Goal: Task Accomplishment & Management: Use online tool/utility

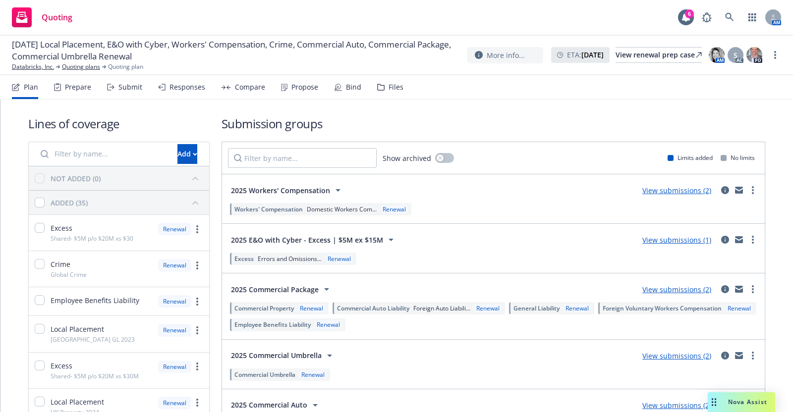
click at [124, 85] on div "Submit" at bounding box center [130, 87] width 24 height 8
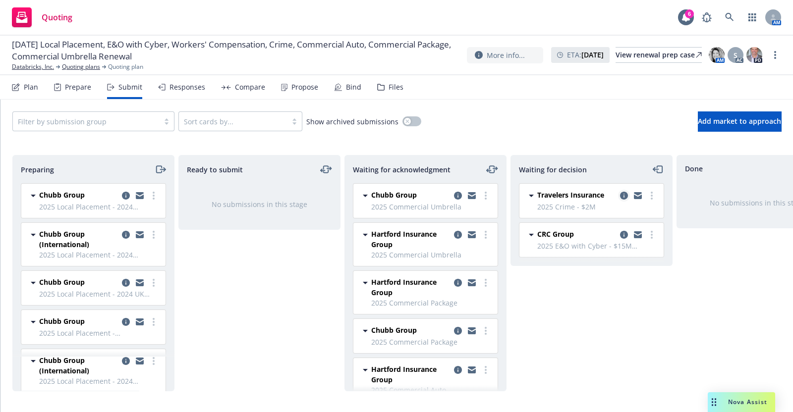
click at [623, 192] on icon "copy logging email" at bounding box center [624, 196] width 8 height 8
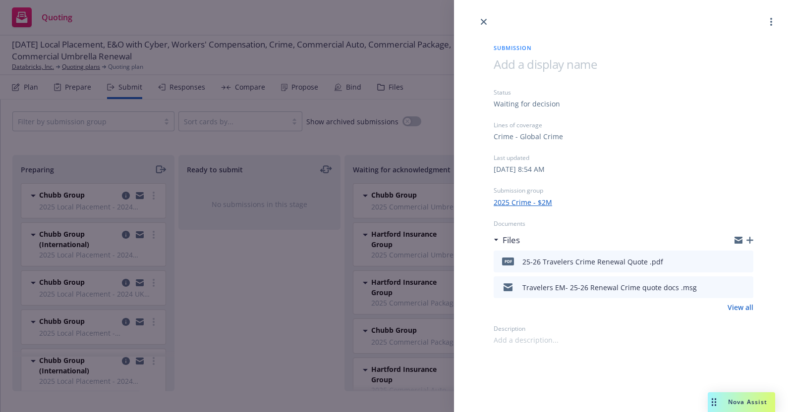
click at [534, 197] on link "2025 Crime - $2M" at bounding box center [523, 202] width 58 height 10
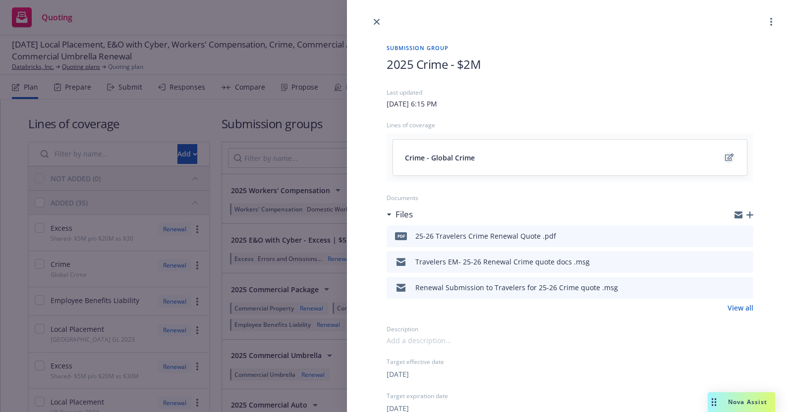
click at [725, 155] on icon "edit" at bounding box center [729, 157] width 8 height 7
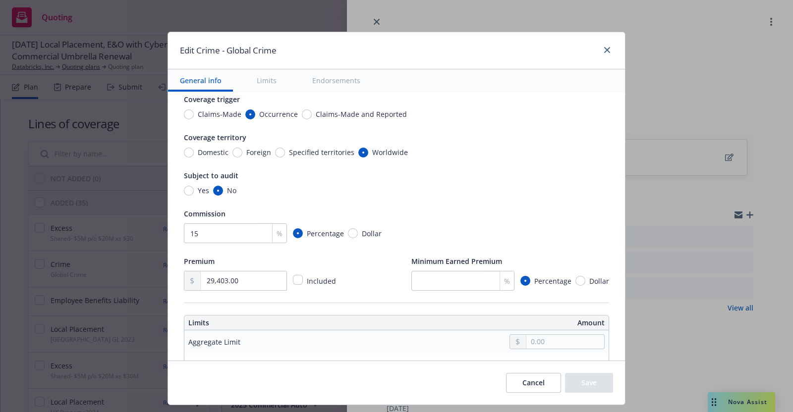
type textarea "x"
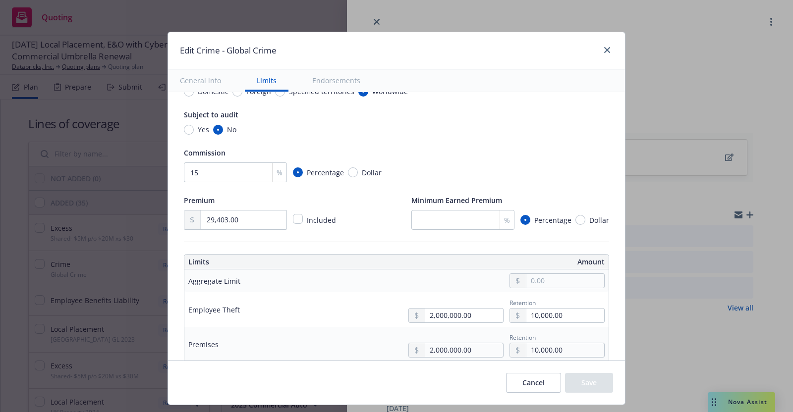
scroll to position [149, 0]
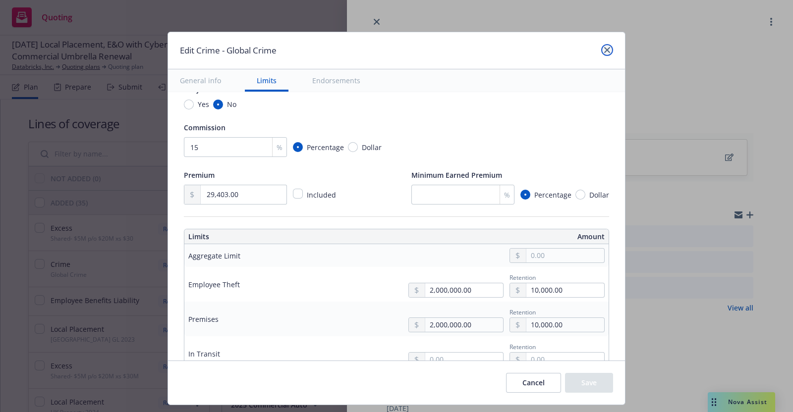
click at [608, 53] on icon "close" at bounding box center [607, 50] width 6 height 6
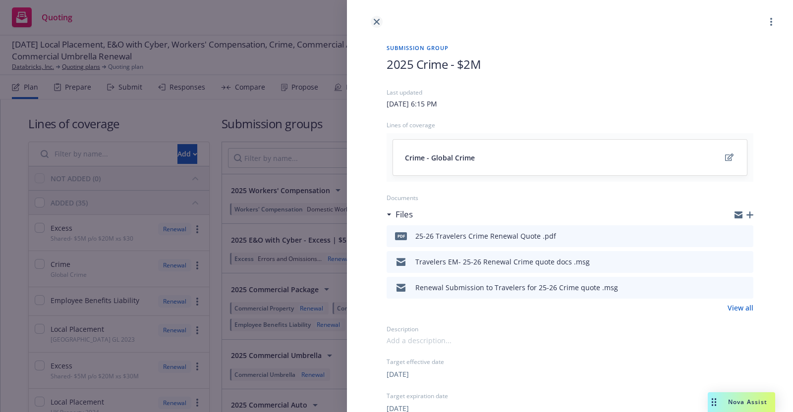
click at [380, 17] on link "close" at bounding box center [377, 22] width 12 height 12
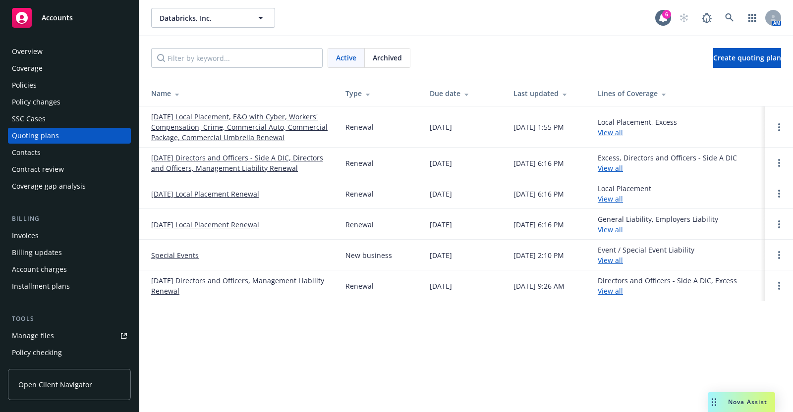
click at [37, 49] on div "Overview" at bounding box center [27, 52] width 31 height 16
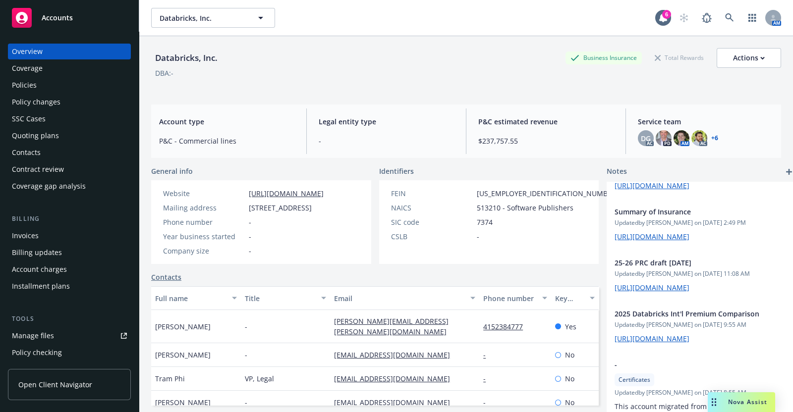
scroll to position [131, 0]
click at [38, 130] on div "Quoting plans" at bounding box center [35, 136] width 47 height 16
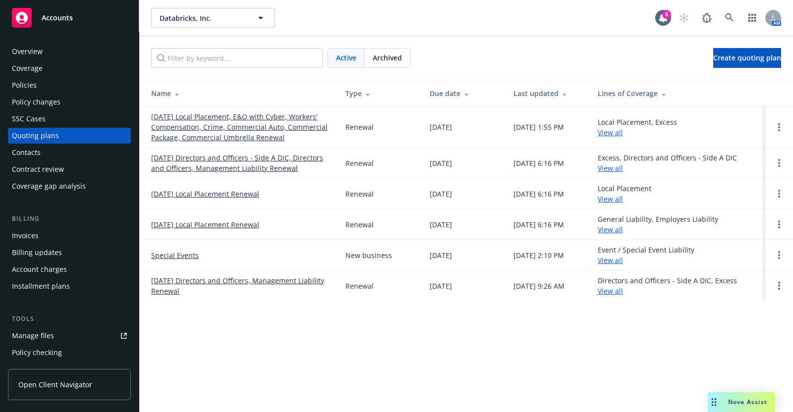
click at [224, 117] on link "[DATE] Local Placement, E&O with Cyber, Workers' Compensation, Crime, Commercia…" at bounding box center [240, 127] width 178 height 31
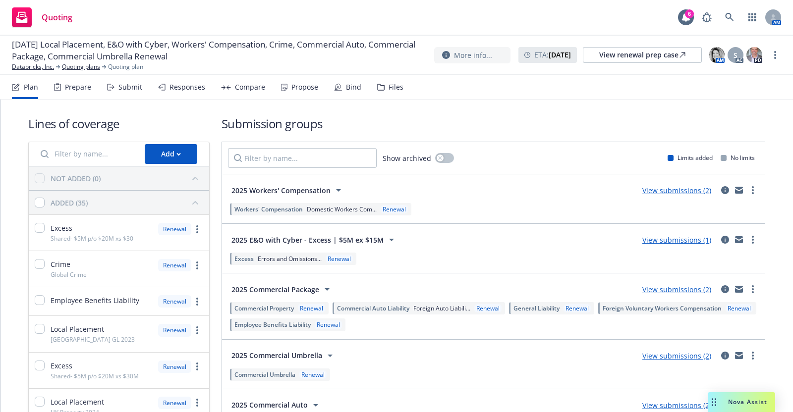
click at [131, 86] on div "Submit" at bounding box center [130, 87] width 24 height 8
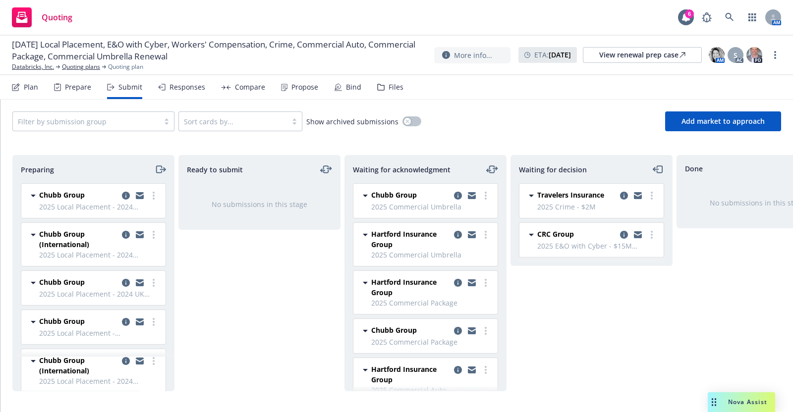
click at [592, 193] on span "Travelers Insurance" at bounding box center [570, 195] width 67 height 10
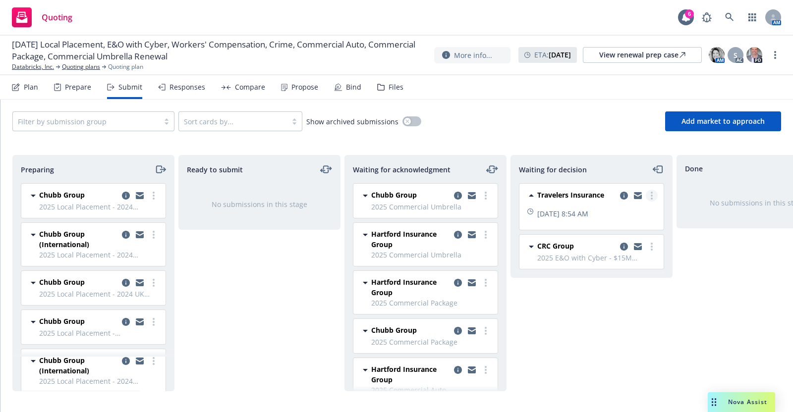
click at [651, 192] on circle "more" at bounding box center [652, 193] width 2 height 2
click at [625, 192] on icon "copy logging email" at bounding box center [624, 196] width 8 height 8
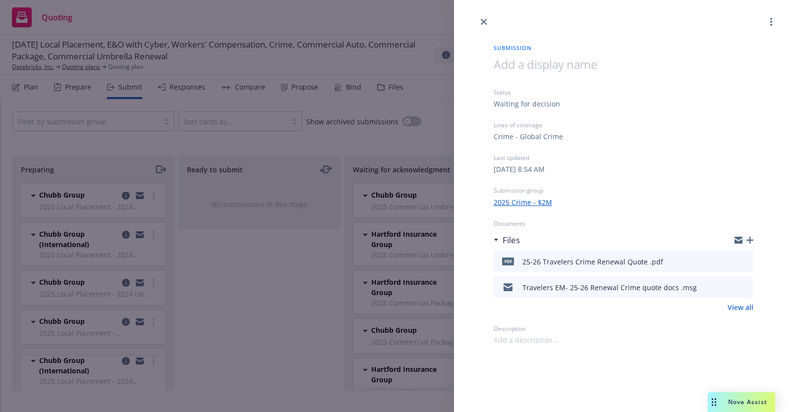
click at [519, 199] on link "2025 Crime - $2M" at bounding box center [523, 202] width 58 height 10
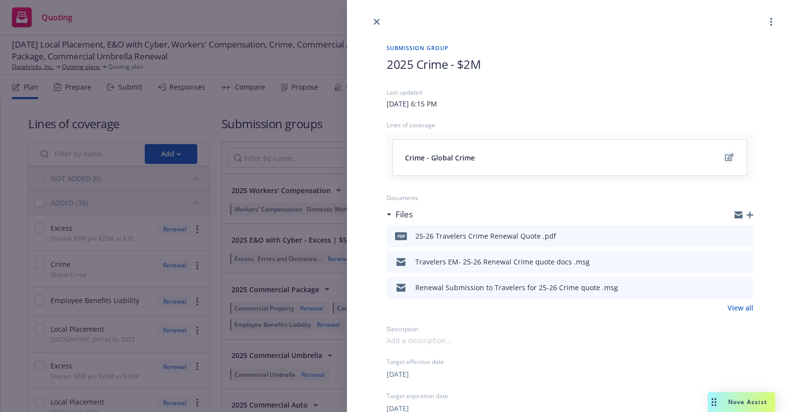
click at [725, 154] on icon "edit" at bounding box center [729, 158] width 8 height 8
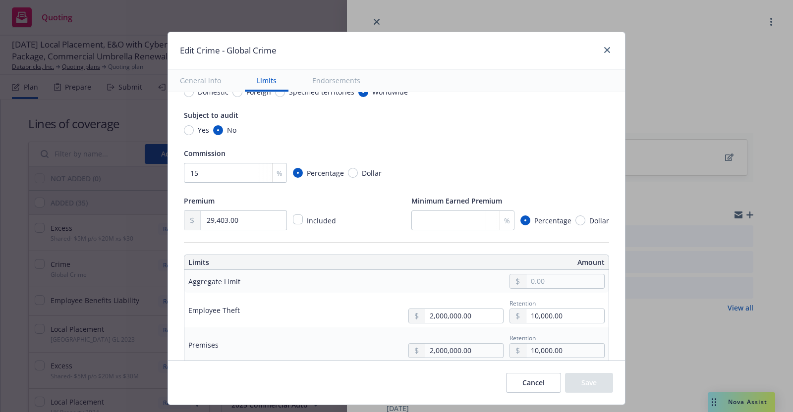
scroll to position [135, 0]
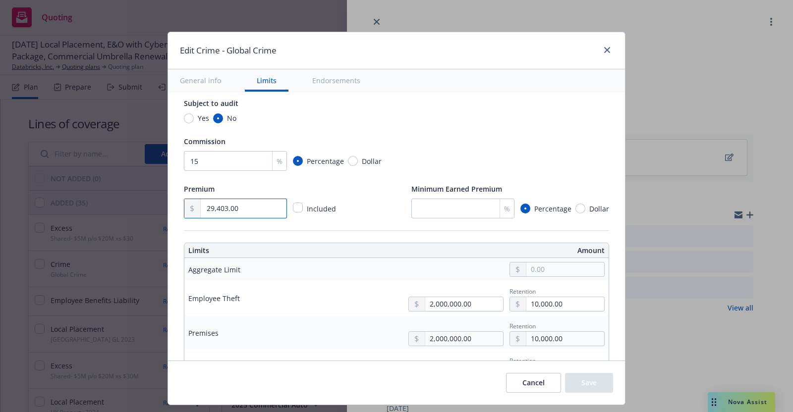
drag, startPoint x: 237, startPoint y: 207, endPoint x: 170, endPoint y: 207, distance: 66.9
type textarea "x"
type input "3.00"
type textarea "x"
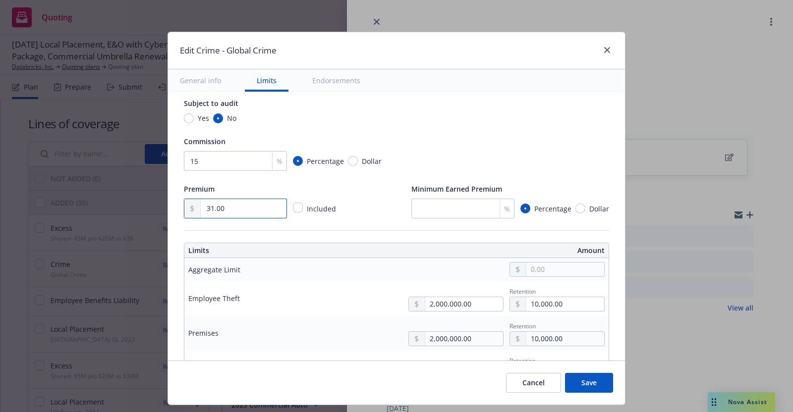
type input "31.00"
type textarea "x"
type input "313.00"
type textarea "x"
type input "3,137.00"
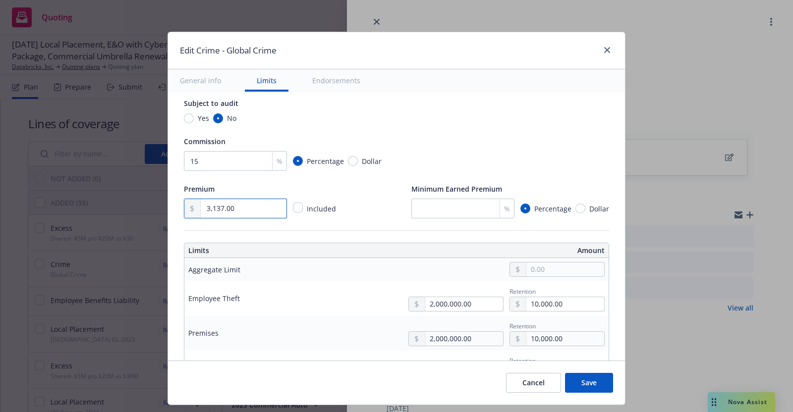
type textarea "x"
type input "31,370.00"
drag, startPoint x: 199, startPoint y: 162, endPoint x: 174, endPoint y: 164, distance: 25.4
type textarea "x"
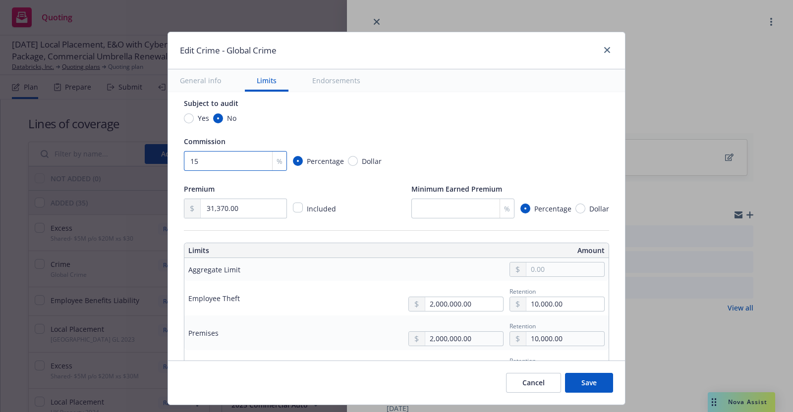
type input "2"
type textarea "x"
type input "20"
click at [539, 156] on div "20 % Percentage Dollar" at bounding box center [396, 161] width 425 height 20
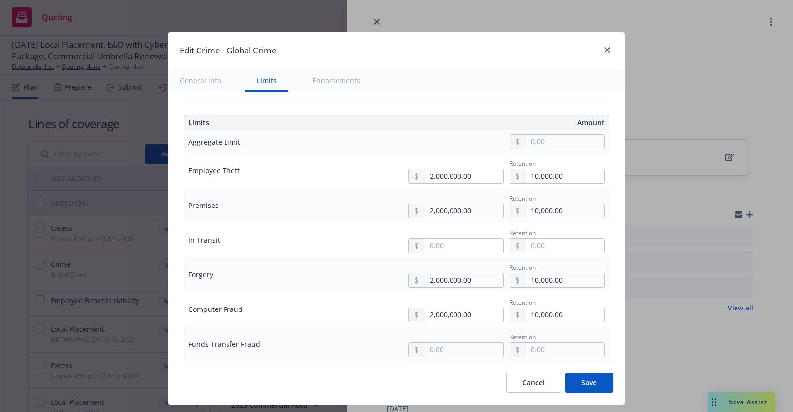
scroll to position [268, 0]
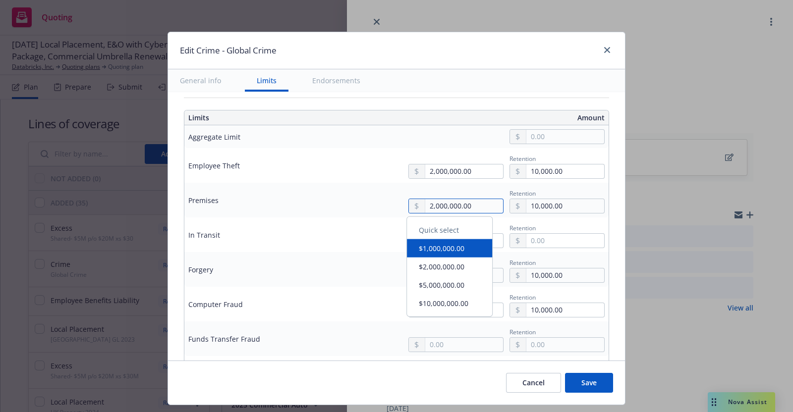
drag, startPoint x: 462, startPoint y: 204, endPoint x: 402, endPoint y: 201, distance: 60.6
click at [408, 201] on div "2,000,000.00" at bounding box center [455, 206] width 95 height 15
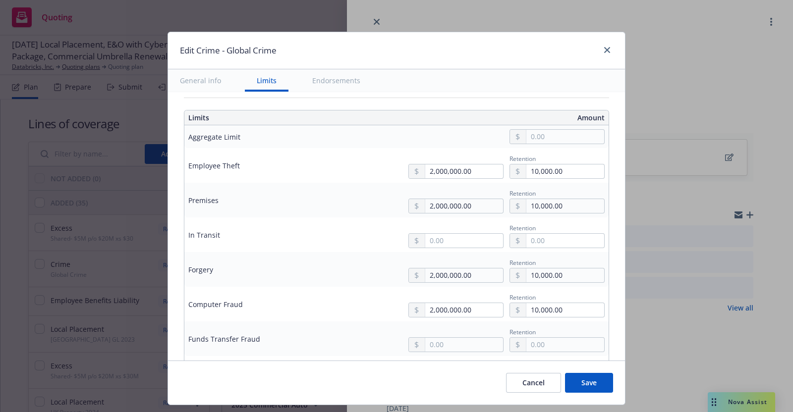
click at [368, 252] on td "2,000,000.00 Retention 10,000.00" at bounding box center [471, 269] width 276 height 35
click at [425, 236] on input "text" at bounding box center [464, 241] width 78 height 14
type textarea "x"
type input "2,000,000.00"
click at [451, 298] on button "$2,000,000.00" at bounding box center [449, 299] width 85 height 18
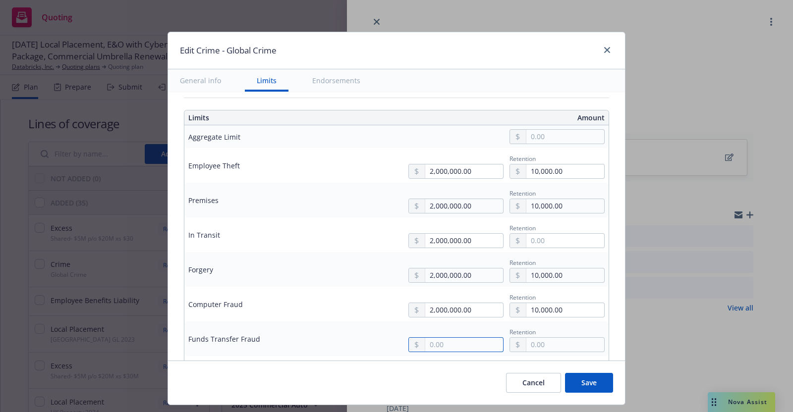
click at [447, 341] on input "text" at bounding box center [464, 345] width 78 height 14
type textarea "x"
type input "2,000,000.00"
click at [451, 283] on button "$2,000,000.00" at bounding box center [449, 282] width 85 height 18
click at [526, 243] on input "text" at bounding box center [565, 241] width 78 height 14
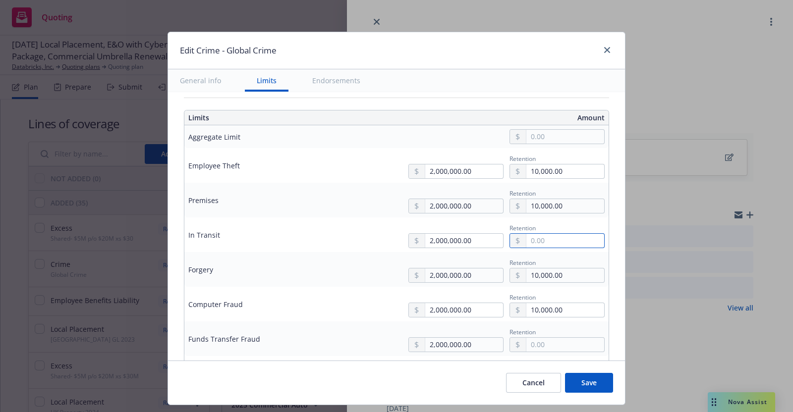
type input "10,000.00"
type textarea "x"
click at [526, 343] on input "text" at bounding box center [565, 345] width 78 height 14
type input "10,000.00"
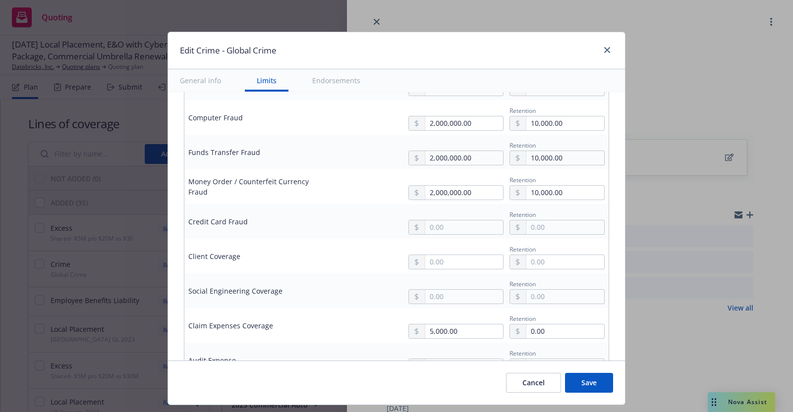
scroll to position [465, 0]
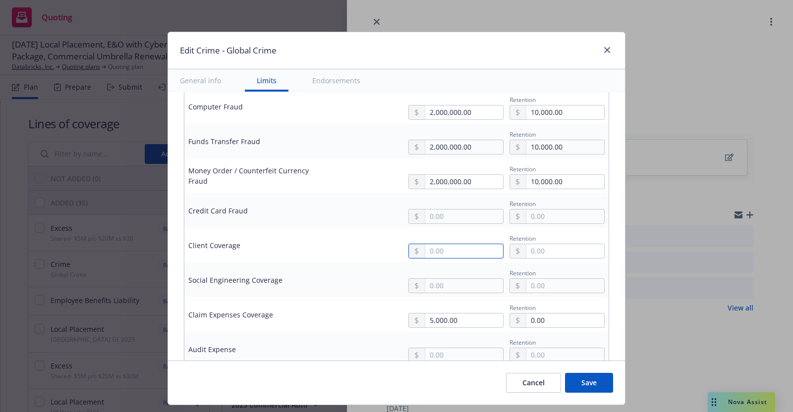
click at [461, 247] on input "text" at bounding box center [464, 251] width 78 height 14
type textarea "x"
type input "2,000,000.00"
click at [451, 305] on button "$2,000,000.00" at bounding box center [449, 308] width 85 height 18
click at [544, 240] on div "Retention" at bounding box center [557, 238] width 95 height 12
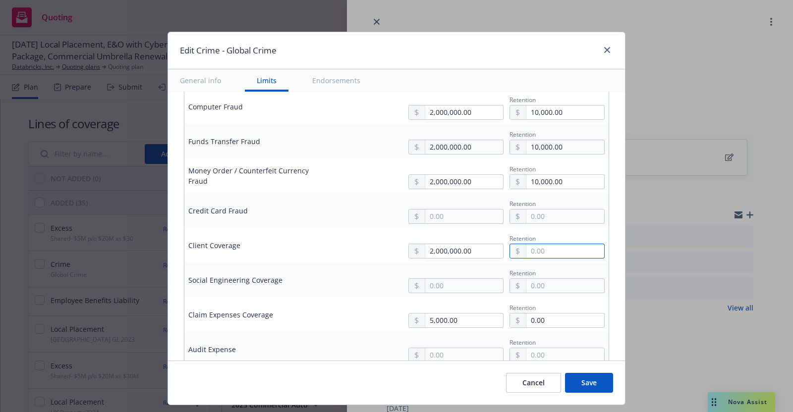
click at [546, 245] on input "text" at bounding box center [565, 251] width 78 height 14
type input "10,000.00"
click at [449, 286] on input "text" at bounding box center [464, 286] width 78 height 14
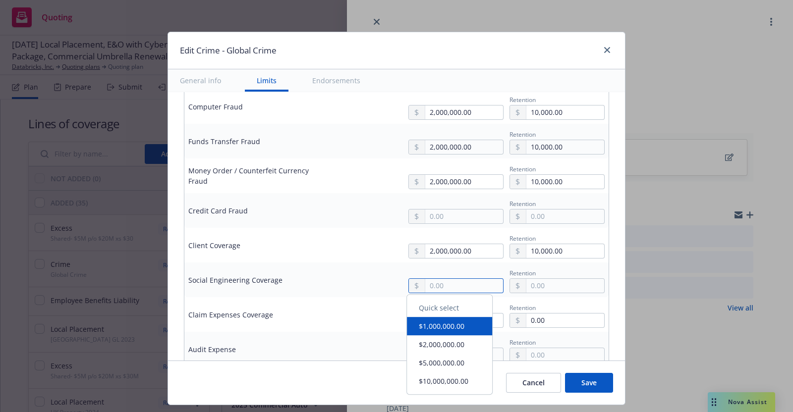
type textarea "x"
type input "2.00"
type textarea "x"
type input "25.00"
type textarea "x"
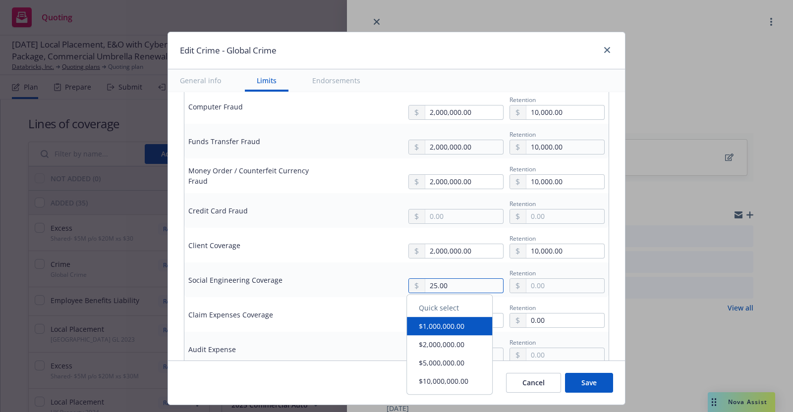
type input "250.00"
type textarea "x"
type input "2,500.00"
type textarea "x"
type input "25,000.00"
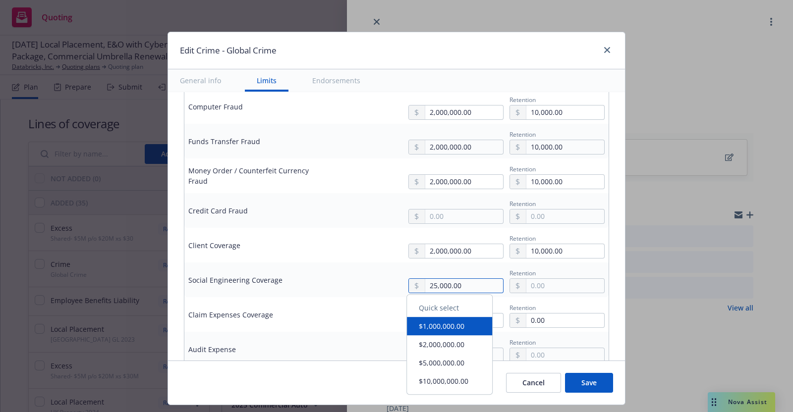
type textarea "x"
type input "250,000.00"
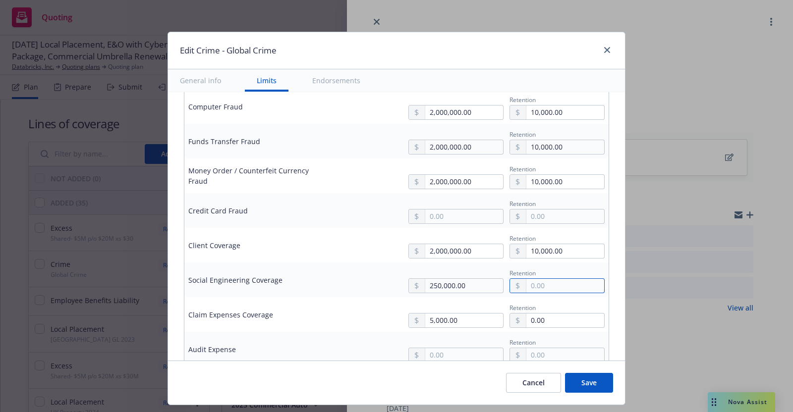
click at [544, 281] on input "text" at bounding box center [565, 286] width 78 height 14
type input "10,000.00"
click at [425, 318] on input "5,000.00" at bounding box center [464, 321] width 78 height 14
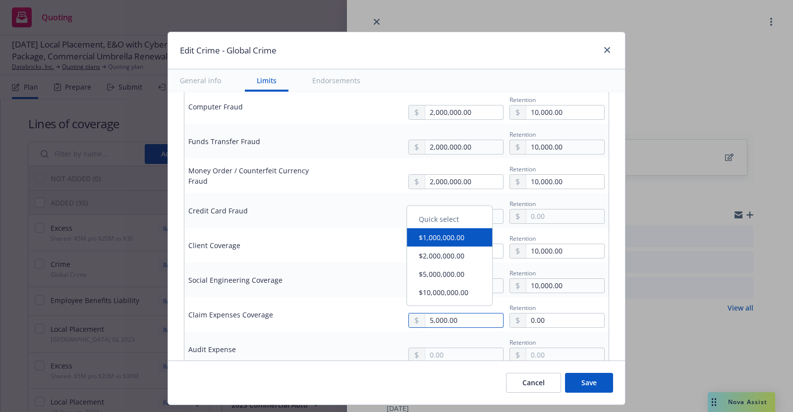
type textarea "x"
type input "25,000.00"
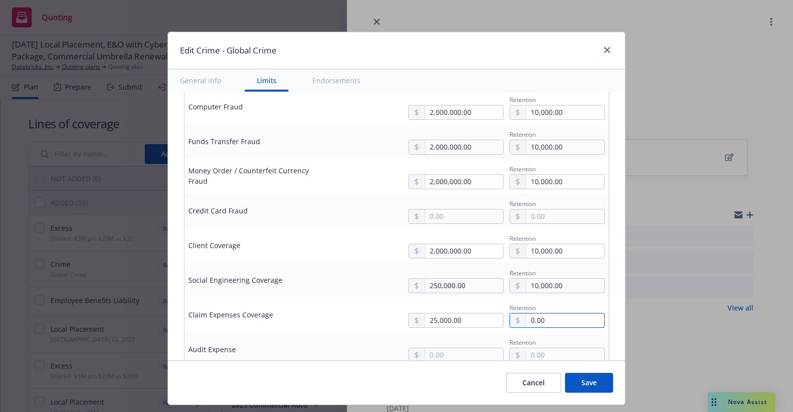
click at [553, 316] on input "0.00" at bounding box center [565, 321] width 78 height 14
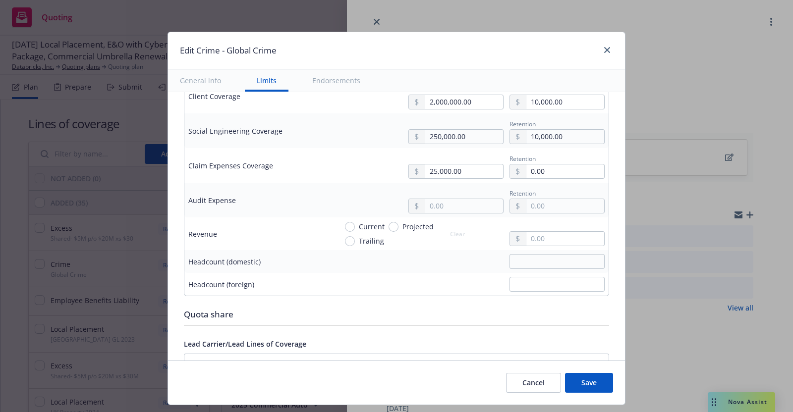
scroll to position [639, 0]
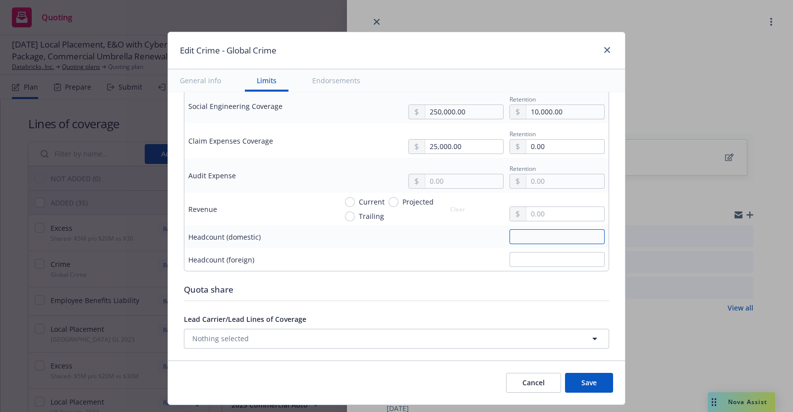
click at [529, 230] on input "text" at bounding box center [557, 237] width 95 height 15
type textarea "x"
type input "6"
type textarea "x"
type input "68"
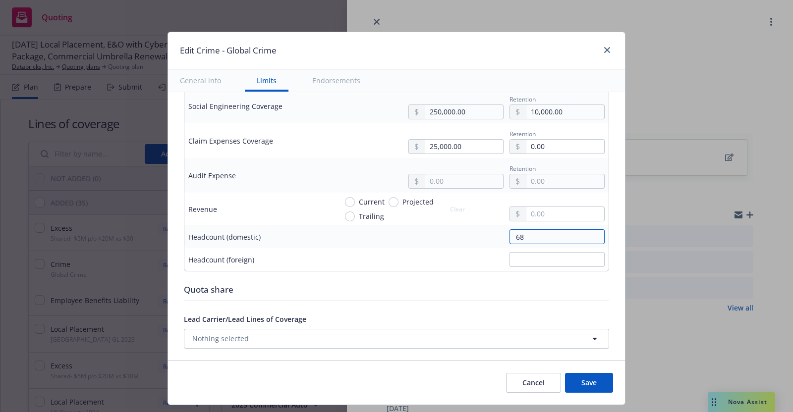
type textarea "x"
type input "683"
type textarea "x"
type input "6839"
click at [530, 257] on input "text" at bounding box center [557, 259] width 95 height 15
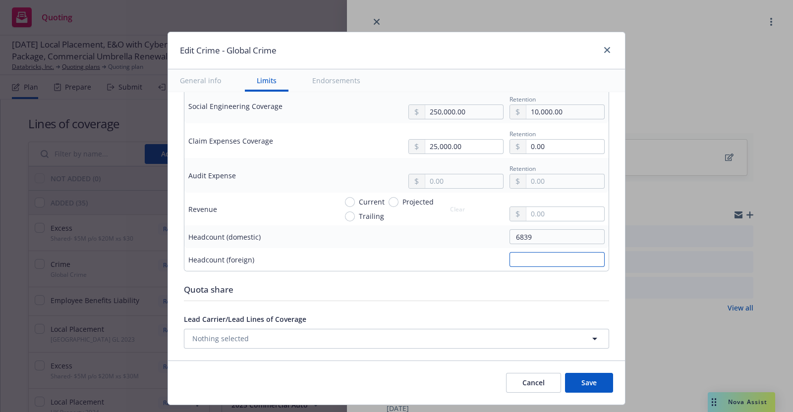
type textarea "x"
type input "5"
type textarea "x"
type input "51"
type textarea "x"
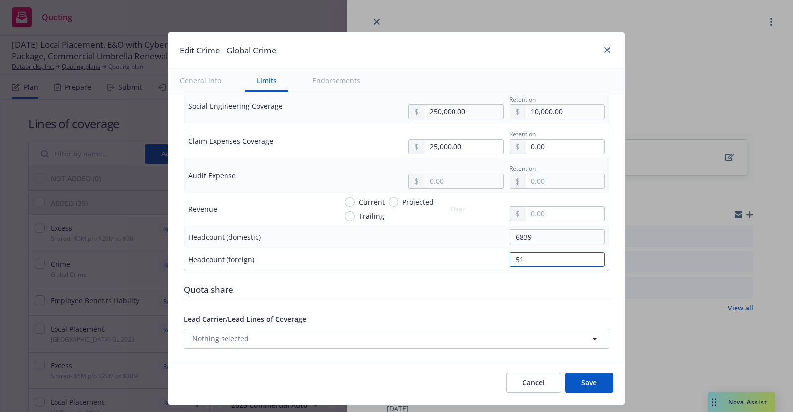
type input "511"
type textarea "x"
type input "5112"
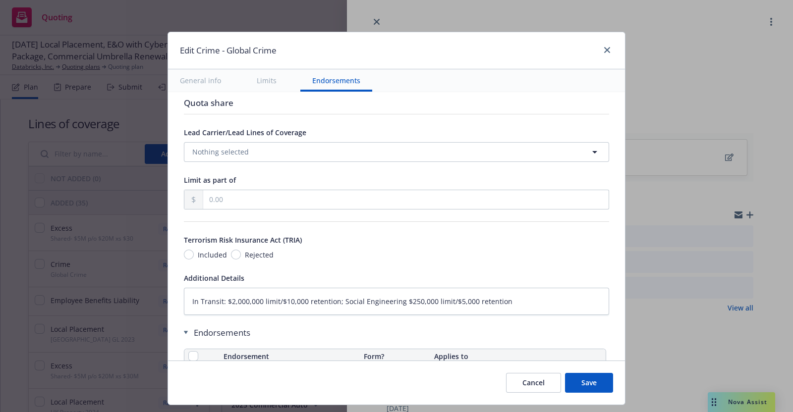
scroll to position [824, 0]
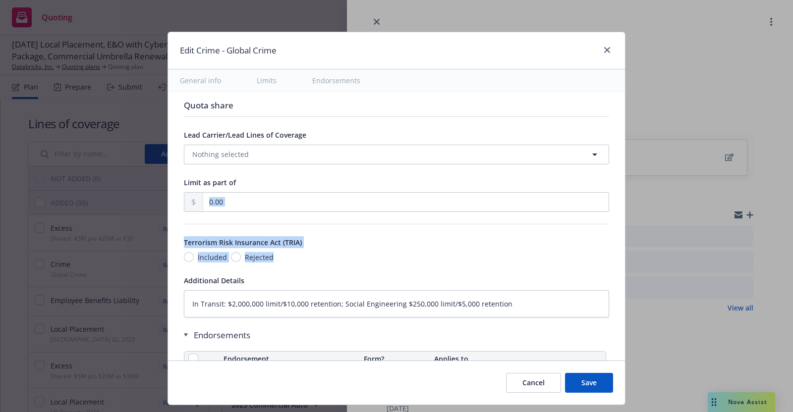
drag, startPoint x: 614, startPoint y: 253, endPoint x: 612, endPoint y: 206, distance: 46.6
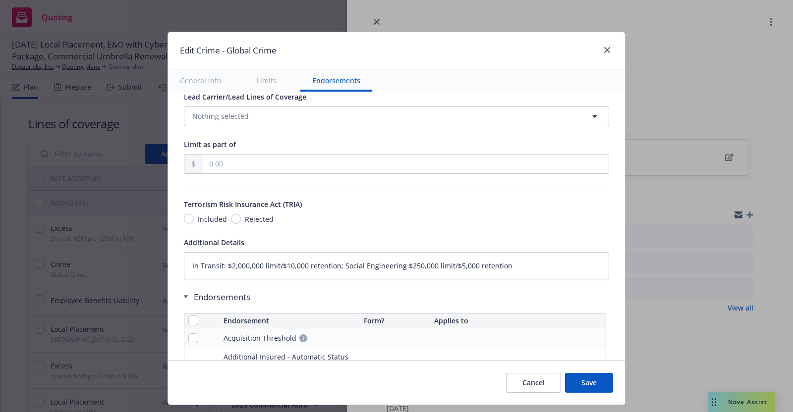
scroll to position [870, 0]
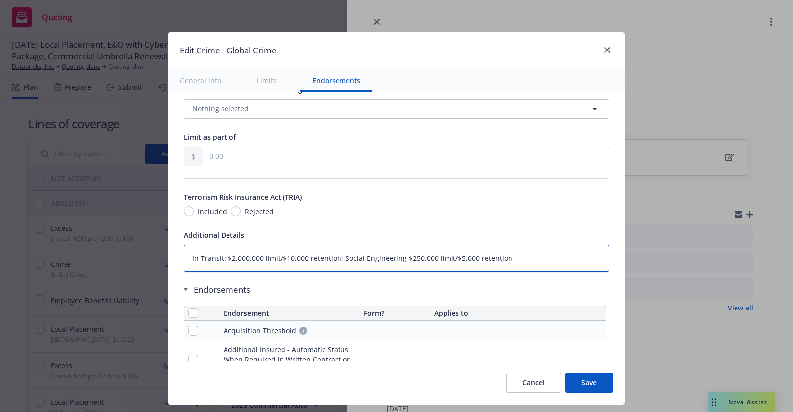
click at [460, 252] on textarea "In Transit: $2,000,000 limit/$10,000 retention; Social Engineering $250,000 lim…" at bounding box center [396, 258] width 425 height 27
type textarea "x"
type textarea "In Transit: $2,000,000 limit/$10,000 retention; Social Engineering $250,000 lim…"
type textarea "x"
type textarea "In Transit: $2,000,000 limit/$10,000 retention; Social Engineering $250,000 lim…"
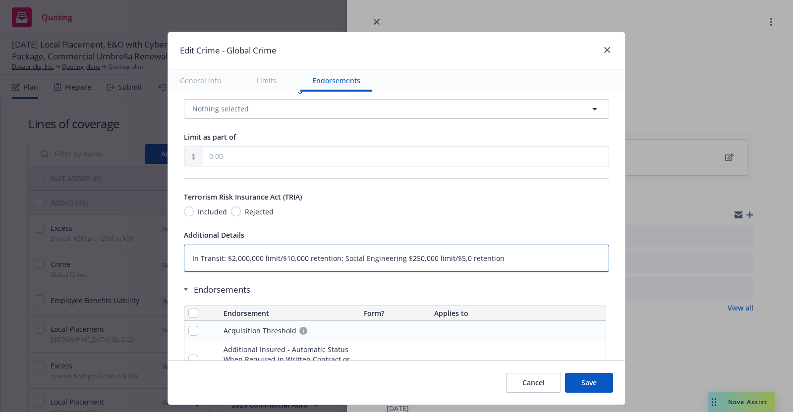
type textarea "x"
type textarea "In Transit: $2,000,000 limit/$10,000 retention; Social Engineering $250,000 lim…"
type textarea "x"
type textarea "In Transit: $2,000,000 limit/$10,000 retention; Social Engineering $250,000 lim…"
drag, startPoint x: 411, startPoint y: 253, endPoint x: 412, endPoint y: 301, distance: 48.1
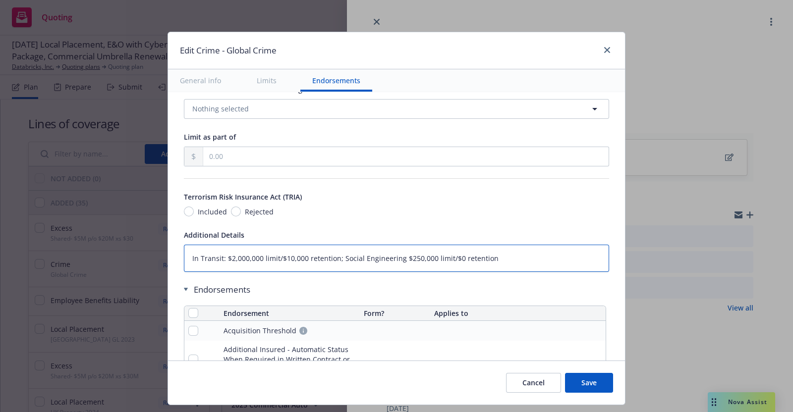
click at [411, 253] on textarea "In Transit: $2,000,000 limit/$10,000 retention; Social Engineering $250,000 lim…" at bounding box center [396, 258] width 425 height 27
type textarea "x"
type textarea "In Transit: $2,000,000 limit/$10,000 retention; Social Engineering $250000 limi…"
type textarea "x"
type textarea "In Transit: $2,000,000 limit/$10,000 retention; Social Engineering $25000 limit…"
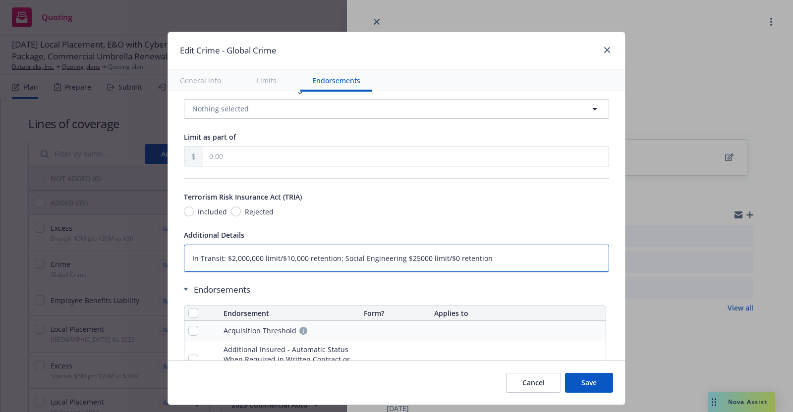
type textarea "x"
type textarea "In Transit: $2,000,000 limit/$10,000 retention; Social Engineering $2000 limit/…"
type textarea "x"
type textarea "In Transit: $2,000,000 limit/$10,000 retention; Social Engineering $2,000 limit…"
type textarea "x"
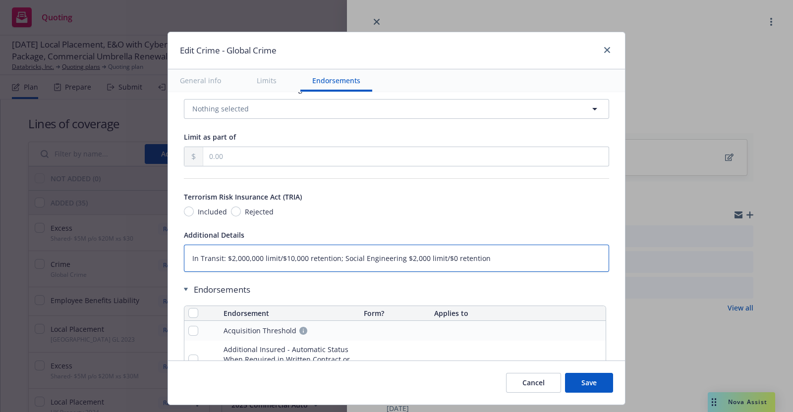
type textarea "In Transit: $2,000,000 limit/$10,000 retention; Social Engineering $2,0000 limi…"
type textarea "x"
type textarea "In Transit: $2,000,000 limit/$10,000 retention; Social Engineering $2,00000 lim…"
type textarea "x"
type textarea "In Transit: $2,000,000 limit/$10,000 retention; Social Engineering $2,000000 li…"
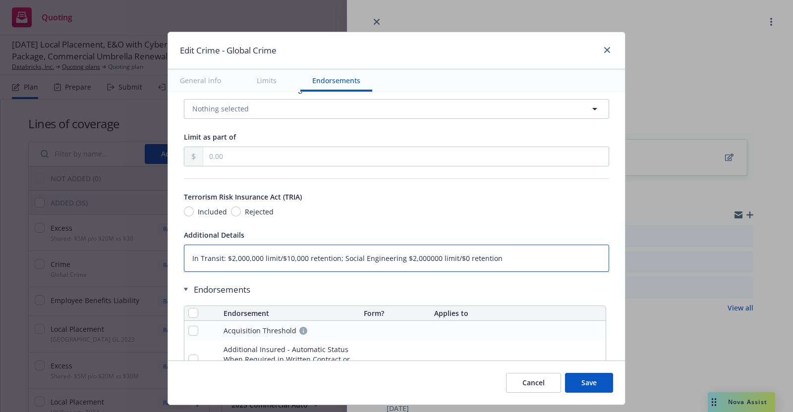
type textarea "x"
type textarea "In Transit: $2,000,000 limit/$10,000 retention; Social Engineering $2,000,000 l…"
click at [392, 256] on textarea "In Transit: $2,000,000 limit/$10,000 retention; Social Engineering $2,000,000 l…" at bounding box center [396, 258] width 425 height 27
type textarea "x"
type textarea "In Transit: $2,000,000 limit/$10,000 retention; Social Engineerin $2,000,000 li…"
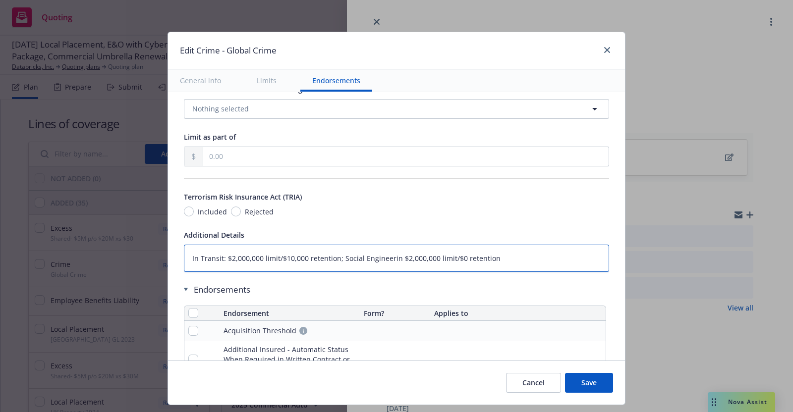
type textarea "x"
type textarea "In Transit: $2,000,000 limit/$10,000 retention; Social Engineeri $2,000,000 lim…"
type textarea "x"
type textarea "In Transit: $2,000,000 limit/$10,000 retention; Social Engineer $2,000,000 limi…"
type textarea "x"
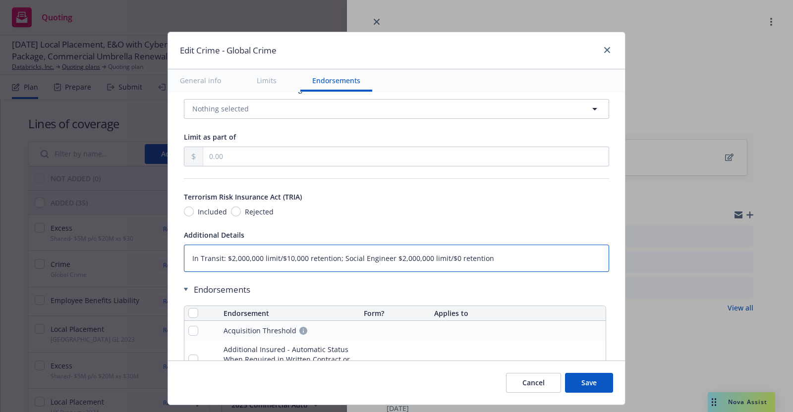
type textarea "In Transit: $2,000,000 limit/$10,000 retention; Social Enginee $2,000,000 limit…"
type textarea "x"
type textarea "In Transit: $2,000,000 limit/$10,000 retention; Social Engine $2,000,000 limit/…"
type textarea "x"
type textarea "In Transit: $2,000,000 limit/$10,000 retention; Social Engin $2,000,000 limit/$…"
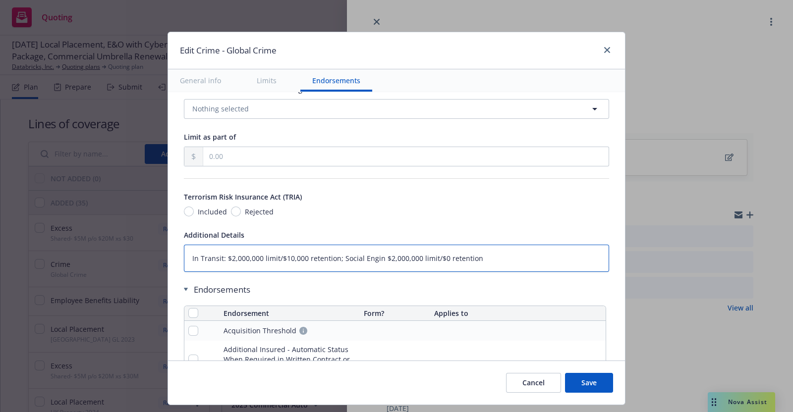
type textarea "x"
type textarea "In Transit: $2,000,000 limit/$10,000 retention; Social Engi $2,000,000 limit/$0…"
type textarea "x"
type textarea "In Transit: $2,000,000 limit/$10,000 retention; Social Eng $2,000,000 limit/$0 …"
type textarea "x"
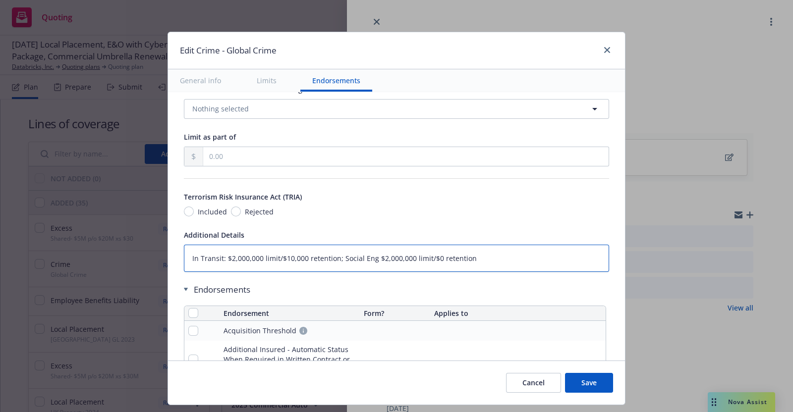
type textarea "In Transit: $2,000,000 limit/$10,000 retention; Social En $2,000,000 limit/$0 r…"
type textarea "x"
type textarea "In Transit: $2,000,000 limit/$10,000 retention; Social E $2,000,000 limit/$0 re…"
type textarea "x"
type textarea "In Transit: $2,000,000 limit/$10,000 retention; Social $2,000,000 limit/$0 rete…"
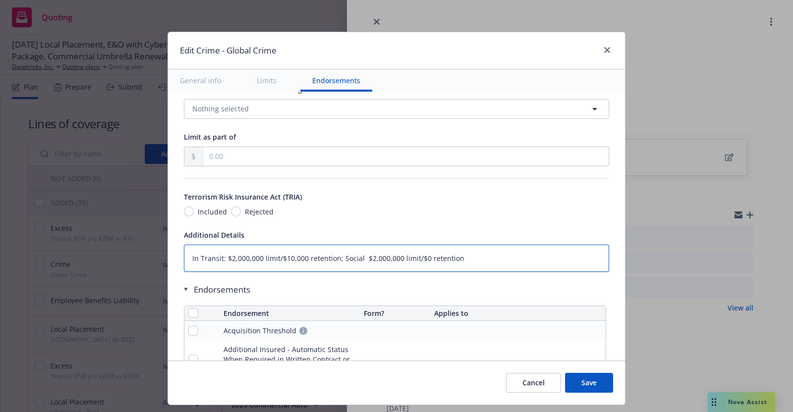
type textarea "x"
type textarea "In Transit: $2,000,000 limit/$10,000 retention; Social $2,000,000 limit/$0 rete…"
type textarea "x"
type textarea "In Transit: $2,000,000 limit/$10,000 retention; Socia $2,000,000 limit/$0 reten…"
type textarea "x"
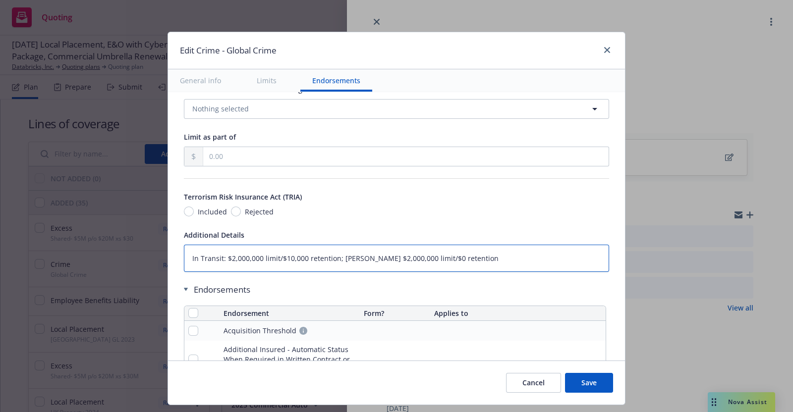
type textarea "In Transit: $2,000,000 limit/$10,000 retention; Soci $2,000,000 limit/$0 retent…"
type textarea "x"
type textarea "In Transit: $2,000,000 limit/$10,000 retention; Soc $2,000,000 limit/$0 retenti…"
type textarea "x"
type textarea "In Transit: $2,000,000 limit/$10,000 retention; So $2,000,000 limit/$0 retention"
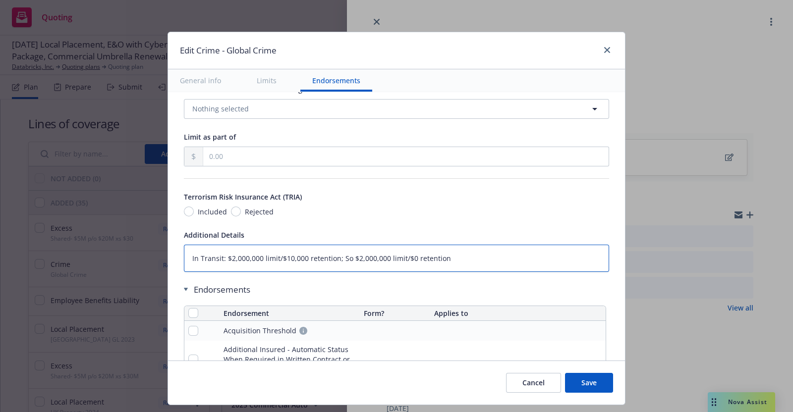
type textarea "x"
type textarea "In Transit: $2,000,000 limit/$10,000 retention; S $2,000,000 limit/$0 retention"
type textarea "x"
type textarea "In Transit: $2,000,000 limit/$10,000 retention; $2,000,000 limit/$0 retention"
type textarea "x"
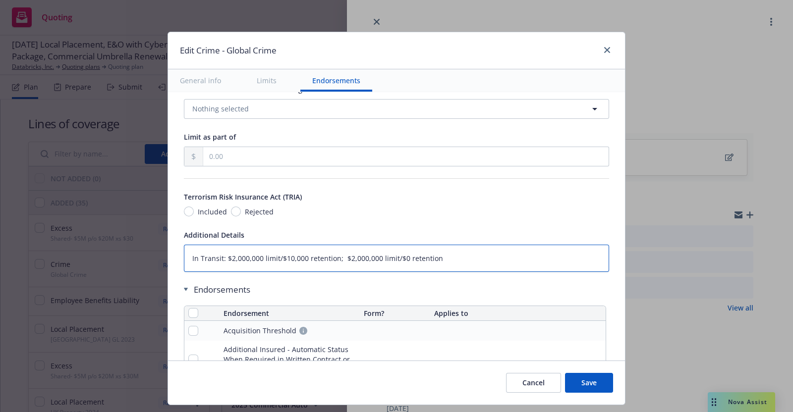
type textarea "In Transit: $2,000,000 limit/$10,000 retention; E $2,000,000 limit/$0 retention"
type textarea "x"
type textarea "In Transit: $2,000,000 limit/$10,000 retention; Em $2,000,000 limit/$0 retention"
type textarea "x"
type textarea "In Transit: $2,000,000 limit/$10,000 retention; Emp $2,000,000 limit/$0 retenti…"
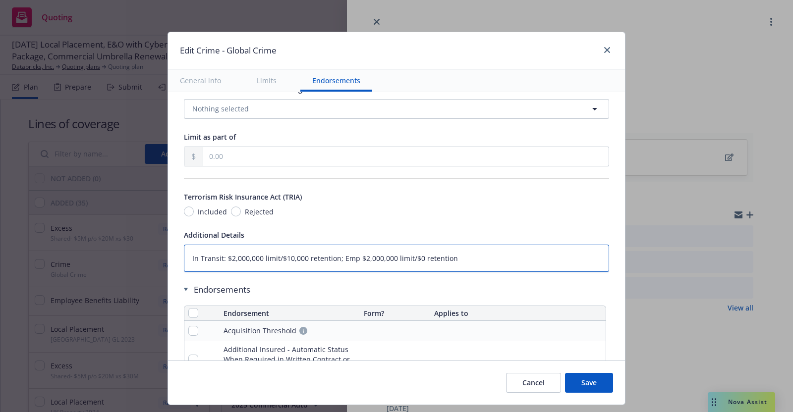
type textarea "x"
type textarea "In Transit: $2,000,000 limit/$10,000 retention; Empl $2,000,000 limit/$0 retent…"
type textarea "x"
type textarea "In Transit: $2,000,000 limit/$10,000 retention; Emplo $2,000,000 limit/$0 reten…"
type textarea "x"
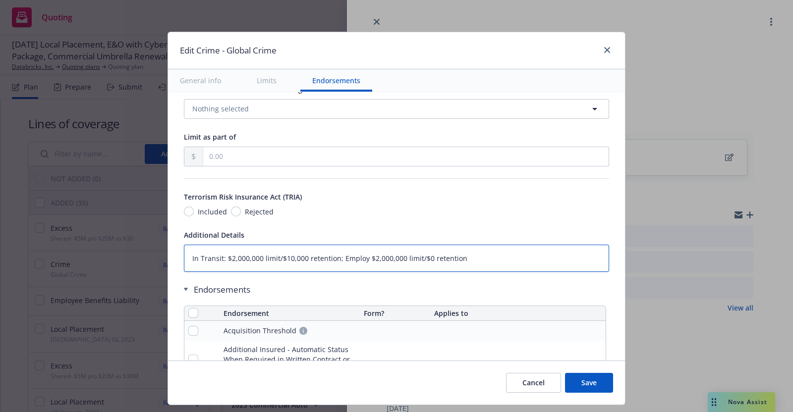
type textarea "In Transit: $2,000,000 limit/$10,000 retention; Employe $2,000,000 limit/$0 ret…"
type textarea "x"
type textarea "In Transit: $2,000,000 limit/$10,000 retention; Employee $2,000,000 limit/$0 re…"
type textarea "x"
type textarea "In Transit: $2,000,000 limit/$10,000 retention; Employee $2,000,000 limit/$0 re…"
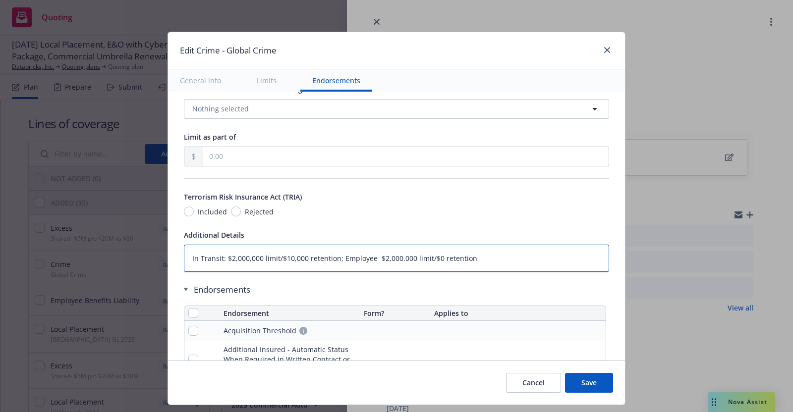
type textarea "x"
type textarea "In Transit: $2,000,000 limit/$10,000 retention; Employee T $2,000,000 limit/$0 …"
type textarea "x"
type textarea "In Transit: $2,000,000 limit/$10,000 retention; Employee Th $2,000,000 limit/$0…"
type textarea "x"
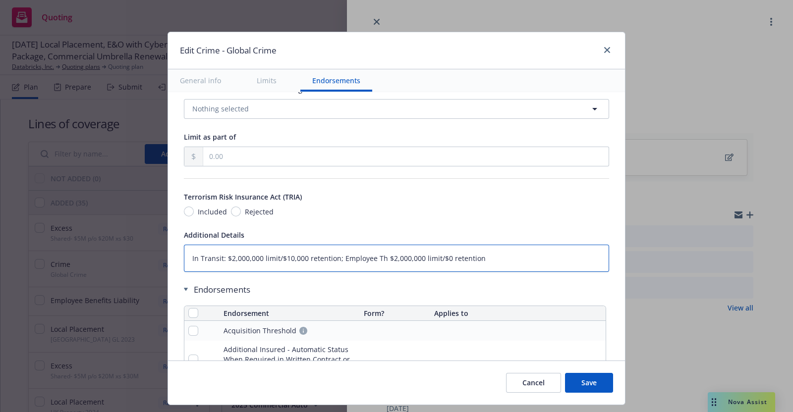
type textarea "In Transit: $2,000,000 limit/$10,000 retention; Employee The $2,000,000 limit/$…"
type textarea "x"
type textarea "In Transit: $2,000,000 limit/$10,000 retention; Employee Thef $2,000,000 limit/…"
type textarea "x"
type textarea "In Transit: $2,000,000 limit/$10,000 retention; Employee Theft $2,000,000 limit…"
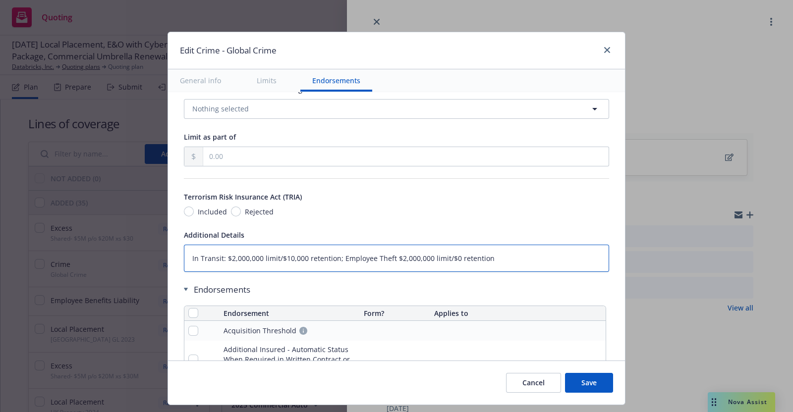
type textarea "x"
type textarea "In Transit: $2,000,000 limit/$10,000 retention; Employee Theft- $2,000,000 limi…"
type textarea "x"
type textarea "In Transit: $2,000,000 limit/$10,000 retention; Employee Theft-E $2,000,000 lim…"
type textarea "x"
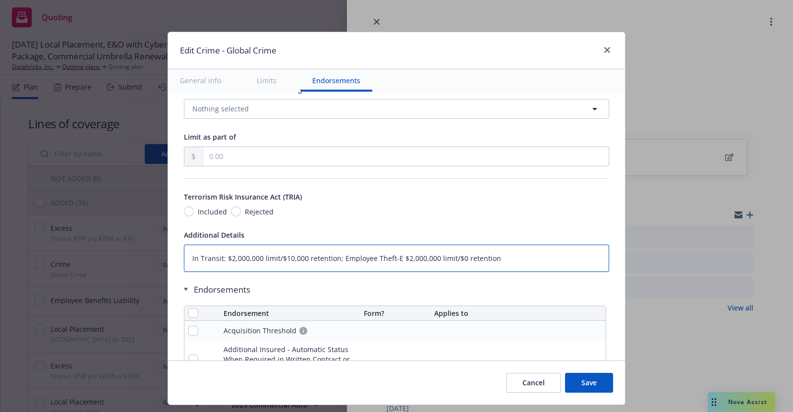
type textarea "In Transit: $2,000,000 limit/$10,000 retention; Employee Theft-ER $2,000,000 li…"
type textarea "x"
type textarea "In Transit: $2,000,000 limit/$10,000 retention; Employee Theft-ERI $2,000,000 l…"
type textarea "x"
type textarea "In Transit: $2,000,000 limit/$10,000 retention; Employee Theft-ERIS $2,000,000 …"
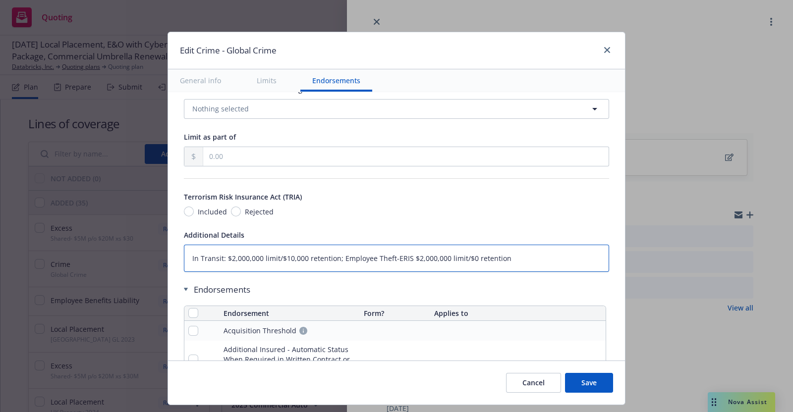
type textarea "x"
type textarea "In Transit: $2,000,000 limit/$10,000 retention; Employee Theft-ERISA $2,000,000…"
type textarea "x"
type textarea "In Transit: $2,000,000 limit/$10,000 retention; Employee Theft-ERISA: $2,000,00…"
click at [334, 255] on textarea "In Transit: $2,000,000 limit/$10,000 retention; Employee Theft-ERISA: $2,000,00…" at bounding box center [396, 258] width 425 height 27
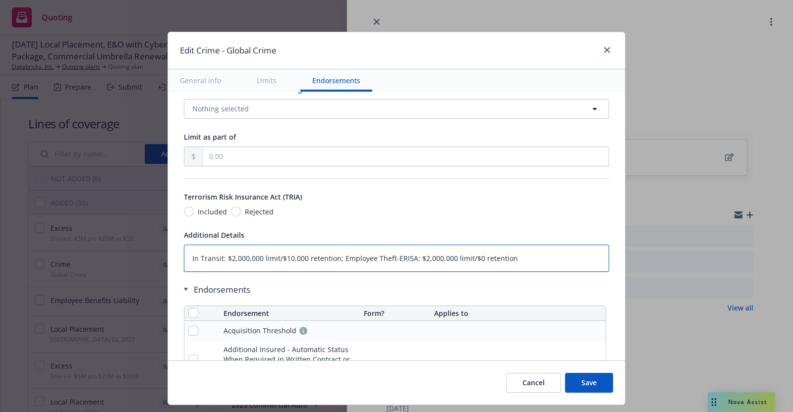
type textarea "x"
type textarea "In Transit: $2,000,000 limit/$10,000 retention;Employee Theft-ERISA: $2,000,000…"
type textarea "x"
type textarea "In Transit: $2,000,000 limit/$10,000 retentionEmployee Theft-ERISA: $2,000,000 …"
type textarea "x"
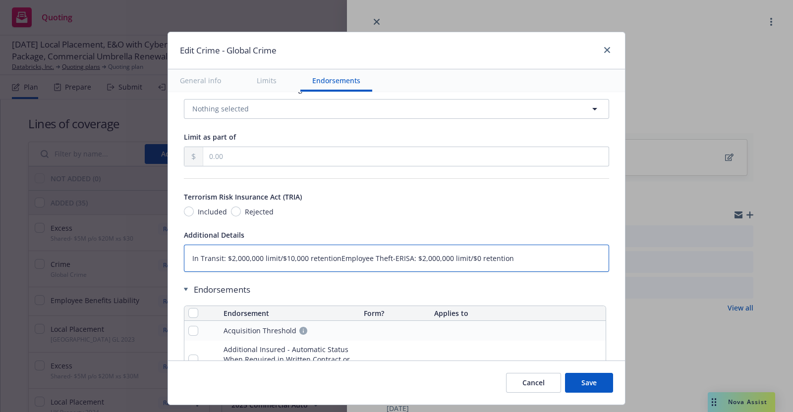
type textarea "In Transit: $2,000,000 limit/$10,000 retentioEmployee Theft-ERISA: $2,000,000 l…"
type textarea "x"
type textarea "In Transit: $2,000,000 limit/$10,000 retentiEmployee Theft-ERISA: $2,000,000 li…"
type textarea "x"
type textarea "In Transit: $2,000,000 limit/$10,000 retentEmployee Theft-ERISA: $2,000,000 lim…"
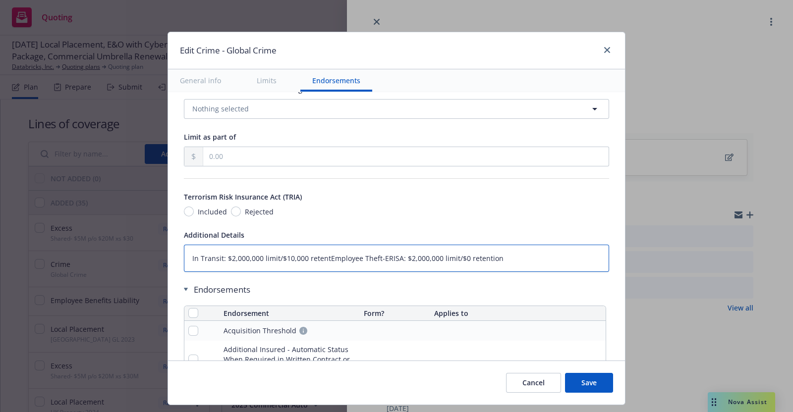
type textarea "x"
type textarea "In Transit: $2,000,000 limit/$10,000 retenEmployee Theft-ERISA: $2,000,000 limi…"
type textarea "x"
type textarea "In Transit: $2,000,000 limit/$10,000 reteEmployee Theft-ERISA: $2,000,000 limit…"
type textarea "x"
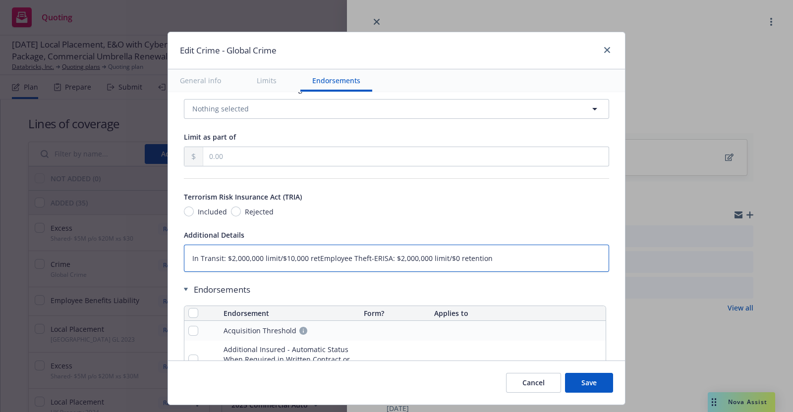
type textarea "In Transit: $2,000,000 limit/$10,000 reEmployee Theft-ERISA: $2,000,000 limit/$…"
type textarea "x"
type textarea "In Transit: $2,000,000 limit/$10,000 rEmployee Theft-ERISA: $2,000,000 limit/$0…"
type textarea "x"
type textarea "In Transit: $2,000,000 limit/$10,000 Employee Theft-ERISA: $2,000,000 limit/$0 …"
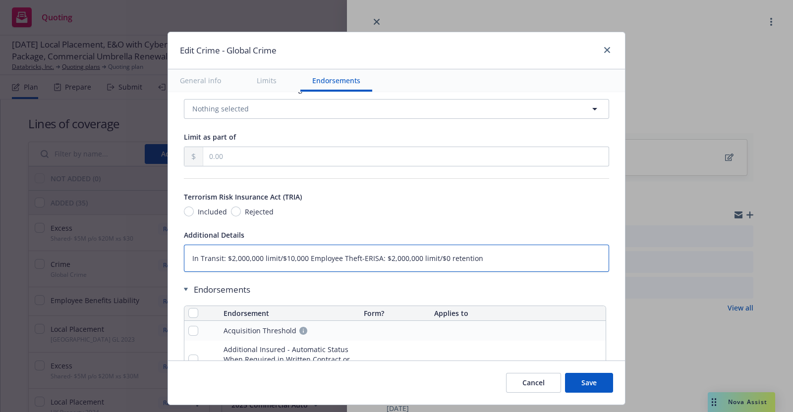
type textarea "x"
type textarea "In Transit: $2,000,000 limit/$10,000Employee Theft-ERISA: $2,000,000 limit/$0 r…"
type textarea "x"
type textarea "In Transit: $2,000,000 limit/$10,00Employee Theft-ERISA: $2,000,000 limit/$0 re…"
type textarea "x"
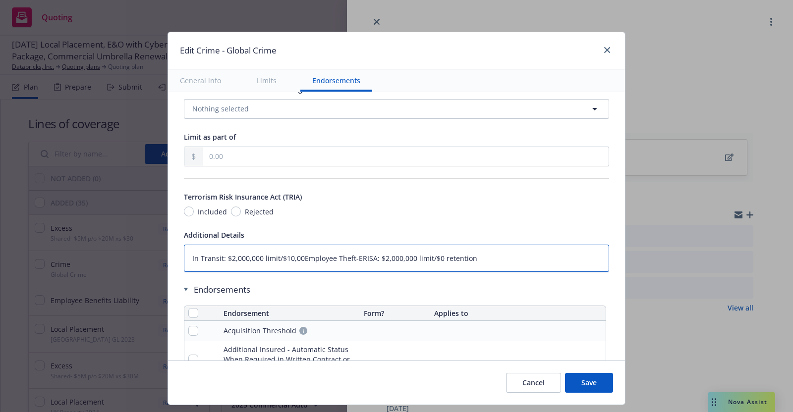
type textarea "In Transit: $2,000,000 limit/$10,0Employee Theft-ERISA: $2,000,000 limit/$0 ret…"
type textarea "x"
type textarea "In Transit: $2,000,000 limit/$10,Employee Theft-ERISA: $2,000,000 limit/$0 rete…"
type textarea "x"
type textarea "In Transit: $2,000,000 limit/$10Employee Theft-ERISA: $2,000,000 limit/$0 reten…"
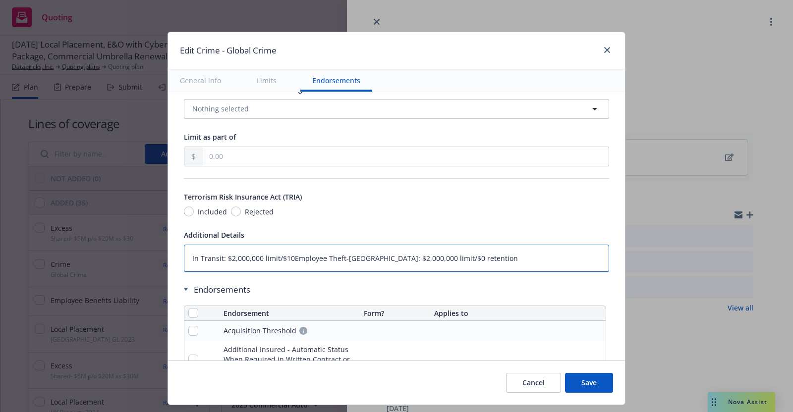
type textarea "x"
type textarea "In Transit: $2,000,000 limit/$1Employee Theft-ERISA: $2,000,000 limit/$0 retent…"
type textarea "x"
type textarea "In Transit: $2,000,000 limit/$Employee Theft-ERISA: $2,000,000 limit/$0 retenti…"
type textarea "x"
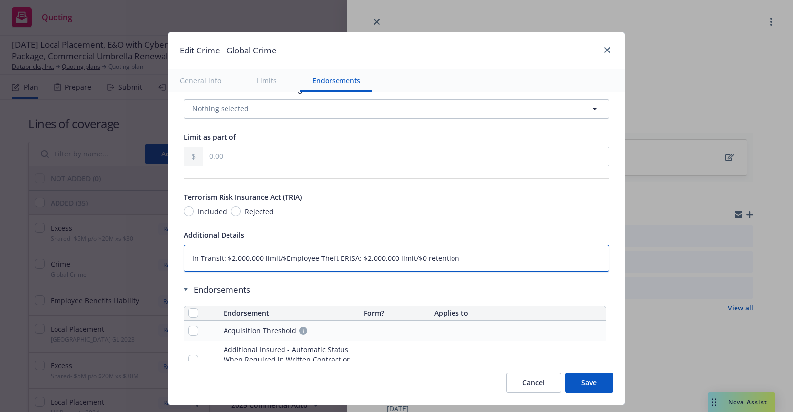
type textarea "In Transit: $2,000,000 limit/Employee Theft-ERISA: $2,000,000 limit/$0 retention"
type textarea "x"
type textarea "In Transit: $2,000,000 limitEmployee Theft-ERISA: $2,000,000 limit/$0 retention"
type textarea "x"
type textarea "In Transit: $2,000,000 limiEmployee Theft-ERISA: $2,000,000 limit/$0 retention"
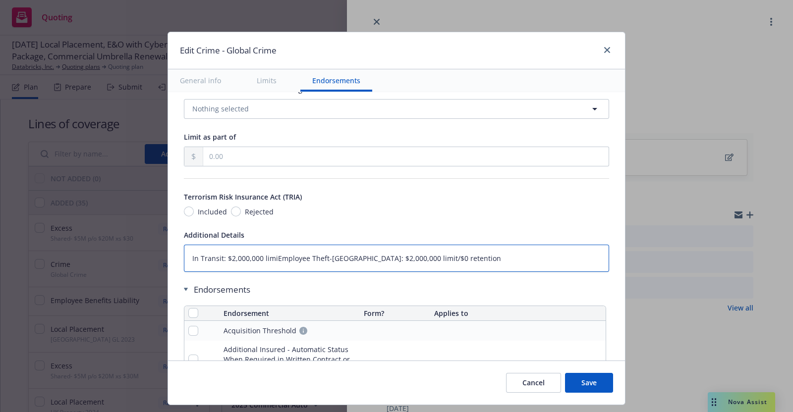
type textarea "x"
type textarea "In Transit: $2,000,000 limEmployee Theft-ERISA: $2,000,000 limit/$0 retention"
type textarea "x"
type textarea "In Transit: $2,000,000 liEmployee Theft-ERISA: $2,000,000 limit/$0 retention"
type textarea "x"
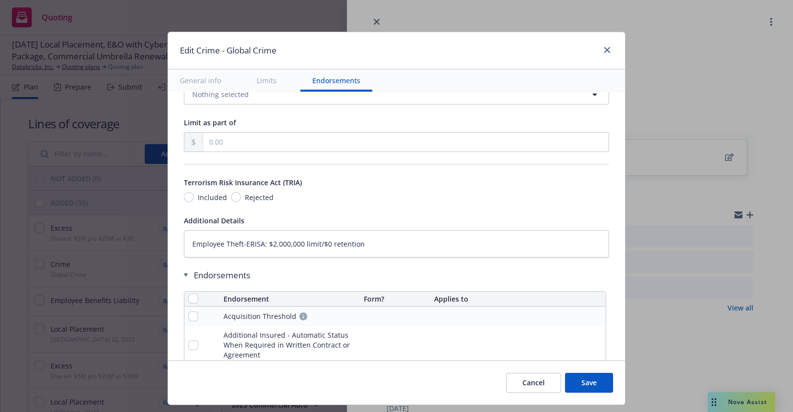
scroll to position [903, 0]
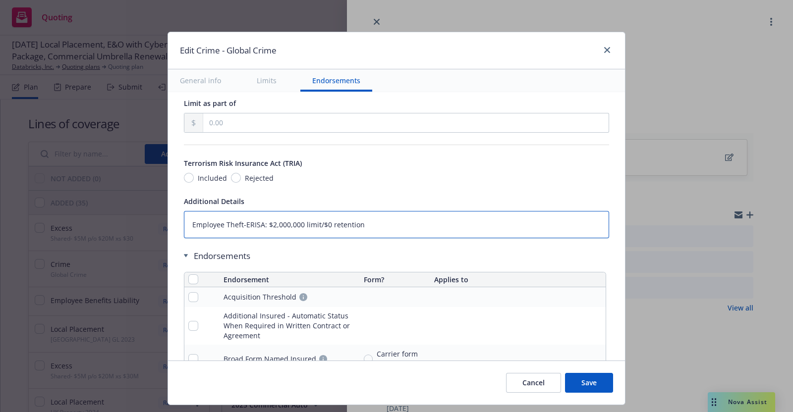
click at [355, 221] on textarea "Employee Theft-ERISA: $2,000,000 limit/$0 retention" at bounding box center [396, 224] width 425 height 27
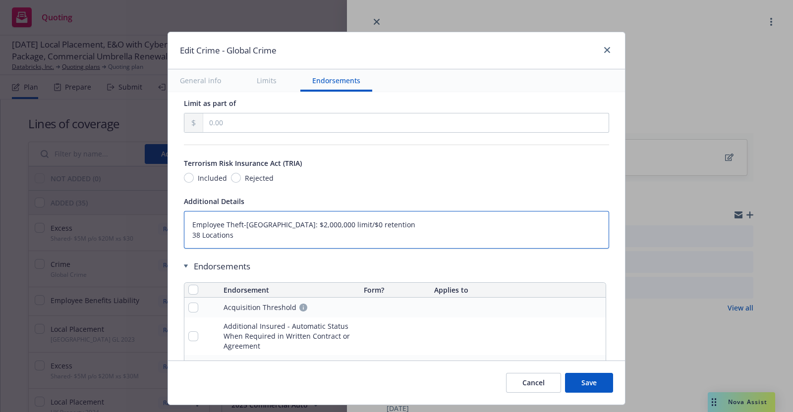
drag, startPoint x: 191, startPoint y: 227, endPoint x: 196, endPoint y: 308, distance: 81.0
click at [191, 228] on textarea "Employee Theft-ERISA: $2,000,000 limit/$0 retention 38 Locations" at bounding box center [396, 230] width 425 height 38
click at [592, 224] on textarea "Employee Theft-ERISA: $2,000,000 limit/$0 retention 40 Locations" at bounding box center [396, 230] width 425 height 38
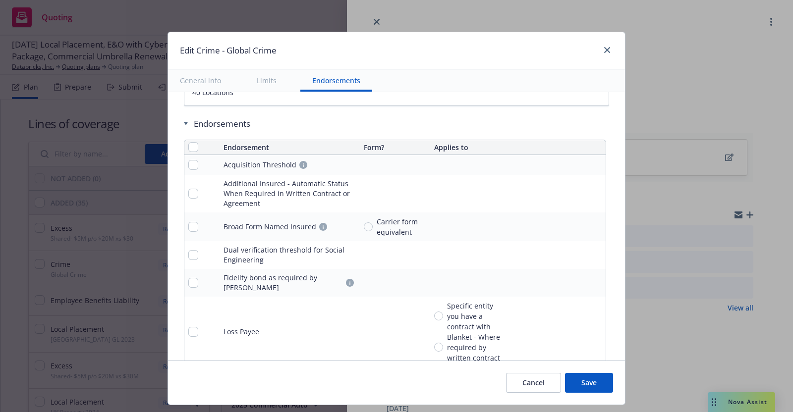
scroll to position [1052, 0]
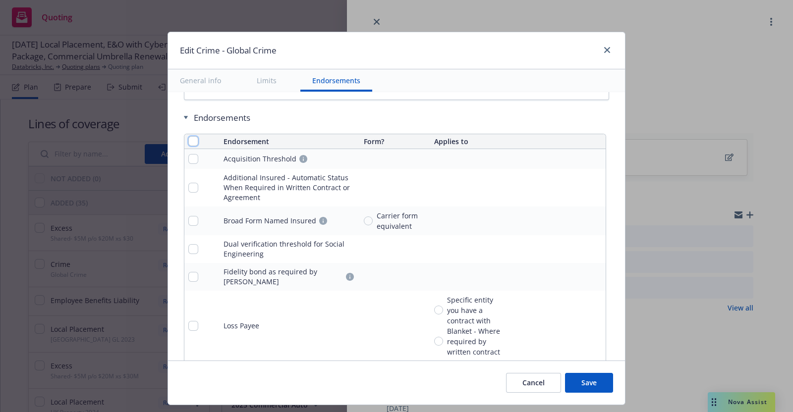
click at [188, 136] on input "checkbox" at bounding box center [193, 141] width 10 height 10
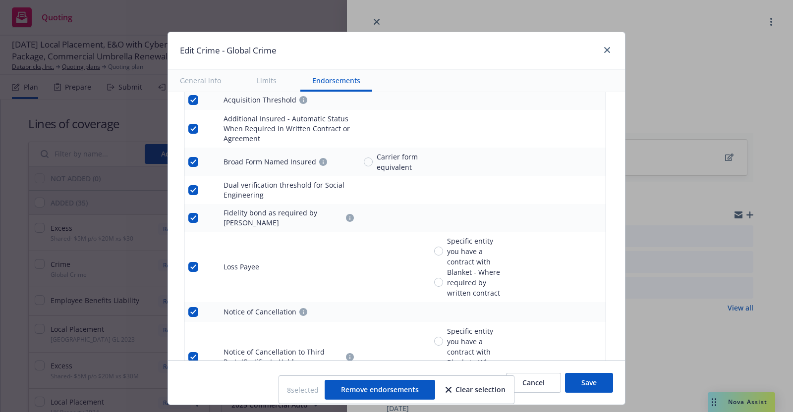
scroll to position [1120, 0]
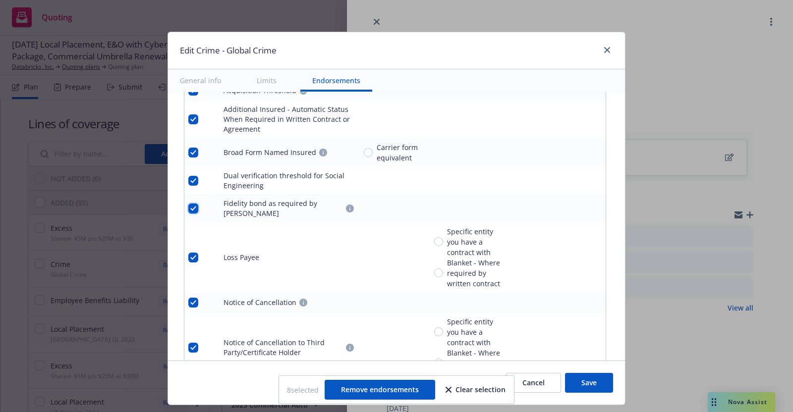
click at [188, 204] on input "checkbox" at bounding box center [193, 209] width 10 height 10
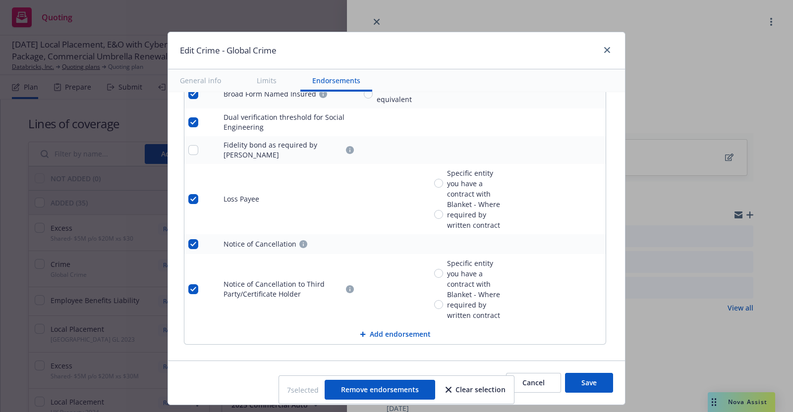
scroll to position [944, 0]
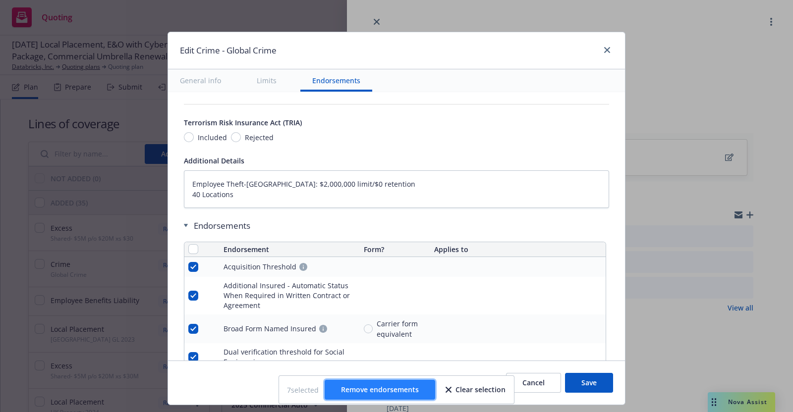
click at [390, 390] on span "Remove endorsements" at bounding box center [380, 389] width 78 height 9
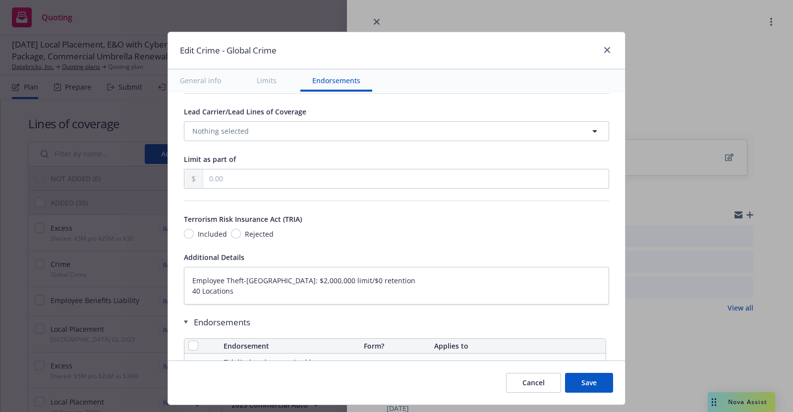
scroll to position [817, 0]
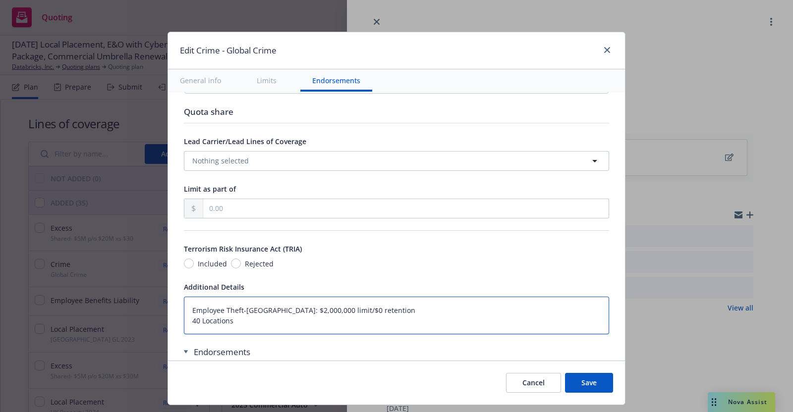
click at [354, 306] on textarea "Employee Theft-ERISA: $2,000,000 limit/$0 retention 40 Locations" at bounding box center [396, 316] width 425 height 38
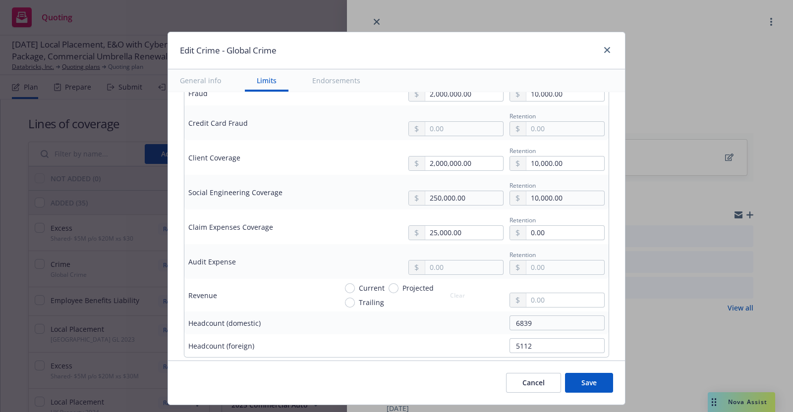
scroll to position [538, 0]
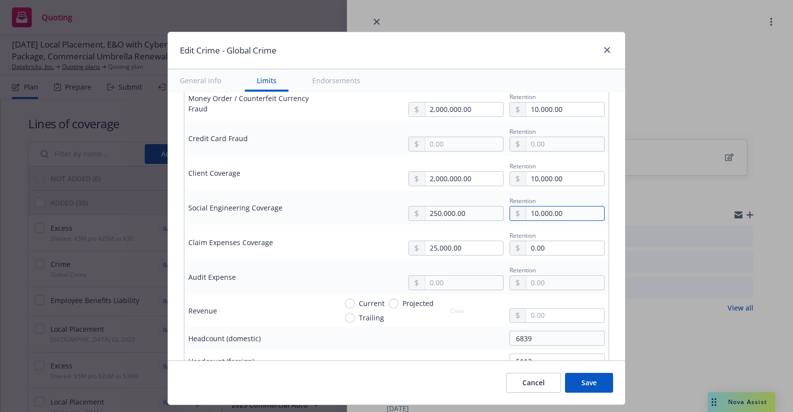
click at [526, 211] on input "10,000.00" at bounding box center [565, 214] width 78 height 14
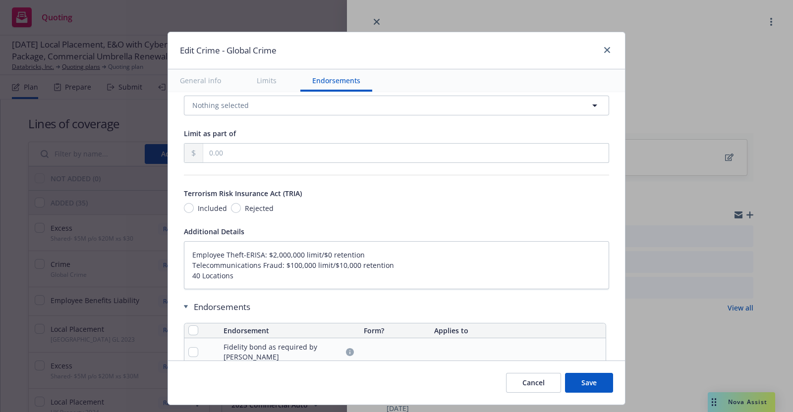
scroll to position [915, 0]
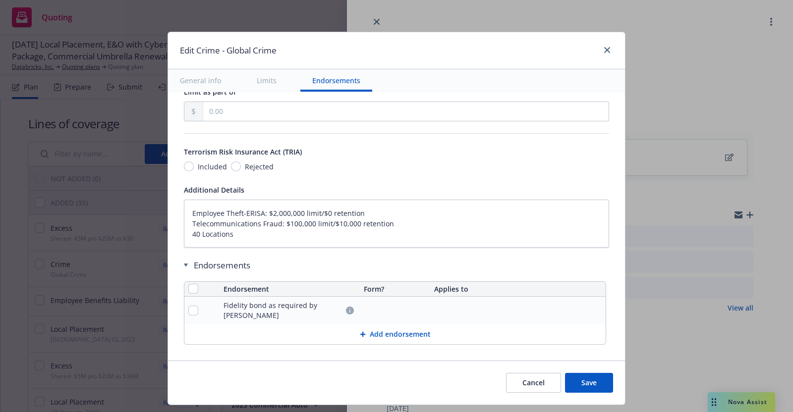
click at [593, 377] on button "Save" at bounding box center [589, 383] width 48 height 20
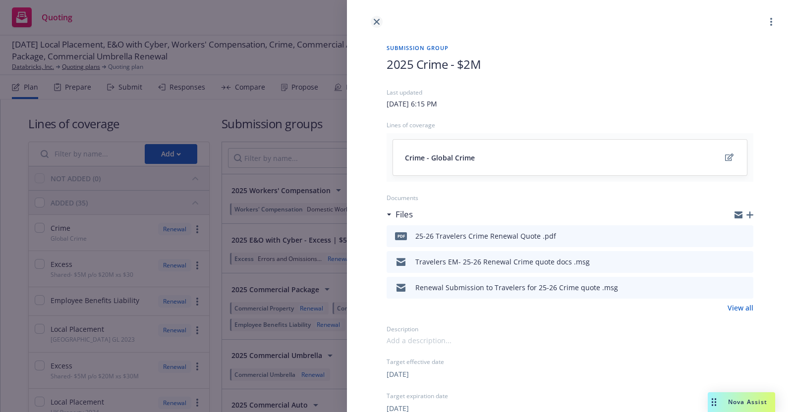
click at [375, 21] on icon "close" at bounding box center [377, 22] width 6 height 6
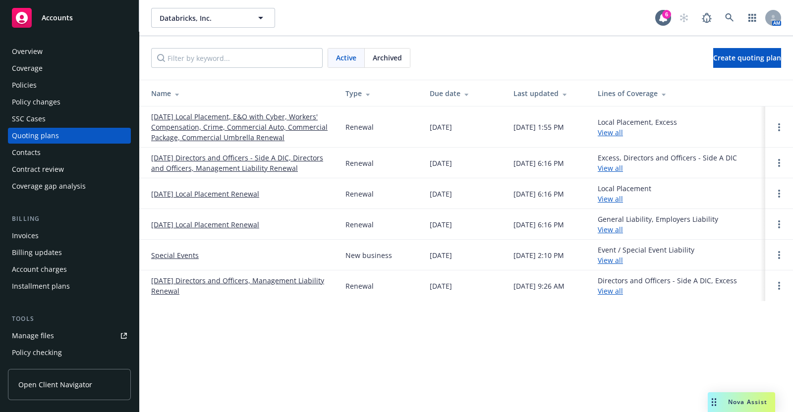
click at [35, 82] on div "Policies" at bounding box center [24, 85] width 25 height 16
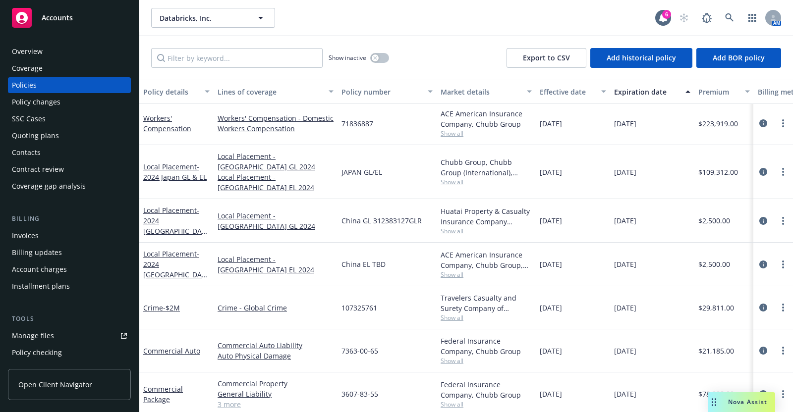
scroll to position [1451, 0]
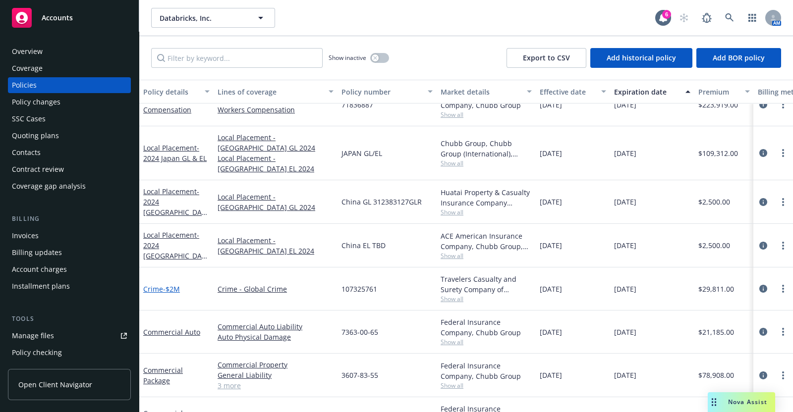
click at [173, 285] on span "- $2M" at bounding box center [171, 289] width 17 height 9
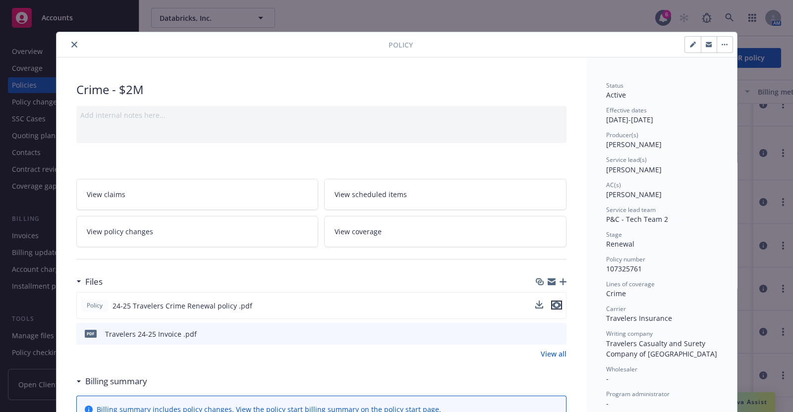
click at [553, 303] on icon "preview file" at bounding box center [556, 305] width 9 height 7
click at [71, 42] on icon "close" at bounding box center [74, 45] width 6 height 6
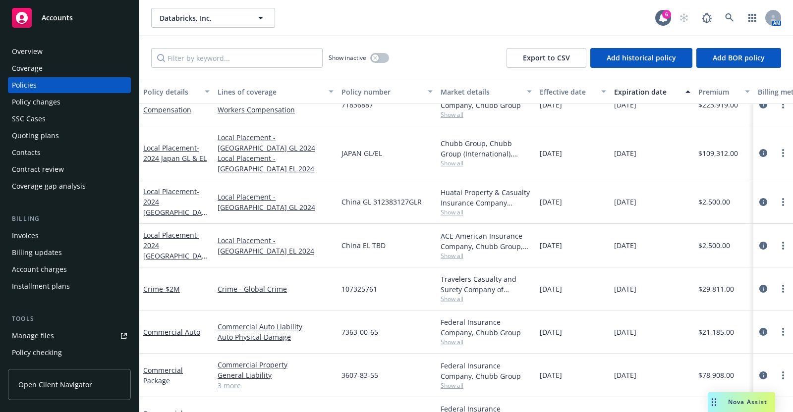
click at [38, 132] on div "Quoting plans" at bounding box center [35, 136] width 47 height 16
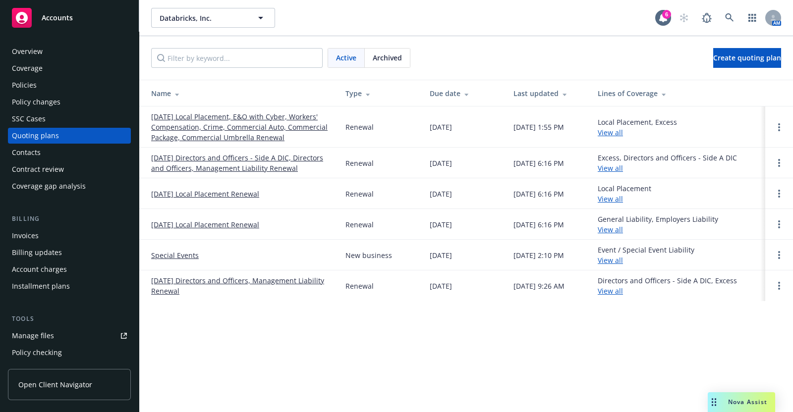
click at [230, 127] on link "[DATE] Local Placement, E&O with Cyber, Workers' Compensation, Crime, Commercia…" at bounding box center [240, 127] width 178 height 31
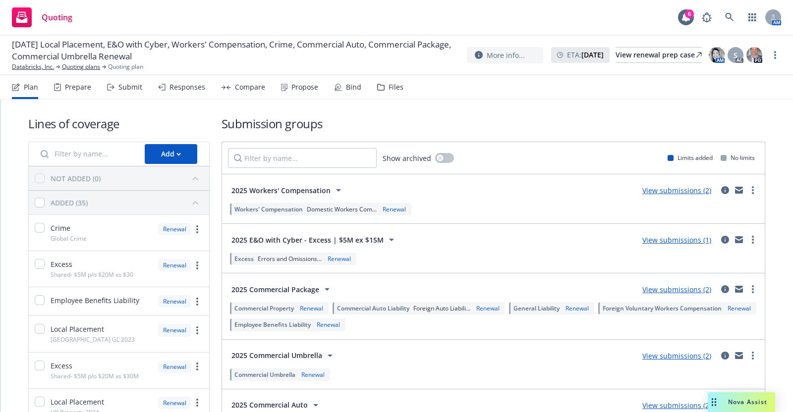
click at [129, 88] on div "Submit" at bounding box center [130, 87] width 24 height 8
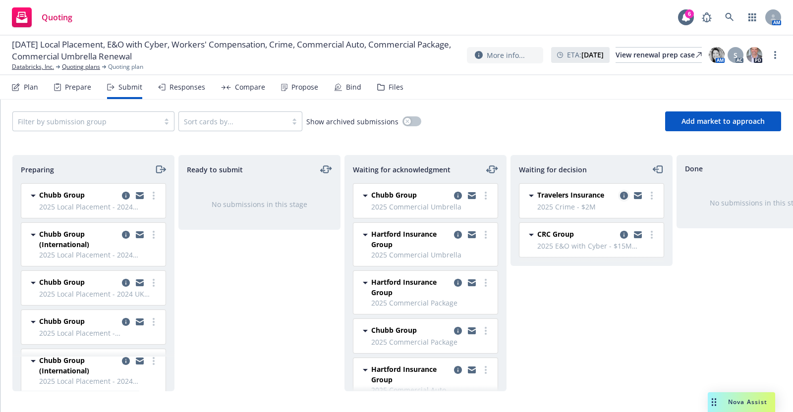
click at [625, 193] on icon "copy logging email" at bounding box center [624, 196] width 8 height 8
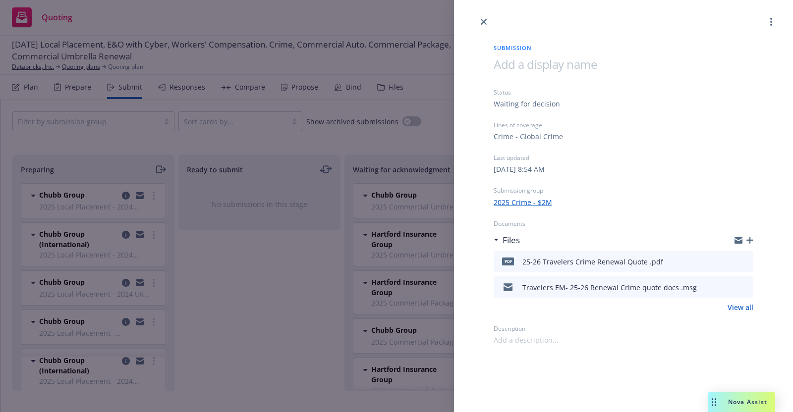
click at [538, 197] on link "2025 Crime - $2M" at bounding box center [523, 202] width 58 height 10
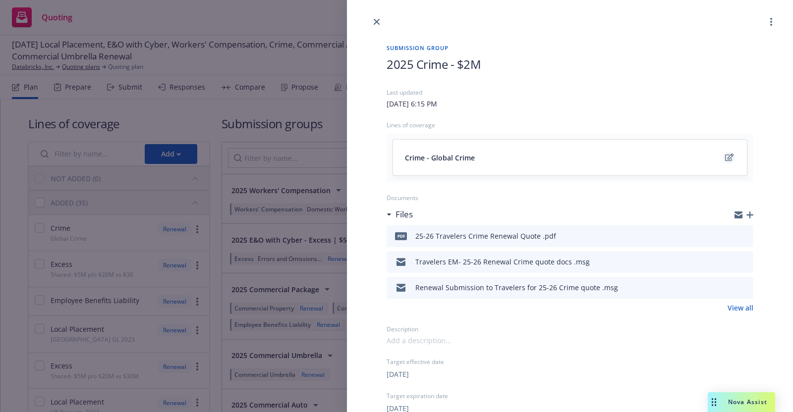
click at [725, 154] on icon "edit" at bounding box center [729, 158] width 8 height 8
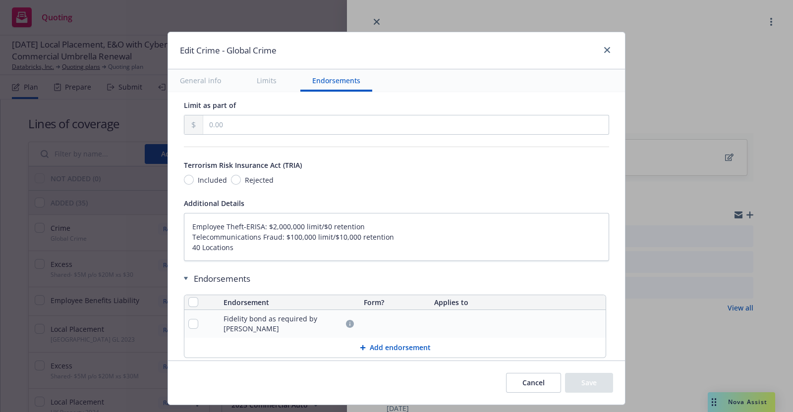
scroll to position [915, 0]
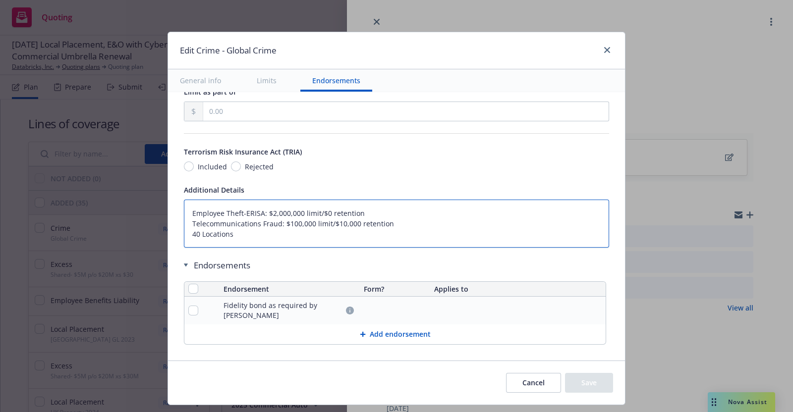
click at [331, 219] on textarea "Employee Theft-ERISA: $2,000,000 limit/$0 retention Telecommunications Fraud: $…" at bounding box center [396, 224] width 425 height 48
type textarea "x"
type textarea "Employee Theft-[GEOGRAPHIC_DATA]: $2,000,000 limit/$0 retention Telecommunicati…"
type textarea "x"
type textarea "Employee Theft-[GEOGRAPHIC_DATA]: $2,000,000 limit/$0 retention Telecommunicati…"
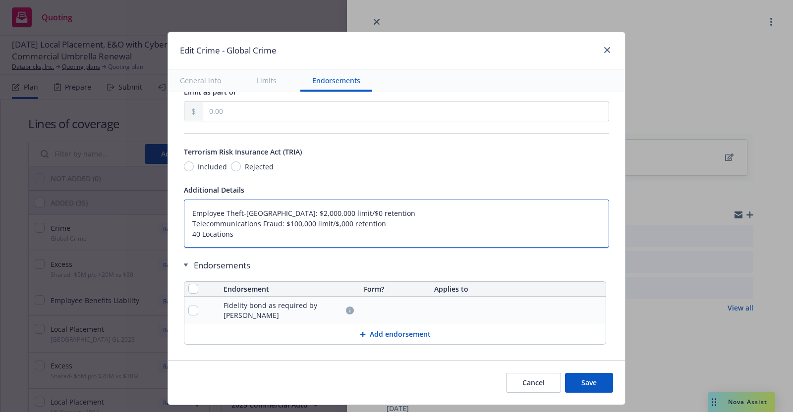
type textarea "x"
type textarea "Employee Theft-[GEOGRAPHIC_DATA]: $2,000,000 limit/$0 retention Telecommunicati…"
click at [379, 222] on textarea "Employee Theft-[GEOGRAPHIC_DATA]: $2,000,000 limit/$0 retention Telecommunicati…" at bounding box center [396, 224] width 425 height 48
drag, startPoint x: 250, startPoint y: 223, endPoint x: 255, endPoint y: 228, distance: 7.4
click at [251, 222] on textarea "Employee Theft-[GEOGRAPHIC_DATA]: $2,000,000 limit/$0 retention Telecommunicati…" at bounding box center [396, 224] width 425 height 48
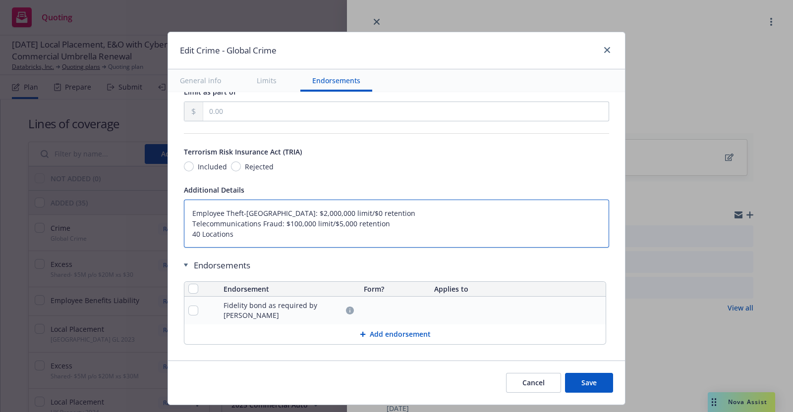
type textarea "x"
type textarea "Employee Theft-[GEOGRAPHIC_DATA]: $2,000,000 limit/$0 retention Telecommunicati…"
click at [587, 381] on button "Save" at bounding box center [589, 383] width 48 height 20
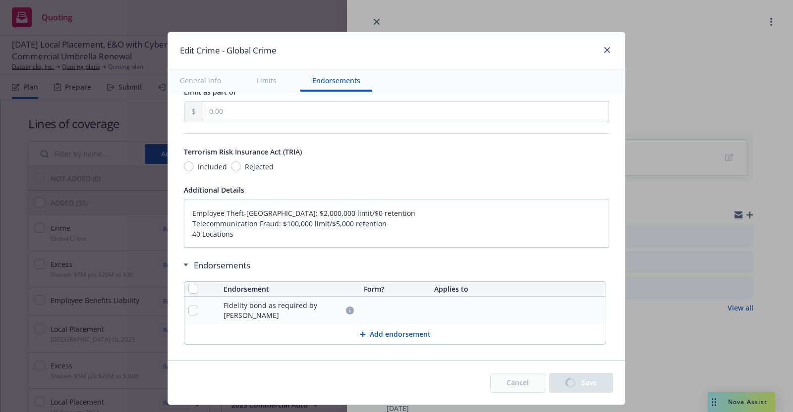
type textarea "x"
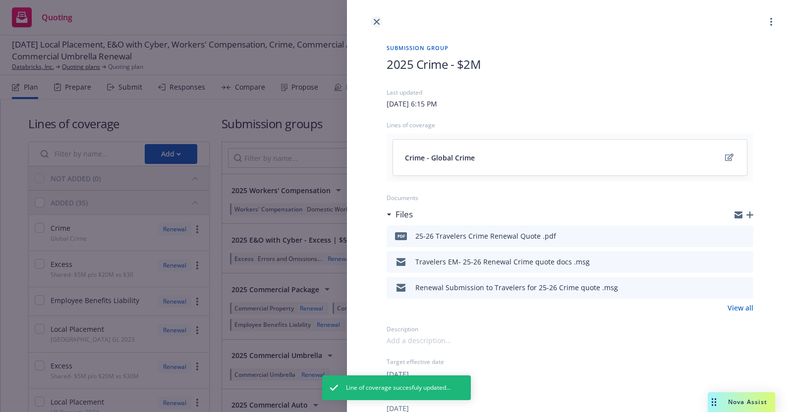
click at [377, 20] on icon "close" at bounding box center [377, 22] width 6 height 6
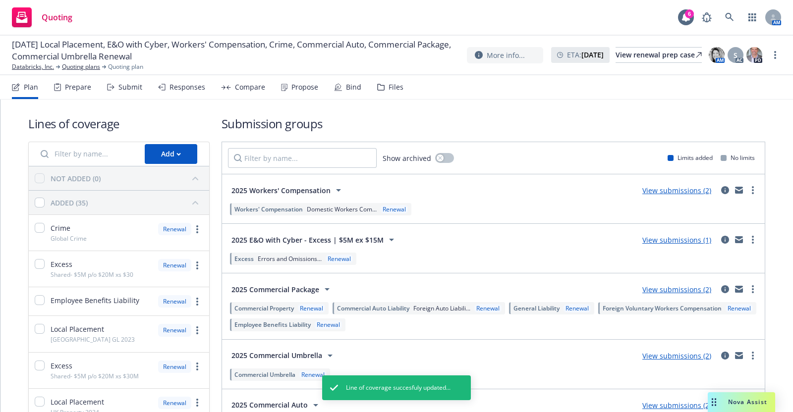
click at [128, 89] on div "Submit" at bounding box center [130, 87] width 24 height 8
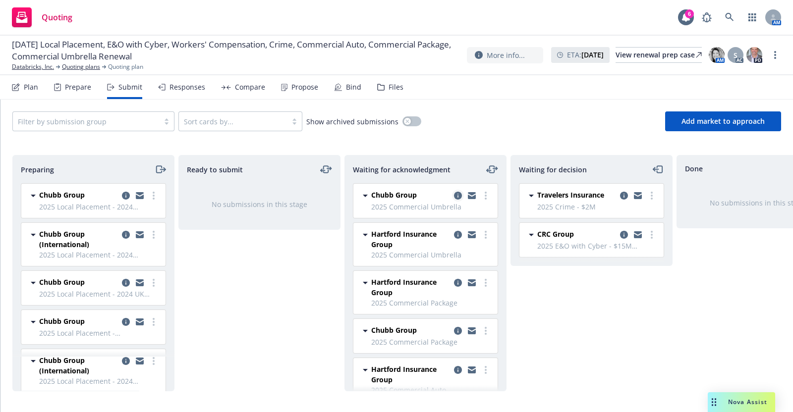
click at [454, 192] on icon "copy logging email" at bounding box center [458, 196] width 8 height 8
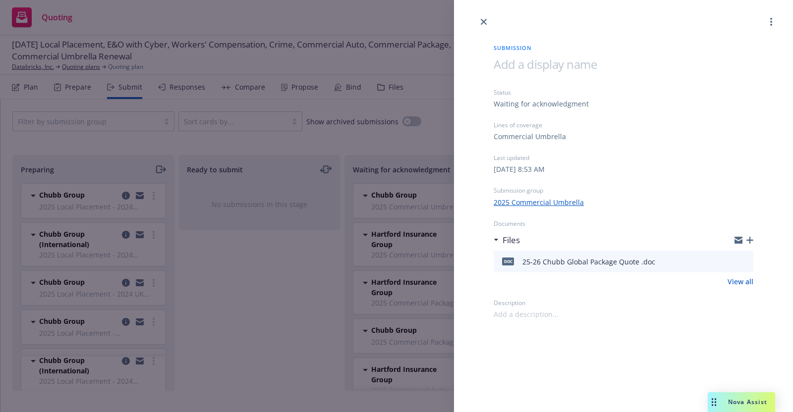
click at [537, 202] on link "2025 Commercial Umbrella" at bounding box center [539, 202] width 90 height 10
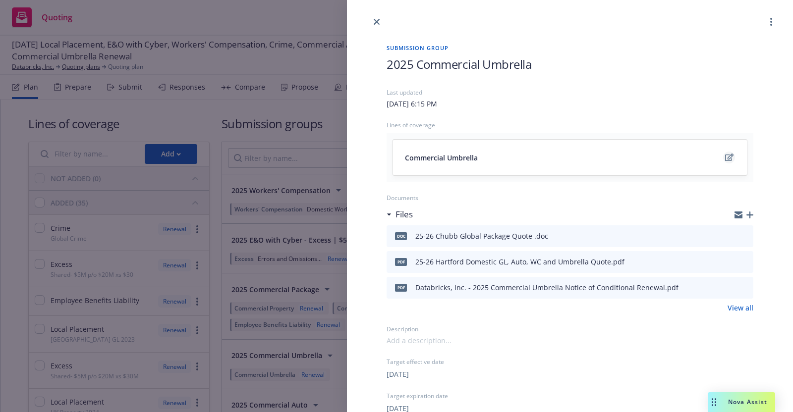
click at [725, 155] on icon "edit" at bounding box center [729, 157] width 8 height 7
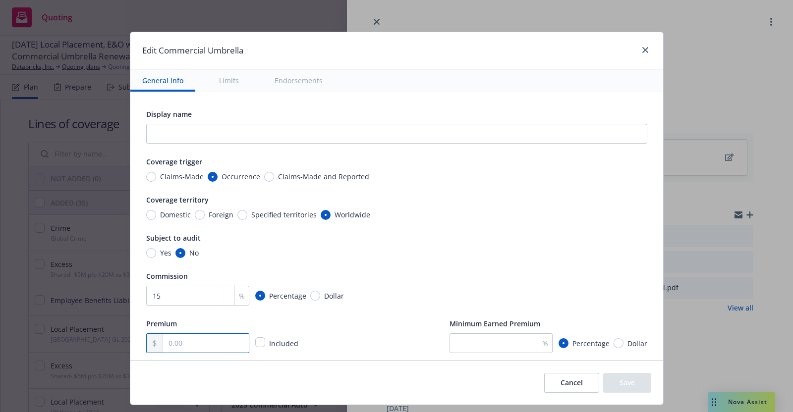
click at [185, 340] on input "text" at bounding box center [206, 343] width 86 height 19
type input "47,188.00"
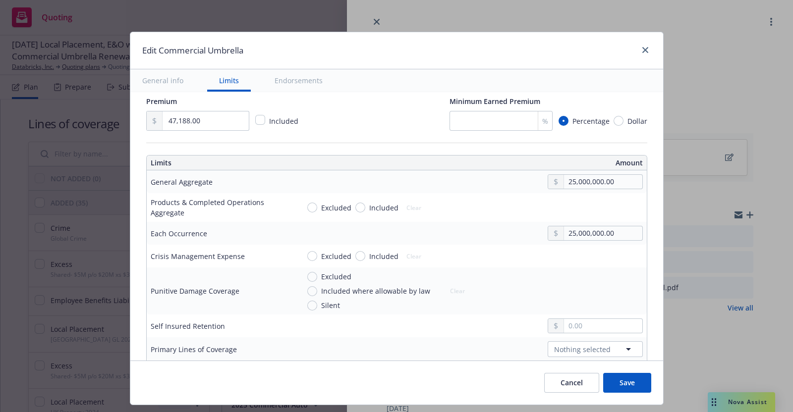
scroll to position [247, 0]
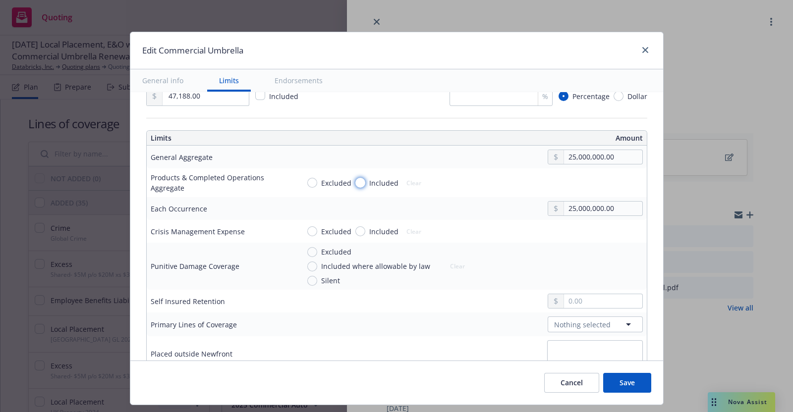
click at [355, 181] on input "Included" at bounding box center [360, 183] width 10 height 10
radio input "true"
click at [572, 178] on input "text" at bounding box center [603, 183] width 78 height 14
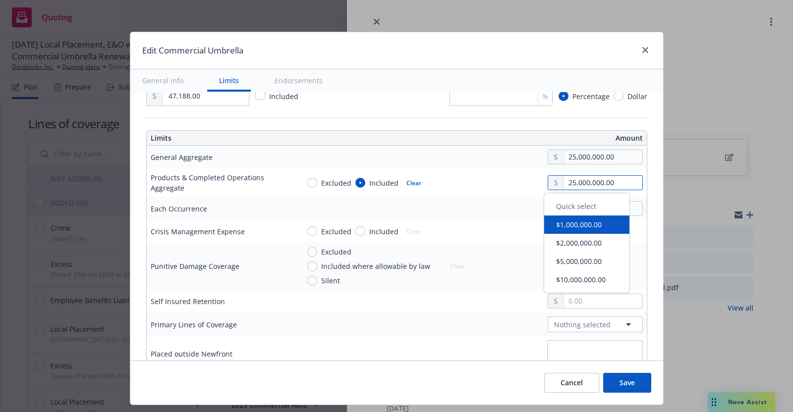
type input "25,000,000.00"
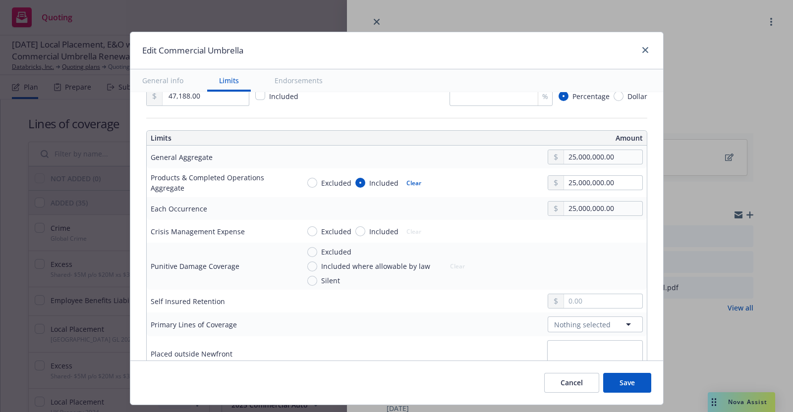
click at [356, 337] on td at bounding box center [470, 354] width 351 height 35
click at [355, 227] on input "Included" at bounding box center [360, 232] width 10 height 10
radio input "true"
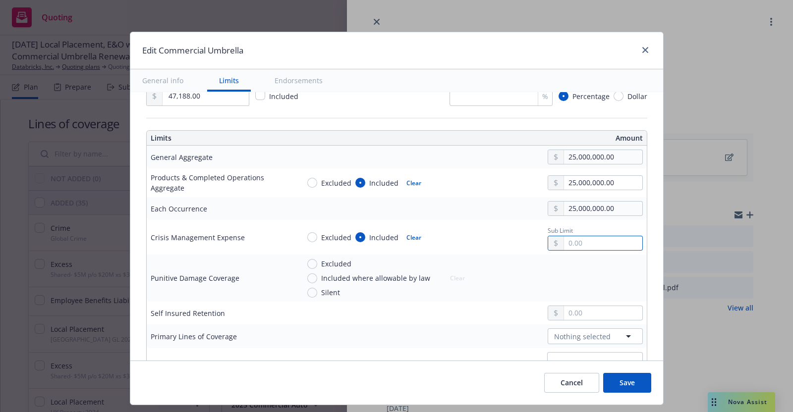
click at [578, 240] on input "text" at bounding box center [603, 243] width 78 height 14
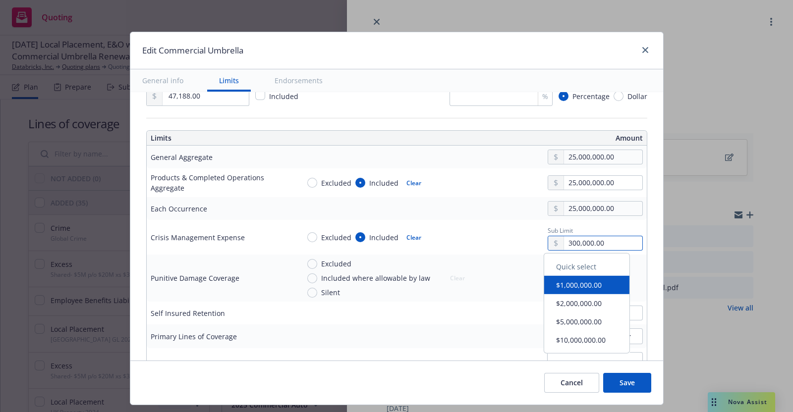
type input "300,000.00"
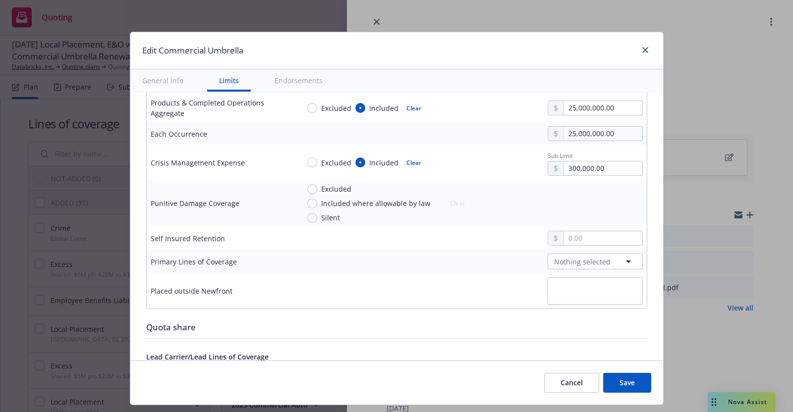
scroll to position [347, 0]
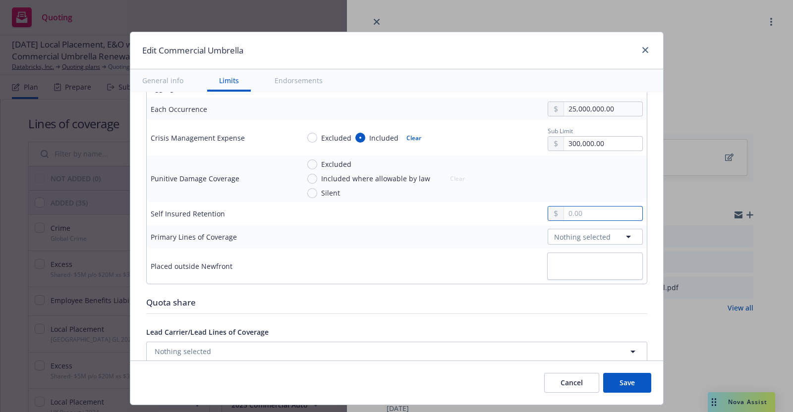
click at [567, 211] on input "text" at bounding box center [603, 214] width 78 height 14
type input "0.00"
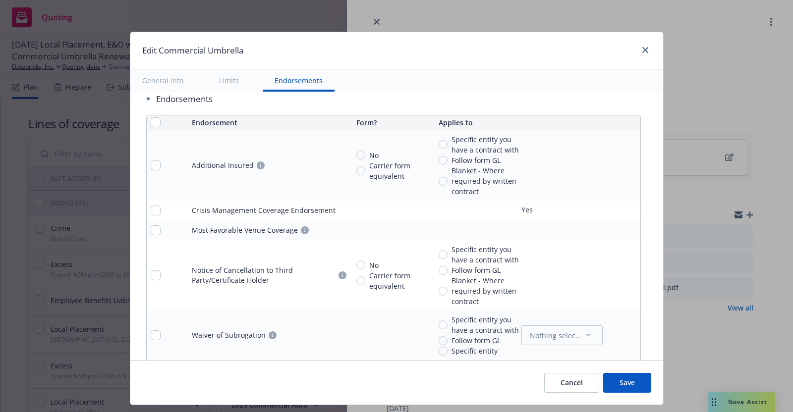
scroll to position [793, 0]
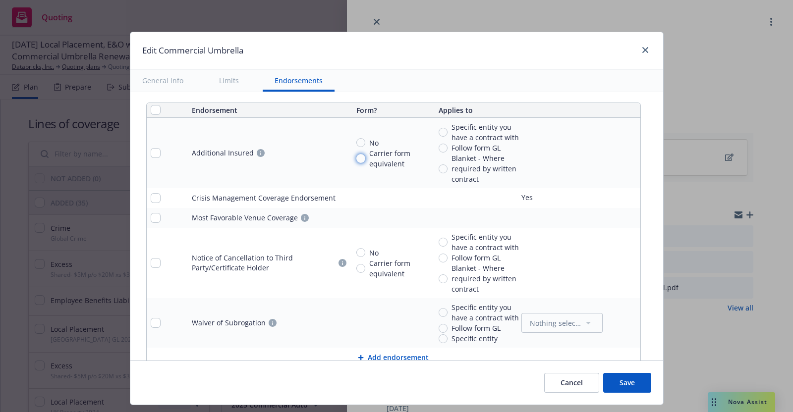
click at [356, 155] on input "Carrier form equivalent" at bounding box center [360, 158] width 9 height 9
radio input "true"
click at [439, 144] on input "Follow form GL" at bounding box center [443, 148] width 9 height 9
radio input "true"
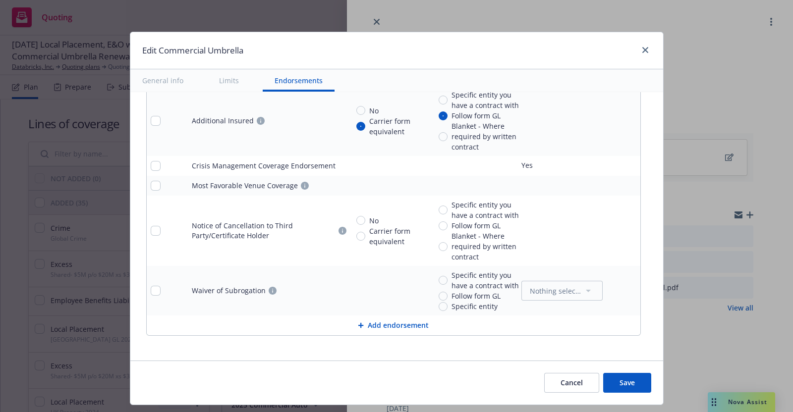
scroll to position [826, 0]
click at [151, 182] on input "checkbox" at bounding box center [156, 185] width 10 height 10
checkbox input "true"
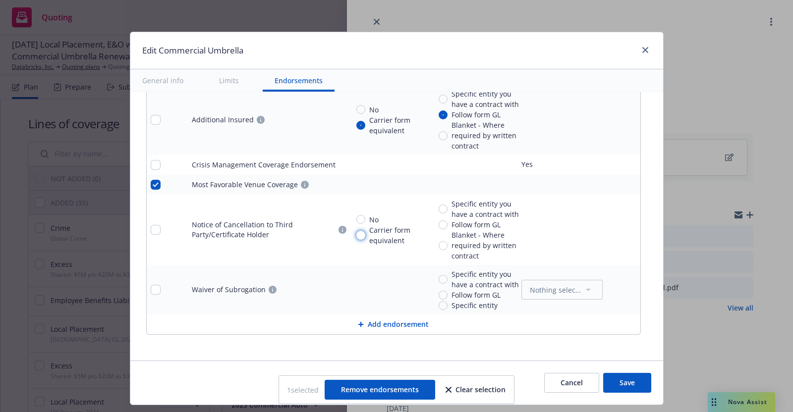
click at [357, 232] on input "Carrier form equivalent" at bounding box center [360, 235] width 9 height 9
radio input "true"
click at [439, 205] on input "Specific entity you have a contract with" at bounding box center [443, 209] width 9 height 9
radio input "true"
click at [439, 292] on input "Follow form GL" at bounding box center [443, 295] width 9 height 9
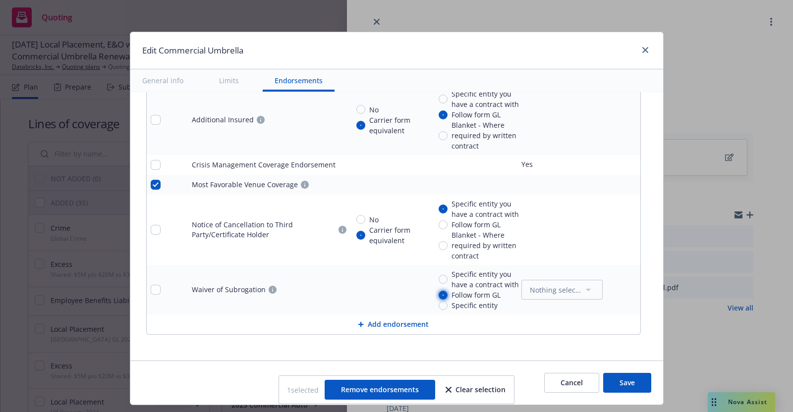
radio input "true"
click at [367, 390] on span "Remove endorsements" at bounding box center [380, 389] width 78 height 9
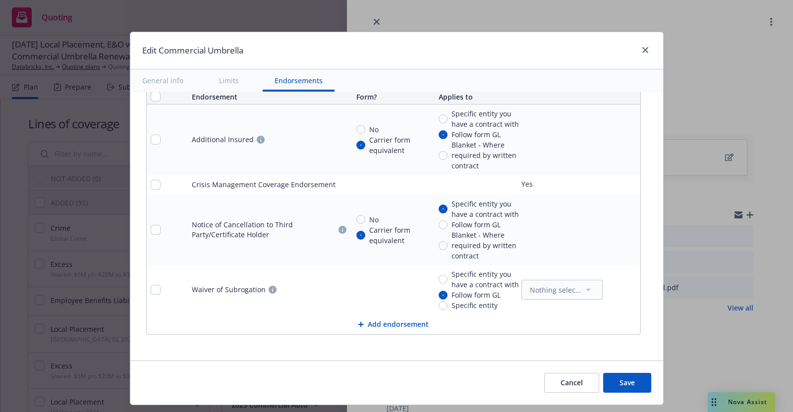
click at [627, 382] on button "Save" at bounding box center [627, 383] width 48 height 20
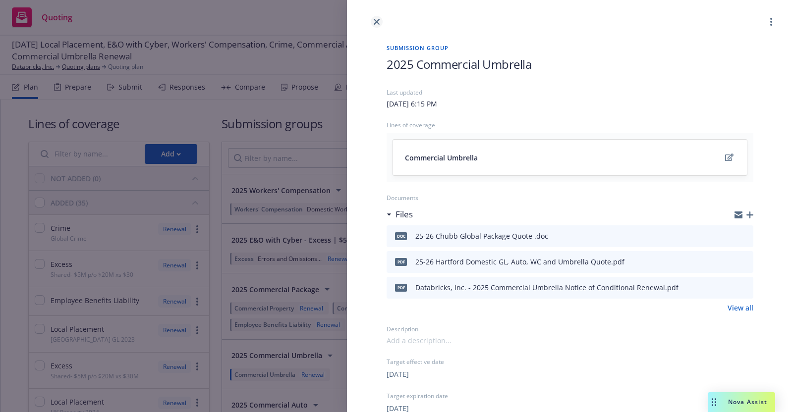
click at [379, 20] on icon "close" at bounding box center [377, 22] width 6 height 6
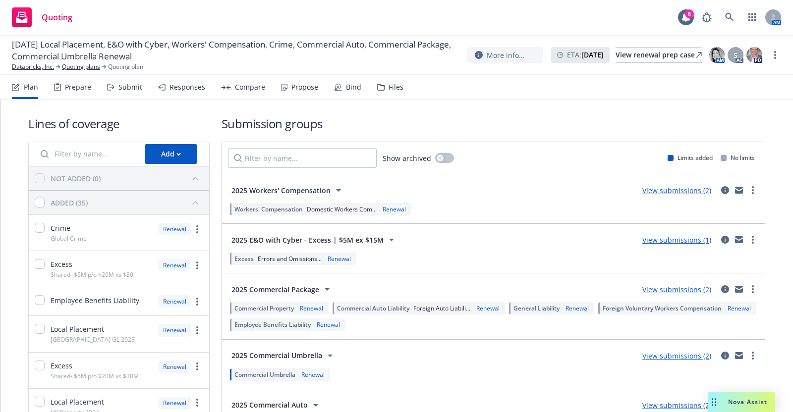
click at [122, 90] on div "Submit" at bounding box center [130, 87] width 24 height 8
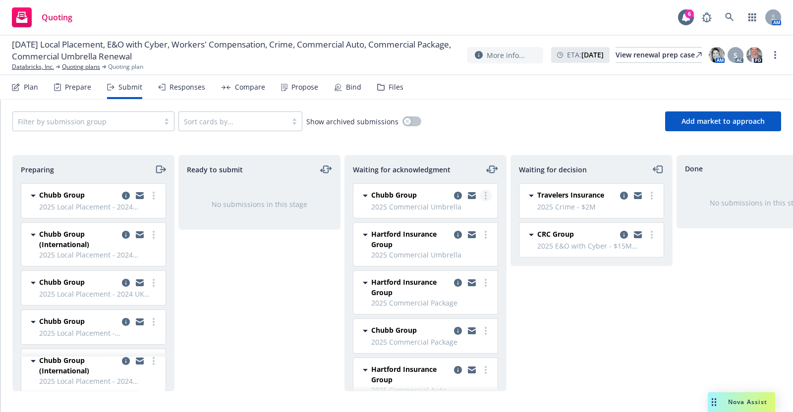
click at [485, 195] on circle "more" at bounding box center [486, 196] width 2 height 2
click at [572, 326] on div "Waiting for decision Travelers Insurance 2025 Crime - $2M [DATE] 8:54 AM CRC Gr…" at bounding box center [592, 273] width 162 height 236
click at [485, 233] on icon "more" at bounding box center [486, 235] width 2 height 8
click at [588, 333] on div "Waiting for decision Travelers Insurance 2025 Crime - $2M [DATE] 8:54 AM CRC Gr…" at bounding box center [592, 273] width 162 height 236
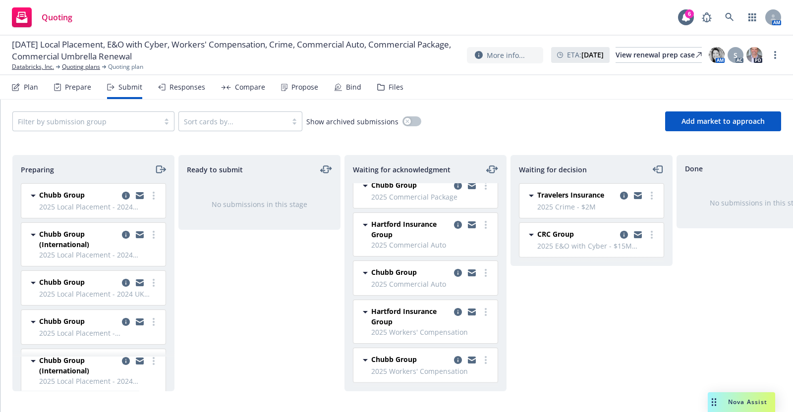
scroll to position [153, 0]
click at [454, 269] on icon "copy logging email" at bounding box center [458, 273] width 8 height 8
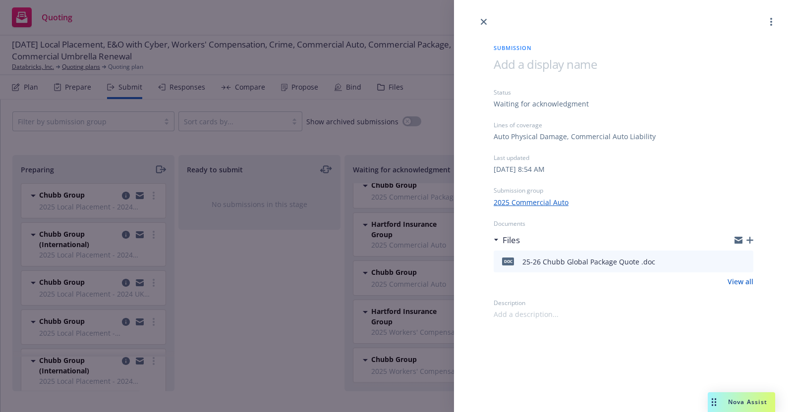
click at [550, 202] on link "2025 Commercial Auto" at bounding box center [531, 202] width 75 height 10
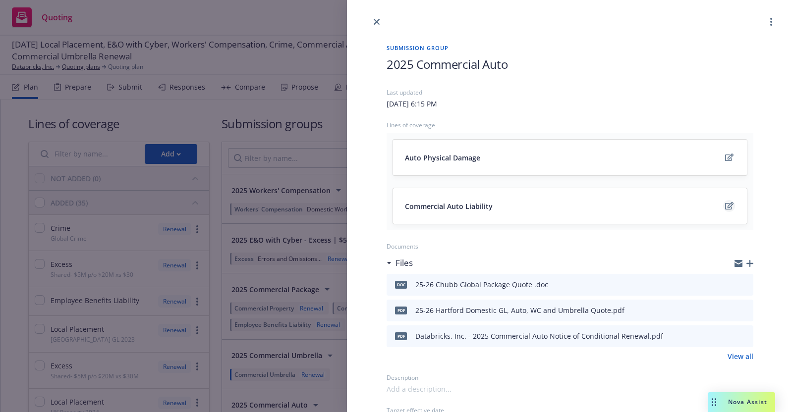
click at [725, 203] on icon "edit" at bounding box center [729, 205] width 8 height 7
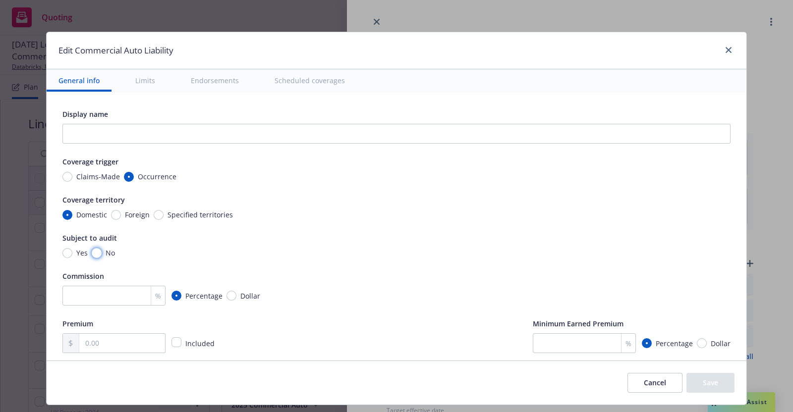
click at [92, 249] on input "No" at bounding box center [97, 253] width 10 height 10
radio input "true"
click at [120, 296] on input "number" at bounding box center [113, 296] width 103 height 20
type input "15"
click at [364, 232] on div "Subject to audit" at bounding box center [396, 238] width 668 height 12
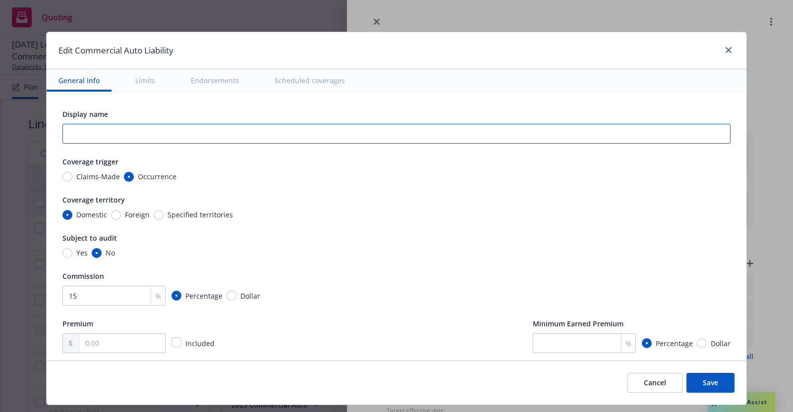
click at [93, 133] on input "text" at bounding box center [396, 134] width 668 height 20
click at [104, 135] on input "Commercial Business Auto" at bounding box center [396, 134] width 668 height 20
type input "Domestic Business Auto"
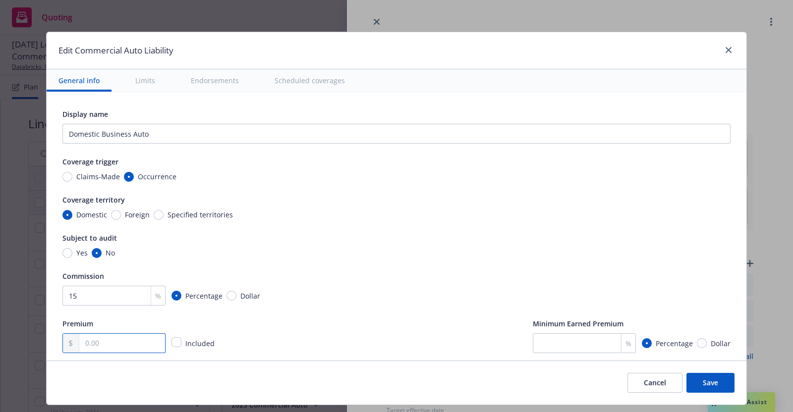
click at [111, 342] on input "text" at bounding box center [122, 343] width 86 height 19
type input "26,393.00"
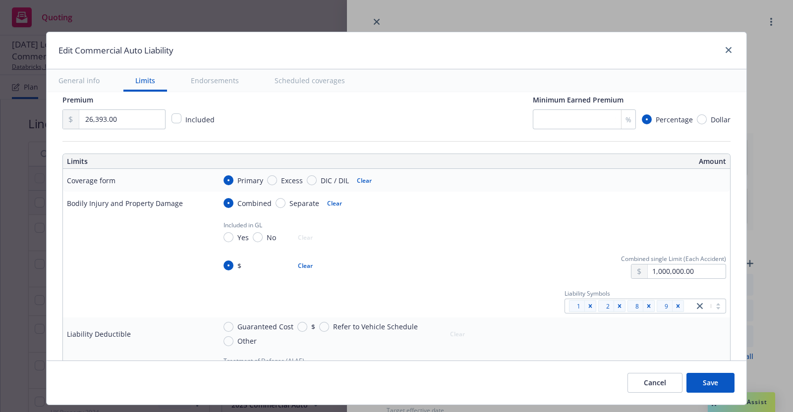
scroll to position [229, 0]
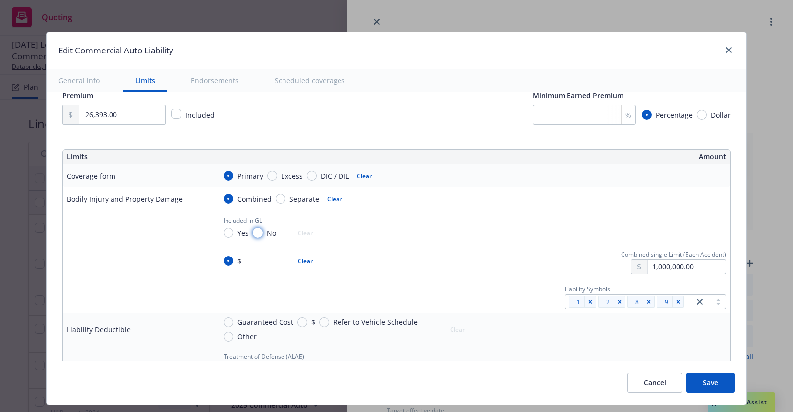
click at [253, 233] on input "No" at bounding box center [258, 233] width 10 height 10
radio input "true"
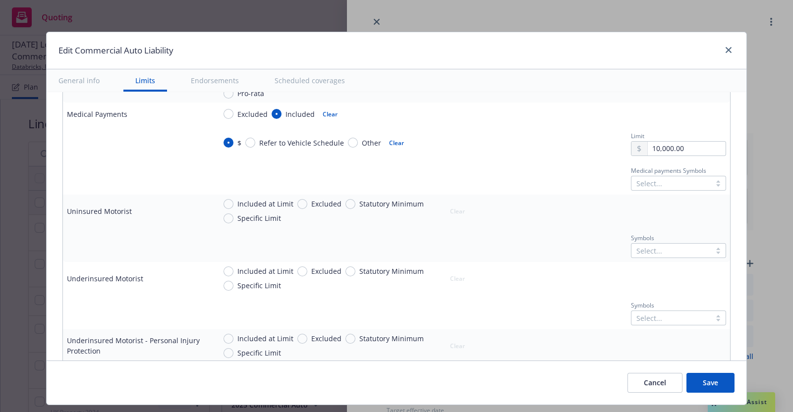
scroll to position [521, 0]
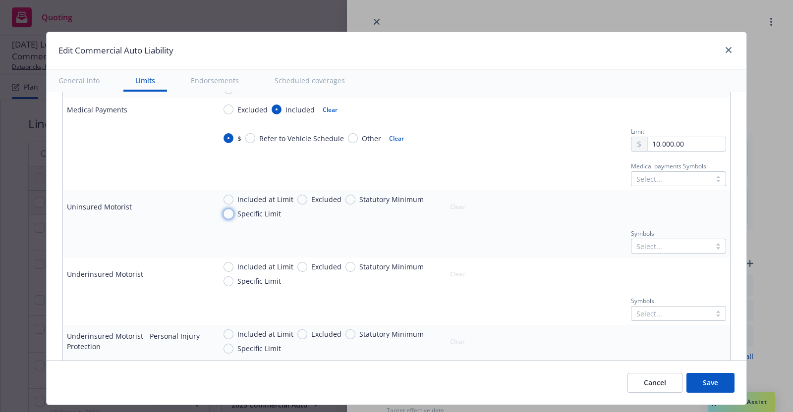
click at [224, 211] on input "Specific Limit" at bounding box center [229, 214] width 10 height 10
radio input "true"
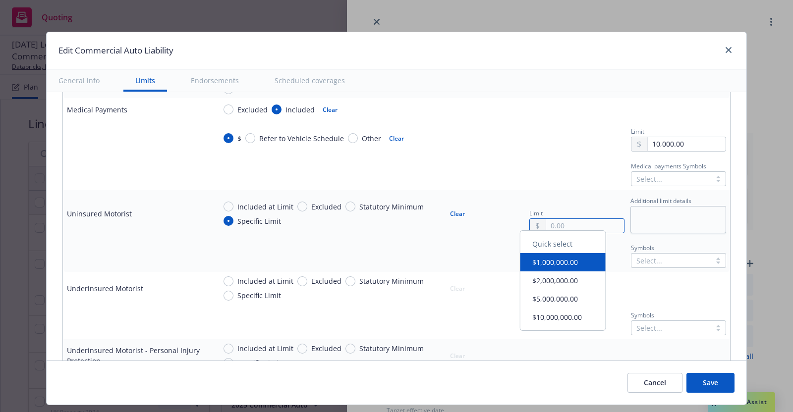
click at [568, 224] on input "text" at bounding box center [585, 226] width 78 height 14
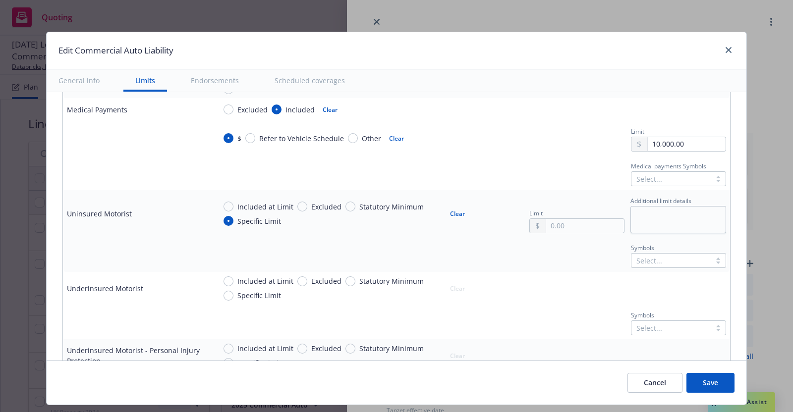
type input "1,000,000.00"
click at [563, 262] on button "$1,000,000.00" at bounding box center [563, 267] width 85 height 18
click at [224, 293] on input "Specific Limit" at bounding box center [229, 296] width 10 height 10
radio input "true"
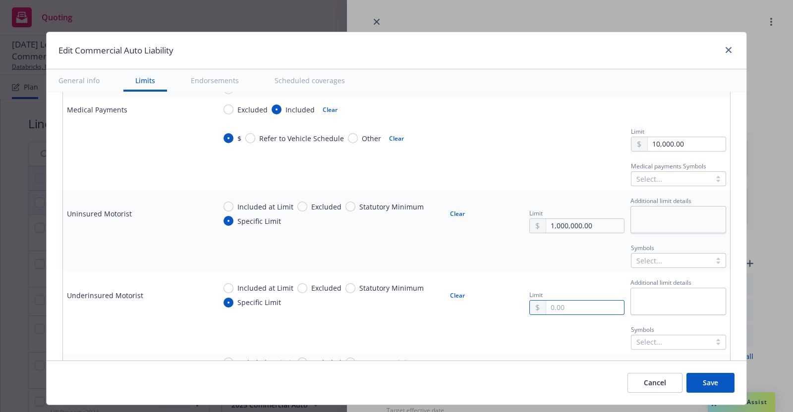
click at [563, 304] on input "text" at bounding box center [585, 308] width 78 height 14
type input "1,000,000.00"
click at [561, 222] on button "$1,000,000.00" at bounding box center [563, 226] width 85 height 18
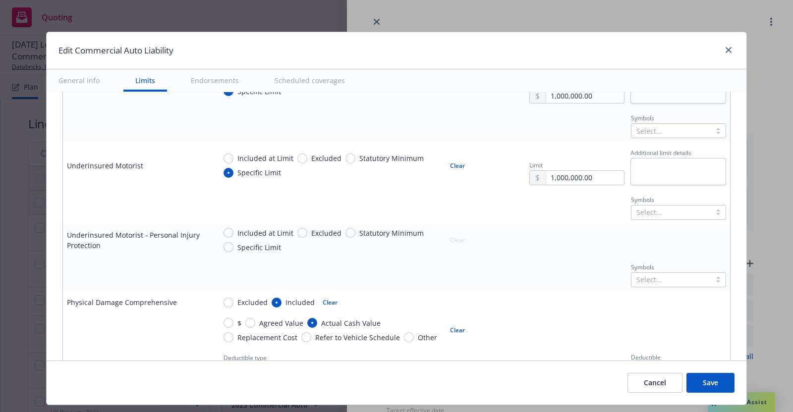
scroll to position [683, 0]
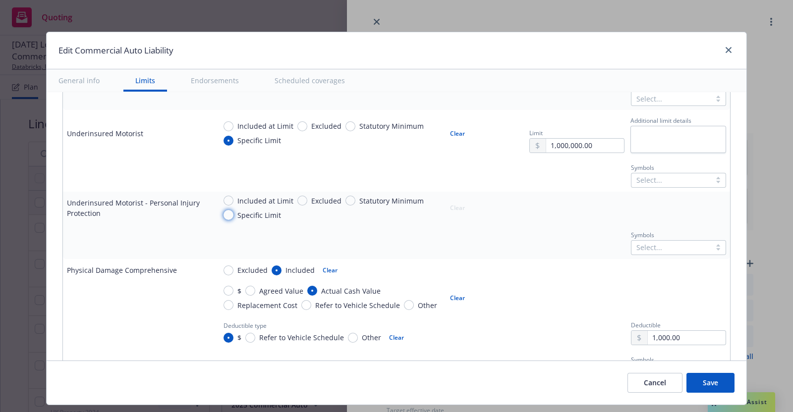
click at [226, 212] on input "Specific Limit" at bounding box center [229, 215] width 10 height 10
radio input "true"
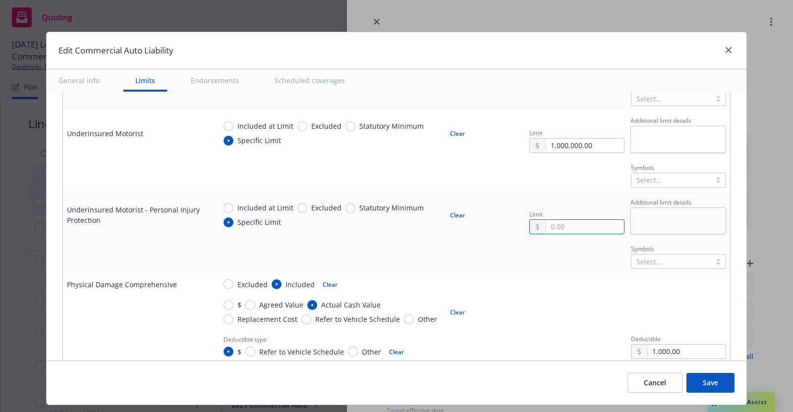
click at [552, 224] on input "text" at bounding box center [585, 227] width 78 height 14
click at [560, 264] on button "$1,000,000.00" at bounding box center [563, 268] width 85 height 18
type input "1,000,000.00"
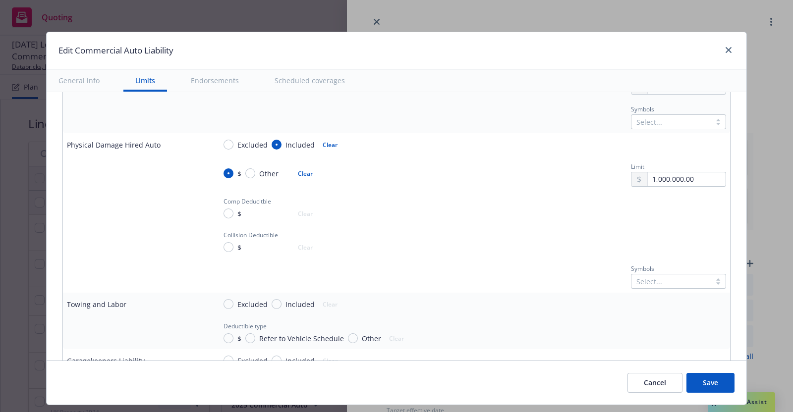
scroll to position [1077, 0]
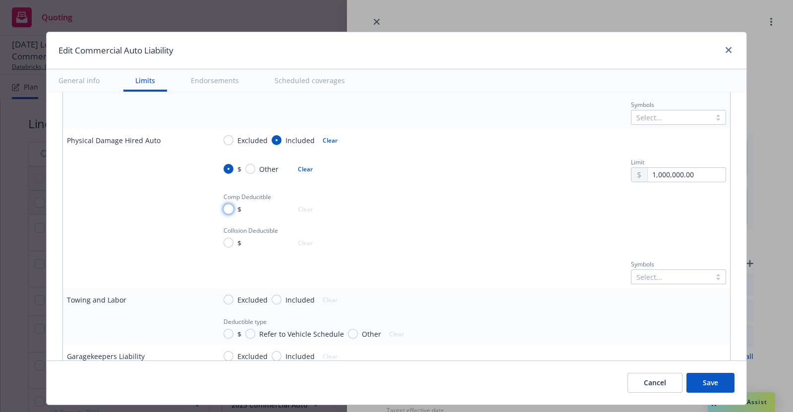
click at [224, 207] on input "$" at bounding box center [229, 209] width 10 height 10
radio input "true"
click at [658, 206] on input "text" at bounding box center [687, 210] width 78 height 14
type input "1,000.00"
click at [224, 239] on input "$" at bounding box center [229, 244] width 10 height 10
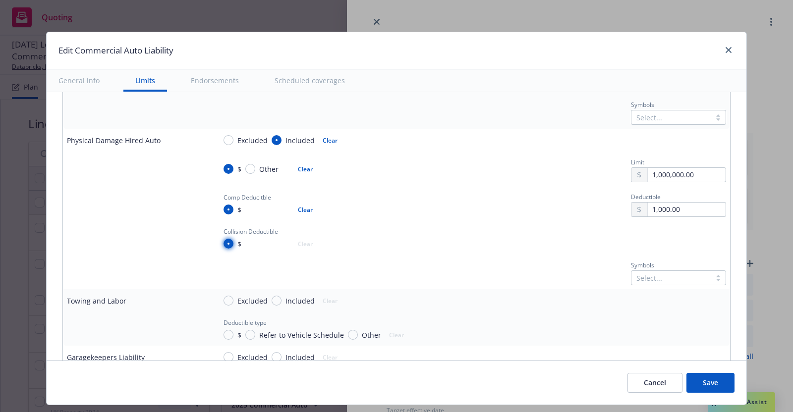
radio input "true"
click at [650, 243] on input "text" at bounding box center [687, 244] width 78 height 14
type input "1,000.00"
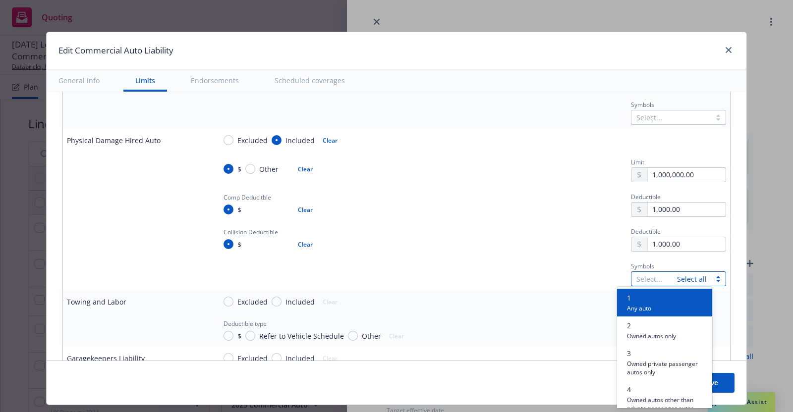
click at [711, 274] on div at bounding box center [718, 279] width 15 height 10
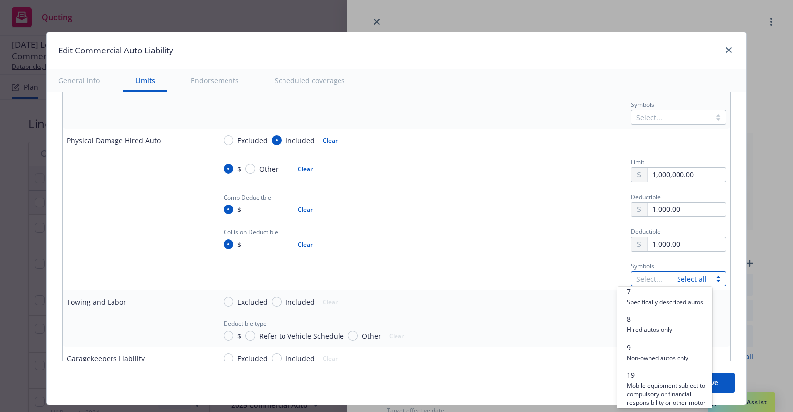
scroll to position [232, 0]
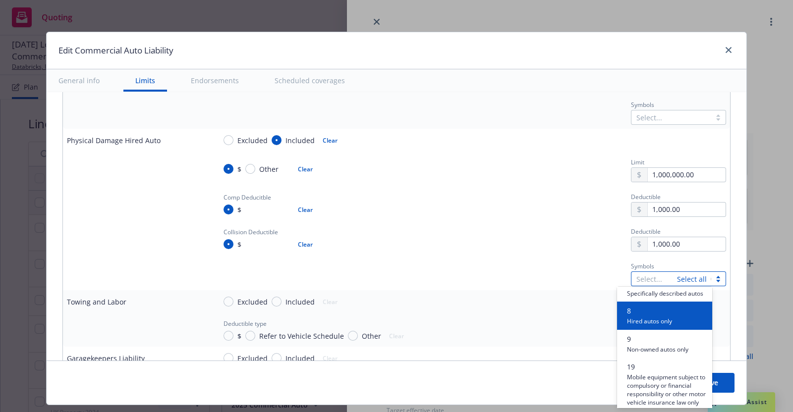
click at [673, 321] on div "8 Hired autos only" at bounding box center [664, 316] width 83 height 20
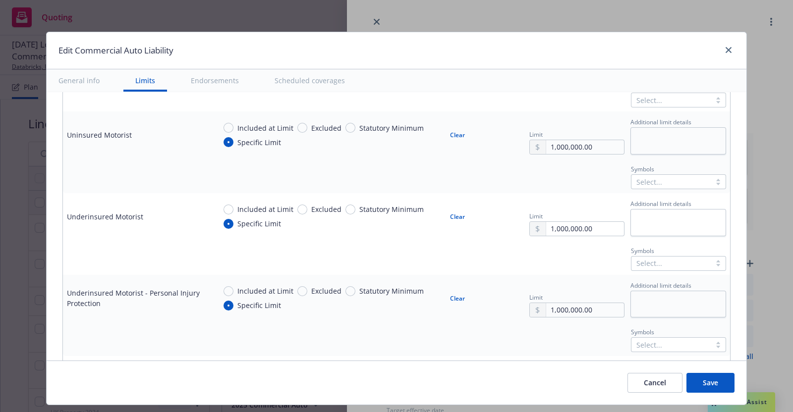
scroll to position [609, 0]
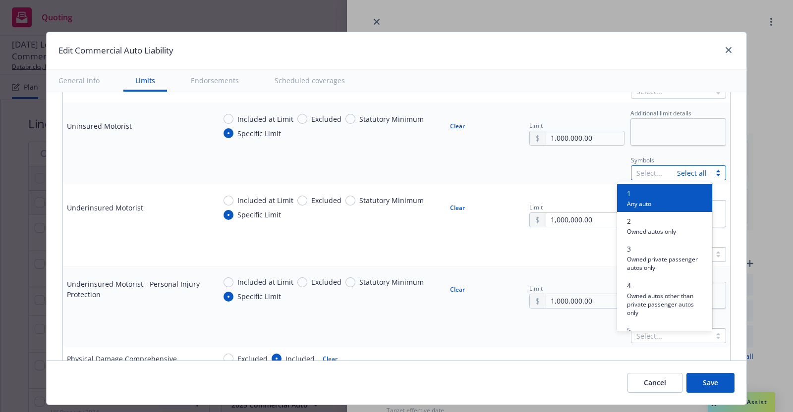
click at [711, 172] on div at bounding box center [718, 173] width 15 height 10
click at [679, 192] on div "1 Any auto" at bounding box center [664, 198] width 83 height 20
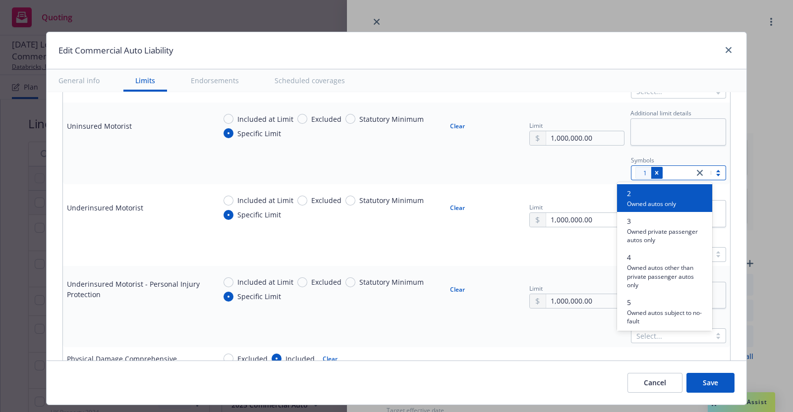
click at [653, 170] on icon "Remove [object Object]" at bounding box center [656, 173] width 7 height 7
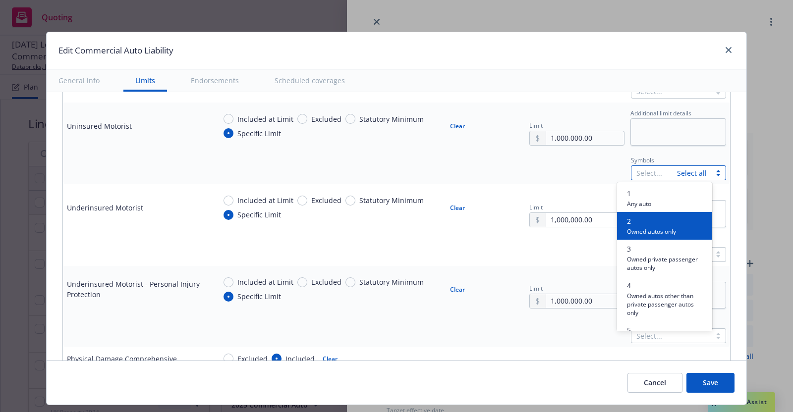
click at [669, 225] on span "2" at bounding box center [651, 221] width 49 height 10
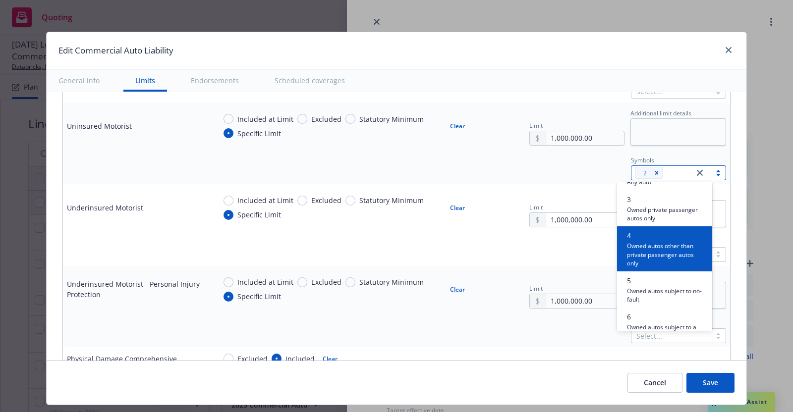
scroll to position [29, 0]
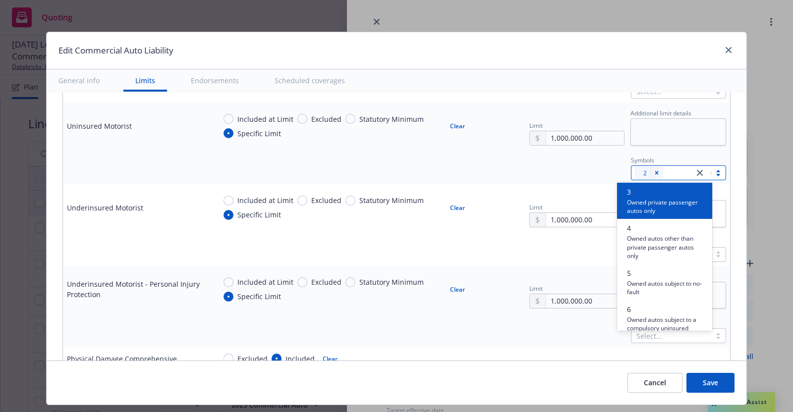
click at [553, 165] on div "Symbols option 2, selected. option 3 focused, 2 of 10. 10 results available. Us…" at bounding box center [471, 167] width 511 height 27
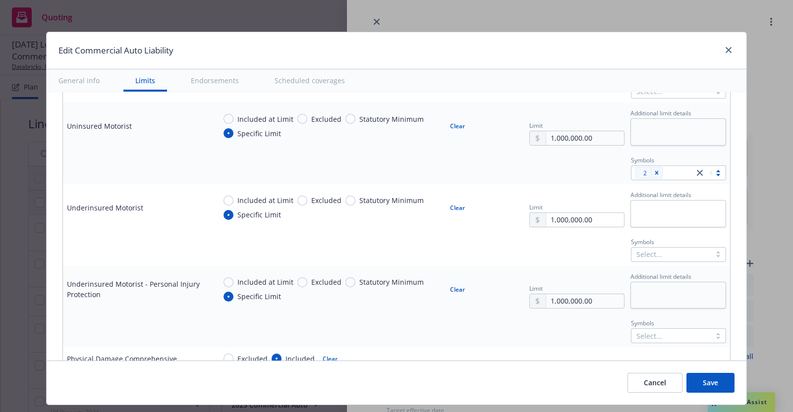
click at [711, 251] on div at bounding box center [718, 255] width 15 height 8
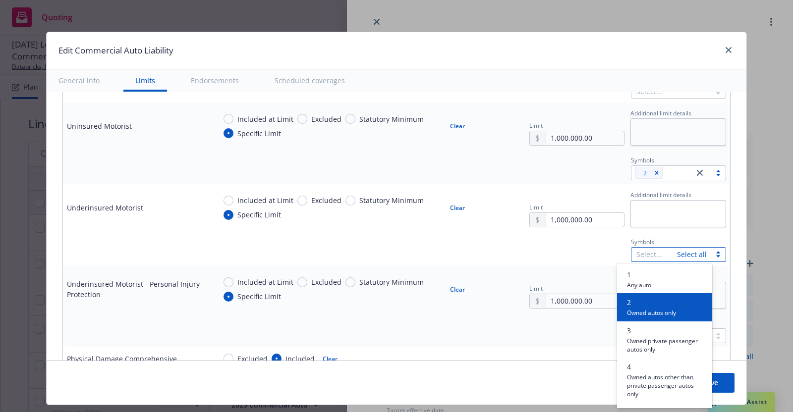
click at [673, 306] on span "2" at bounding box center [651, 302] width 49 height 10
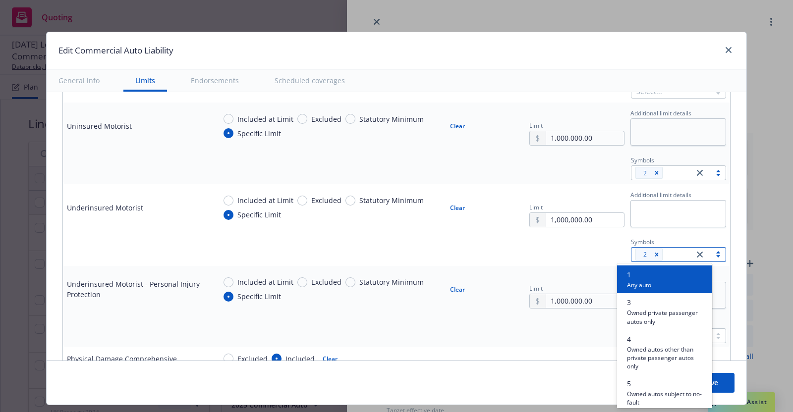
click at [548, 168] on div "Symbols 2" at bounding box center [471, 167] width 511 height 27
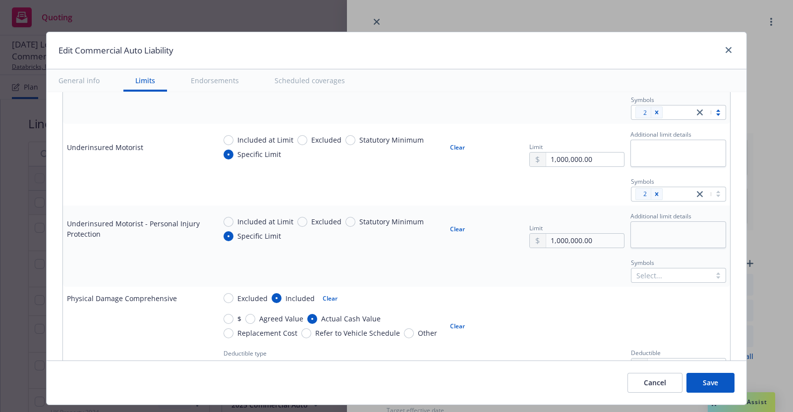
scroll to position [683, 0]
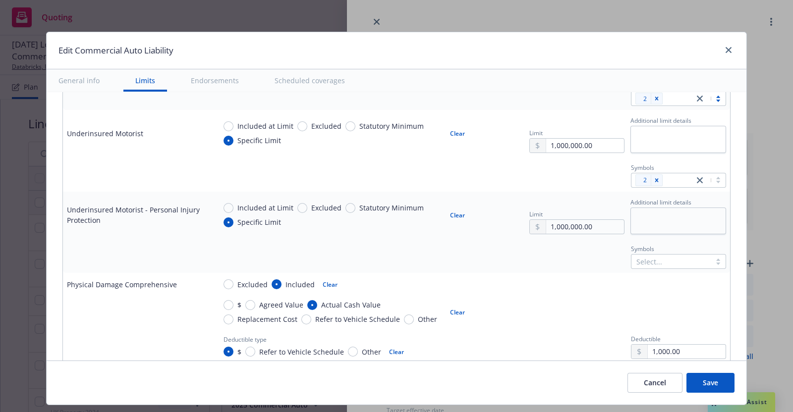
click at [444, 211] on button "Clear" at bounding box center [457, 215] width 27 height 14
radio input "false"
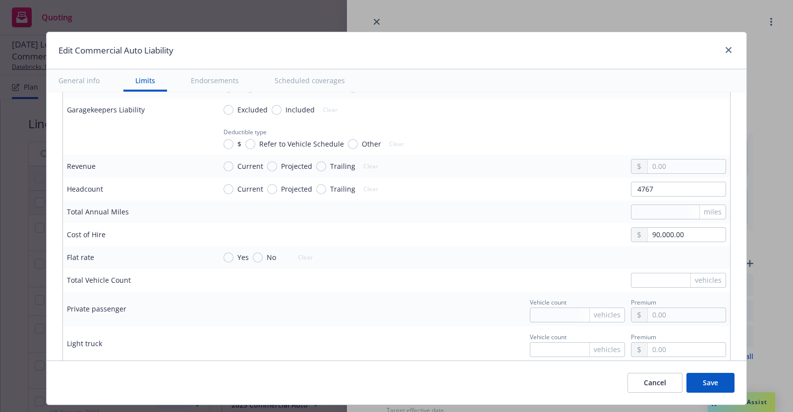
scroll to position [1331, 0]
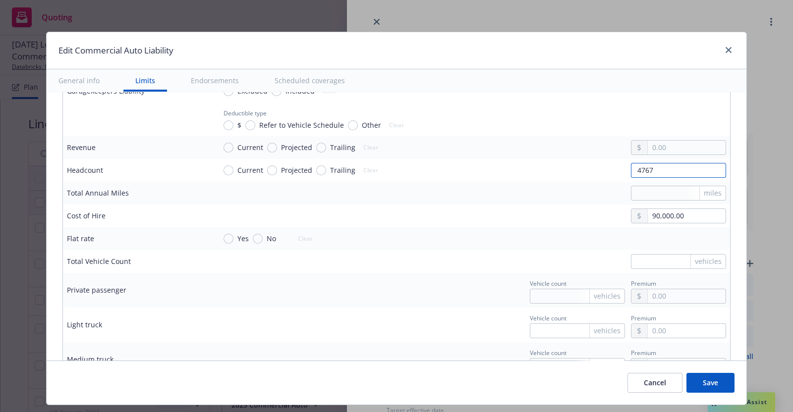
click at [643, 165] on input "4767" at bounding box center [678, 170] width 95 height 15
drag, startPoint x: 650, startPoint y: 162, endPoint x: 595, endPoint y: 161, distance: 55.5
click at [595, 163] on div "Current Projected Trailing Clear 4767" at bounding box center [471, 170] width 511 height 15
type input "6839"
drag, startPoint x: 682, startPoint y: 209, endPoint x: 589, endPoint y: 207, distance: 92.2
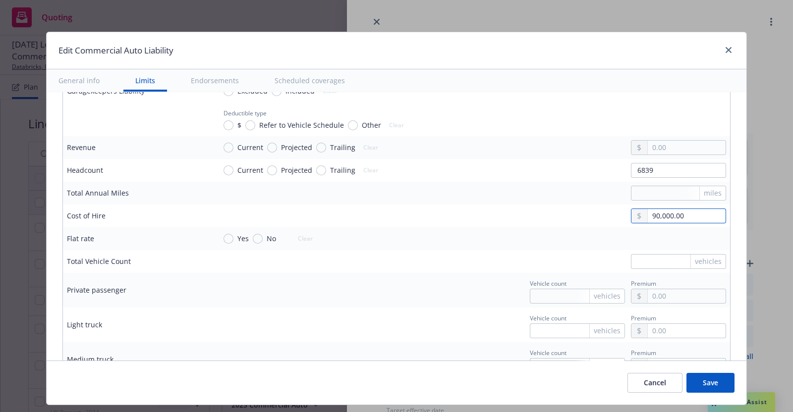
click at [589, 209] on div "90,000.00" at bounding box center [471, 216] width 511 height 15
type input "228,128.00"
click at [428, 288] on div "Vehicle count vehicles Premium" at bounding box center [471, 290] width 511 height 27
click at [650, 255] on input "text" at bounding box center [678, 261] width 95 height 15
type input "3"
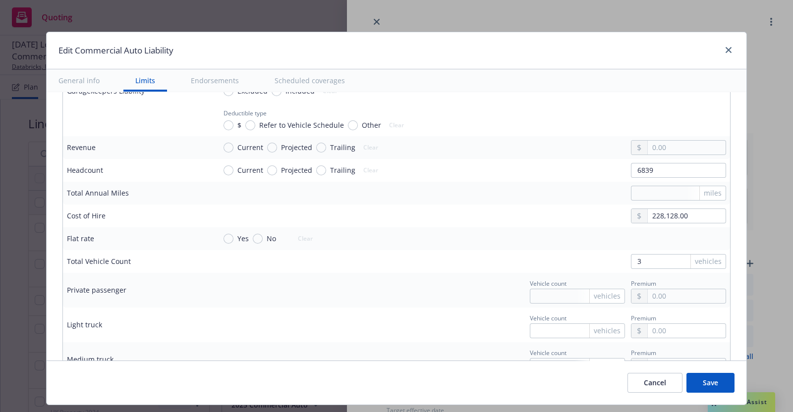
click at [322, 322] on div "Vehicle count vehicles Premium" at bounding box center [471, 325] width 511 height 27
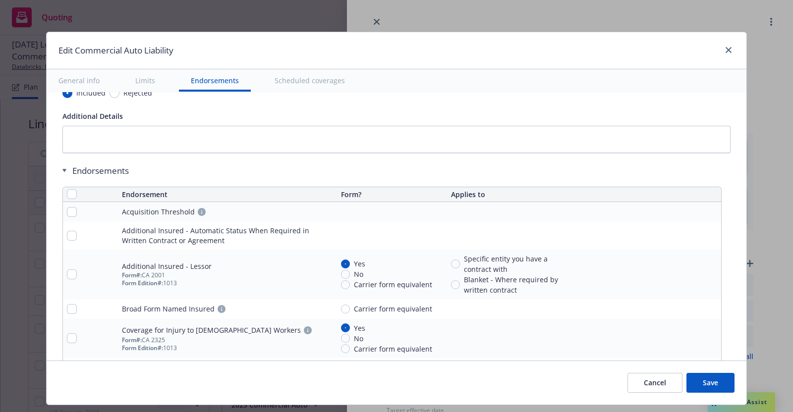
scroll to position [1926, 0]
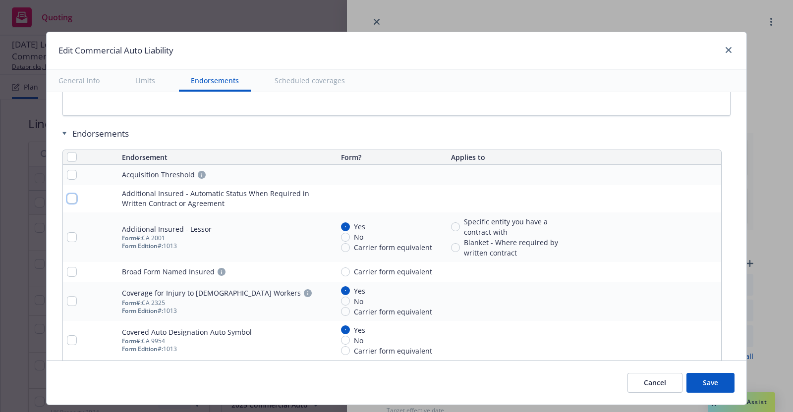
click at [67, 194] on input "checkbox" at bounding box center [72, 199] width 10 height 10
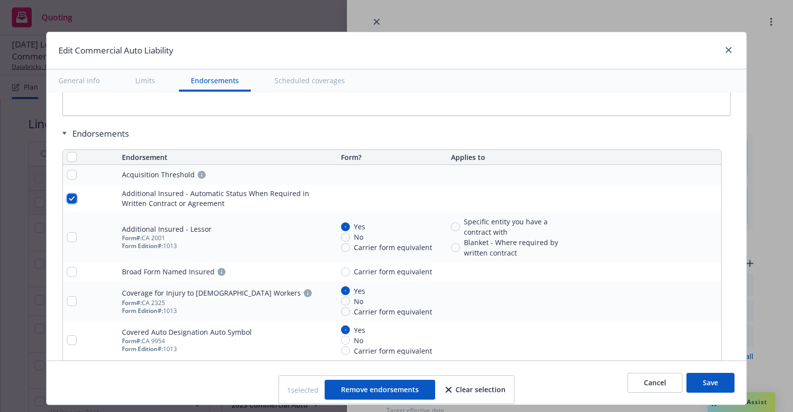
click at [67, 194] on input "checkbox" at bounding box center [72, 199] width 10 height 10
checkbox input "false"
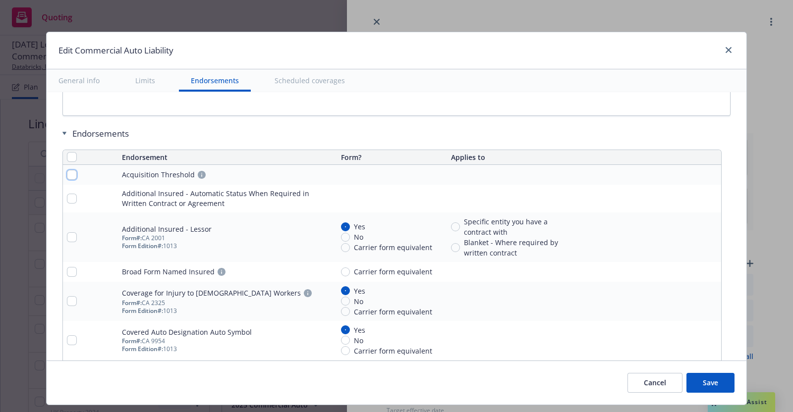
click at [67, 170] on input "checkbox" at bounding box center [72, 175] width 10 height 10
checkbox input "true"
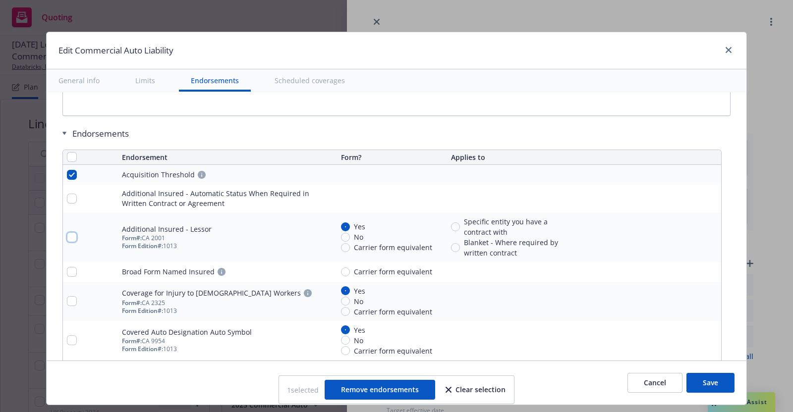
click at [67, 232] on input "checkbox" at bounding box center [72, 237] width 10 height 10
checkbox input "true"
click at [67, 267] on input "checkbox" at bounding box center [72, 272] width 10 height 10
checkbox input "true"
click at [67, 297] on input "checkbox" at bounding box center [72, 301] width 10 height 10
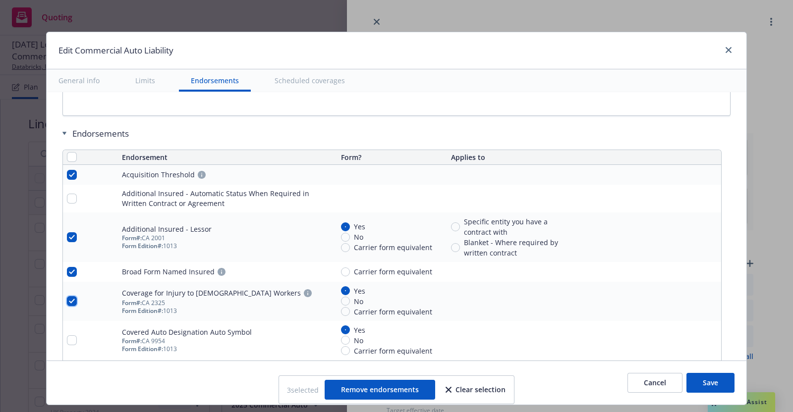
checkbox input "true"
click at [67, 336] on input "checkbox" at bounding box center [72, 341] width 10 height 10
checkbox input "true"
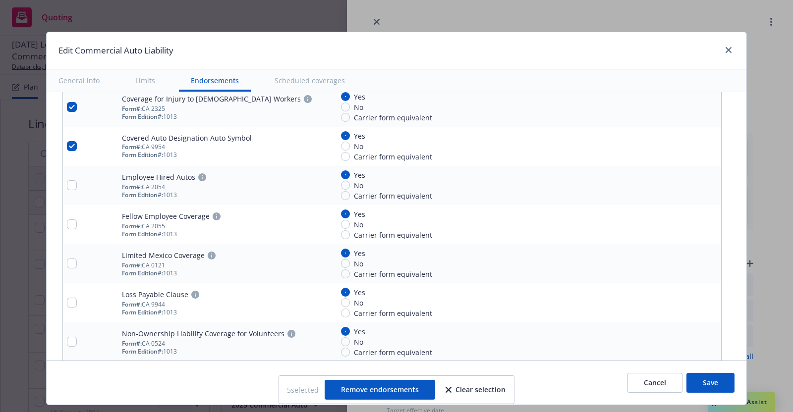
scroll to position [2125, 0]
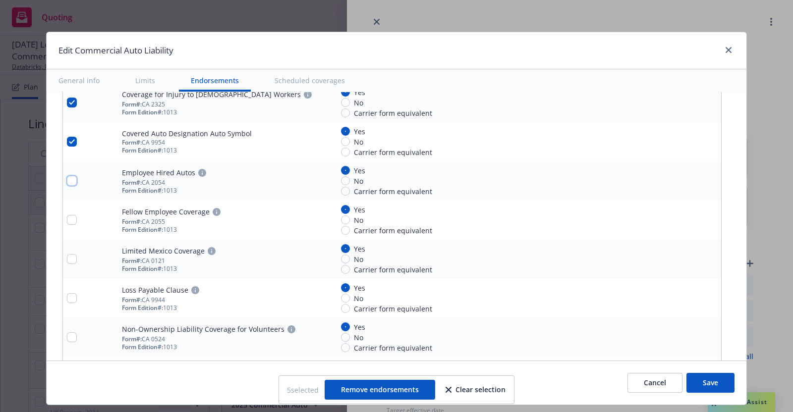
click at [67, 176] on input "checkbox" at bounding box center [72, 181] width 10 height 10
checkbox input "true"
click at [67, 217] on input "checkbox" at bounding box center [72, 220] width 10 height 10
checkbox input "true"
click at [69, 254] on input "checkbox" at bounding box center [72, 259] width 10 height 10
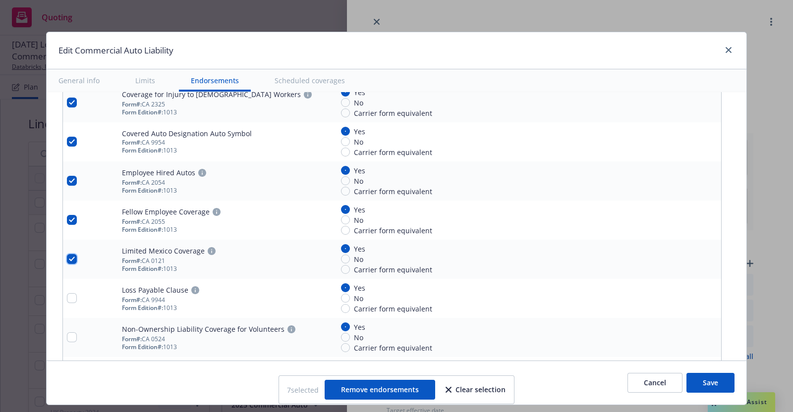
checkbox input "true"
click at [67, 293] on input "checkbox" at bounding box center [72, 298] width 10 height 10
checkbox input "true"
click at [67, 333] on input "checkbox" at bounding box center [72, 338] width 10 height 10
checkbox input "true"
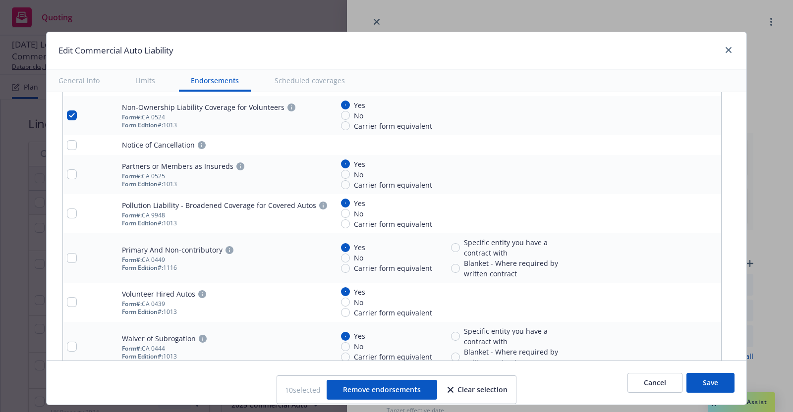
scroll to position [2348, 0]
click at [67, 139] on input "checkbox" at bounding box center [72, 144] width 10 height 10
checkbox input "true"
click at [67, 169] on input "checkbox" at bounding box center [72, 174] width 10 height 10
checkbox input "true"
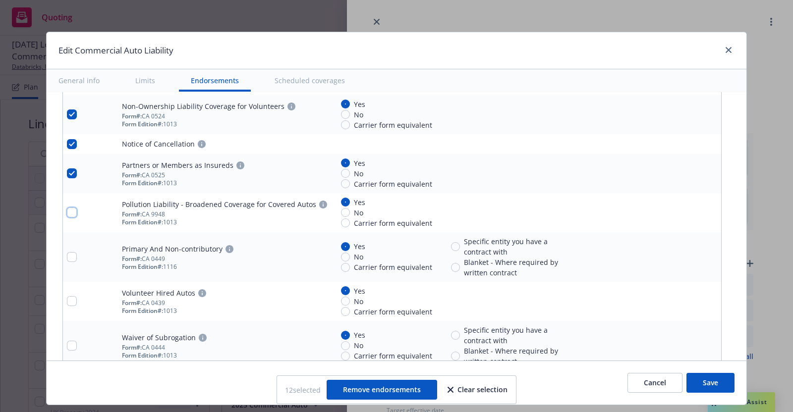
click at [67, 208] on input "checkbox" at bounding box center [72, 213] width 10 height 10
checkbox input "true"
click at [69, 252] on input "checkbox" at bounding box center [72, 257] width 10 height 10
checkbox input "true"
click at [67, 296] on input "checkbox" at bounding box center [72, 301] width 10 height 10
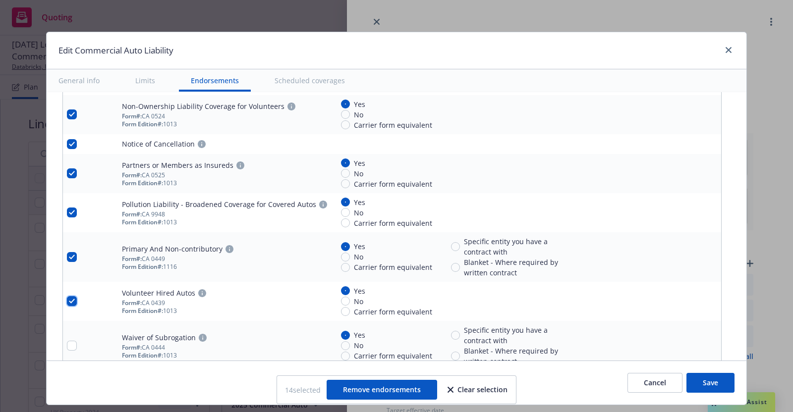
checkbox input "true"
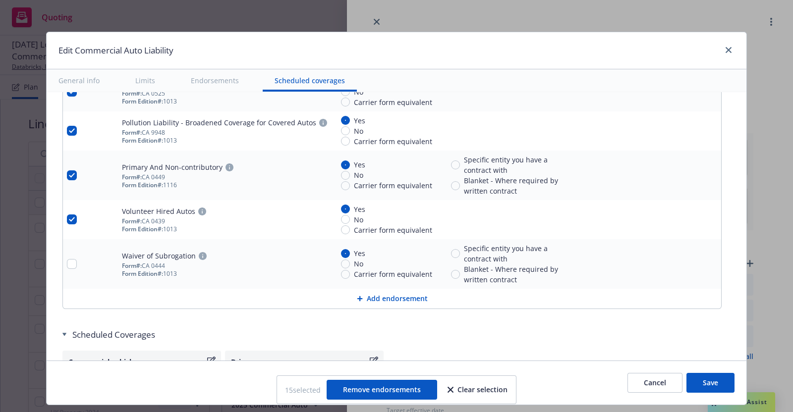
scroll to position [2486, 0]
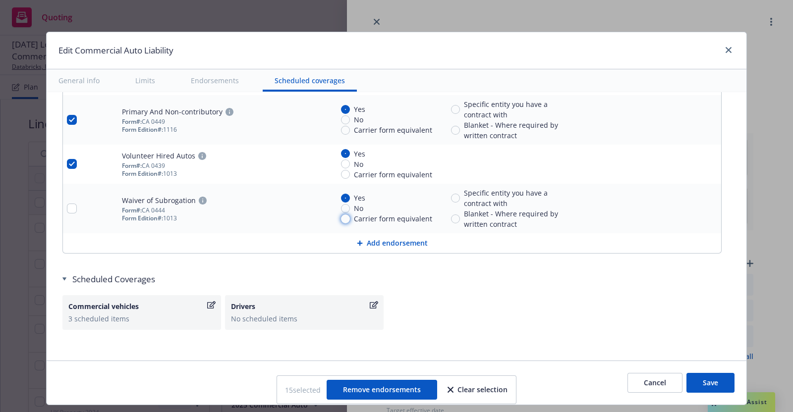
click at [341, 215] on input "Carrier form equivalent" at bounding box center [345, 219] width 9 height 9
radio input "true"
click at [67, 204] on input "checkbox" at bounding box center [72, 209] width 10 height 10
checkbox input "true"
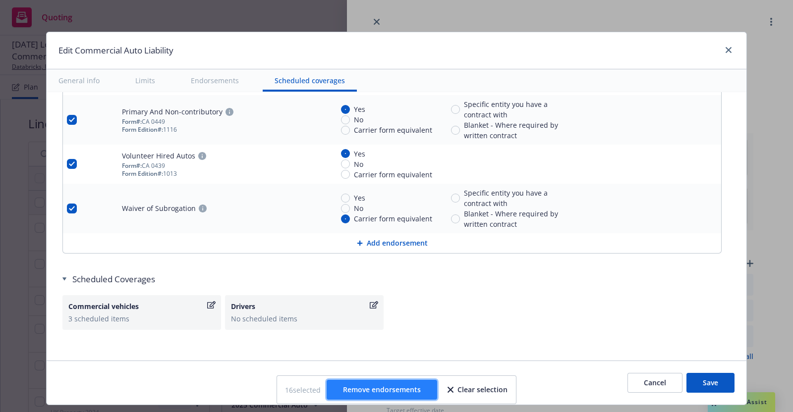
click at [387, 390] on span "Remove endorsements" at bounding box center [382, 389] width 78 height 9
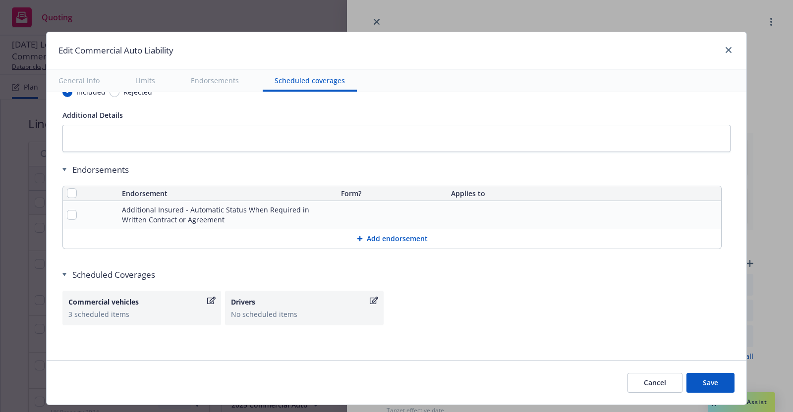
scroll to position [1886, 0]
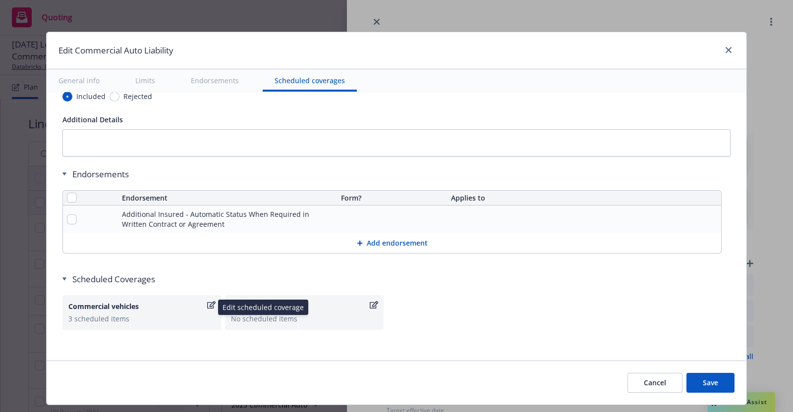
click at [207, 301] on icon "button" at bounding box center [211, 305] width 8 height 8
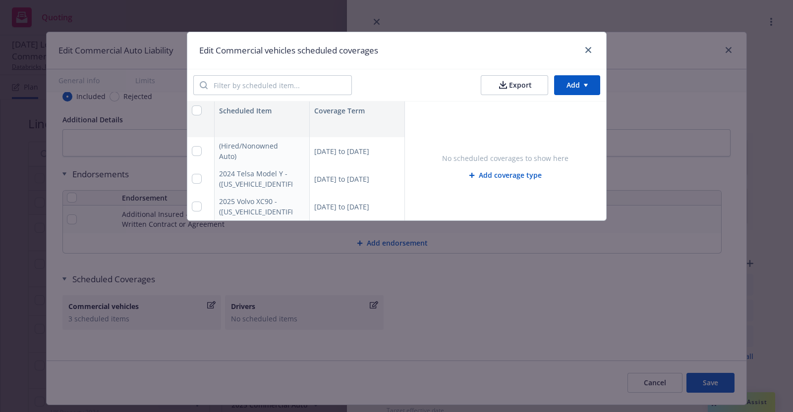
click at [553, 199] on div "No scheduled coverages to show here Add coverage type" at bounding box center [505, 170] width 201 height 74
click at [583, 79] on html "Quoting 6 AM [DATE] Local Placement, E&O with Cyber, Workers' Compensation, Cri…" at bounding box center [396, 206] width 793 height 412
click at [581, 109] on div "Add scheduled items" at bounding box center [557, 108] width 86 height 16
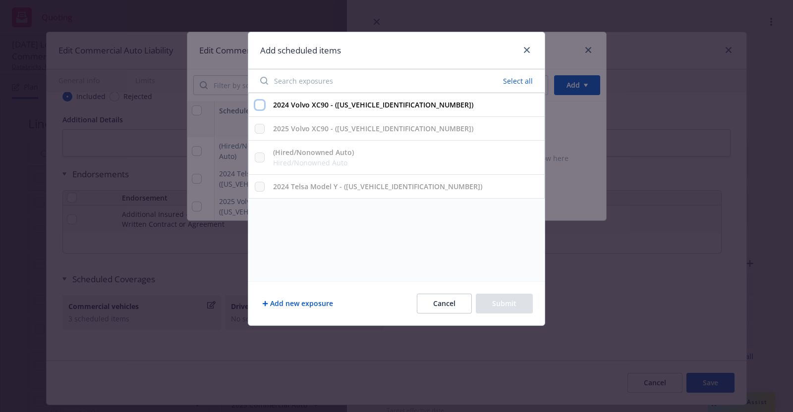
click at [257, 104] on input "2024 Volvo XC90 - ([US_VEHICLE_IDENTIFICATION_NUMBER])" at bounding box center [260, 105] width 10 height 10
checkbox input "true"
click at [504, 302] on button "Submit" at bounding box center [504, 304] width 57 height 20
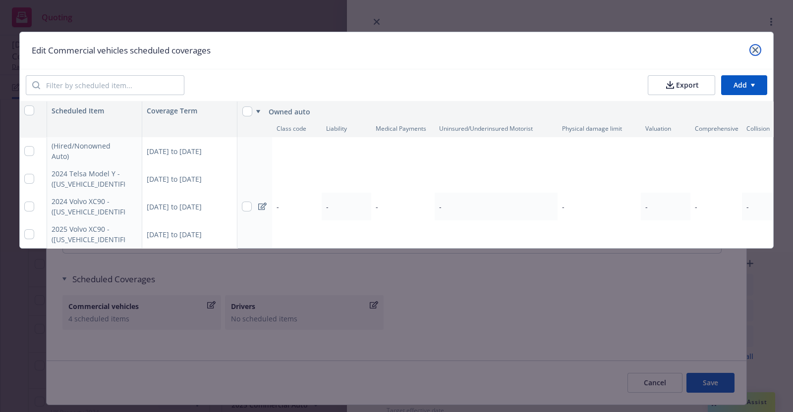
click at [753, 48] on icon "close" at bounding box center [756, 50] width 6 height 6
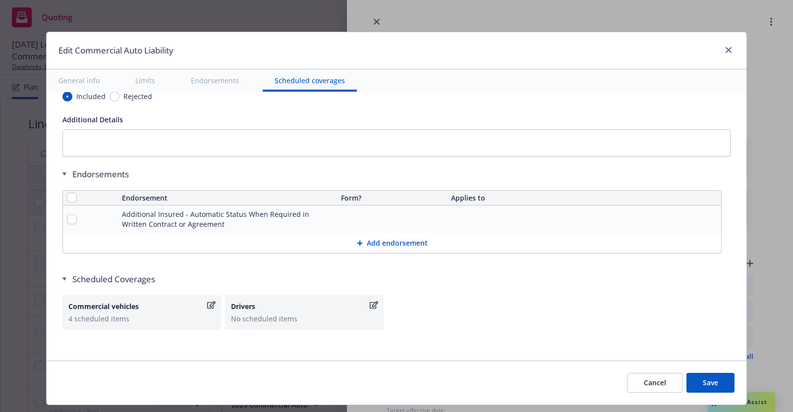
click at [704, 378] on button "Save" at bounding box center [711, 383] width 48 height 20
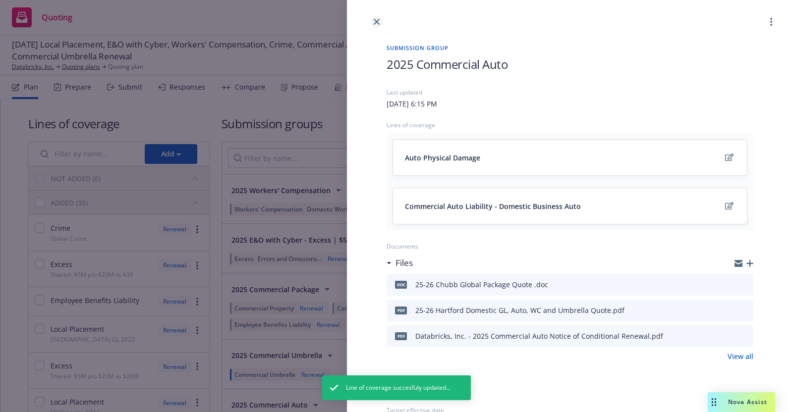
click at [378, 21] on icon "close" at bounding box center [377, 22] width 6 height 6
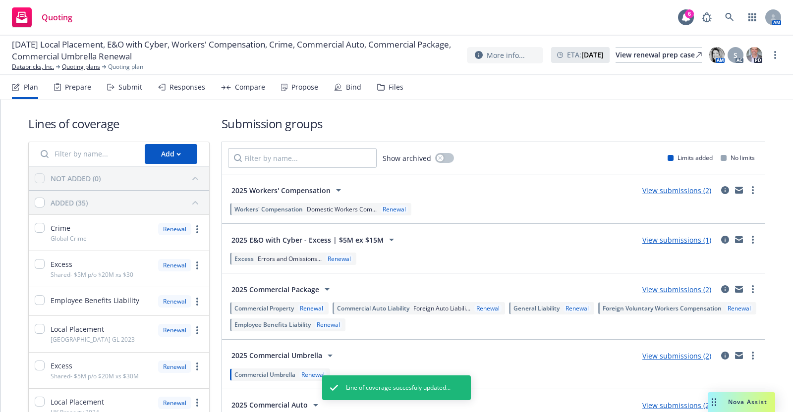
click at [130, 88] on div "Submit" at bounding box center [130, 87] width 24 height 8
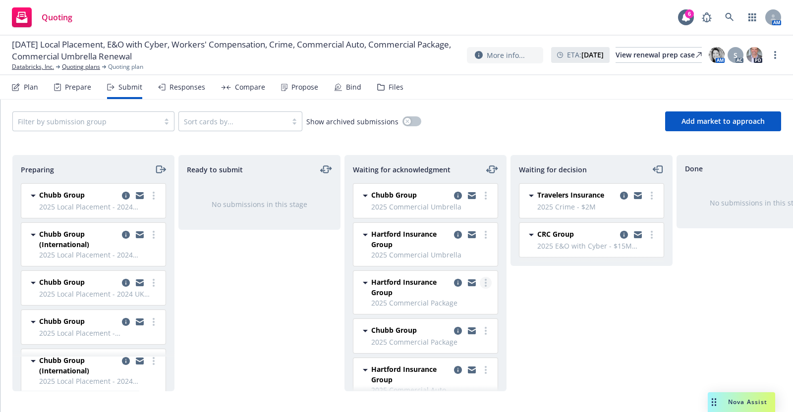
click at [485, 279] on icon "more" at bounding box center [486, 283] width 2 height 8
click at [454, 280] on icon "copy logging email" at bounding box center [458, 283] width 8 height 8
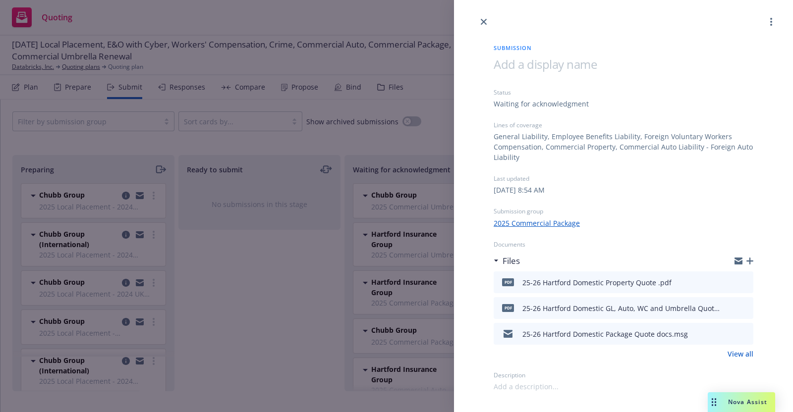
click at [533, 219] on link "2025 Commercial Package" at bounding box center [537, 223] width 86 height 10
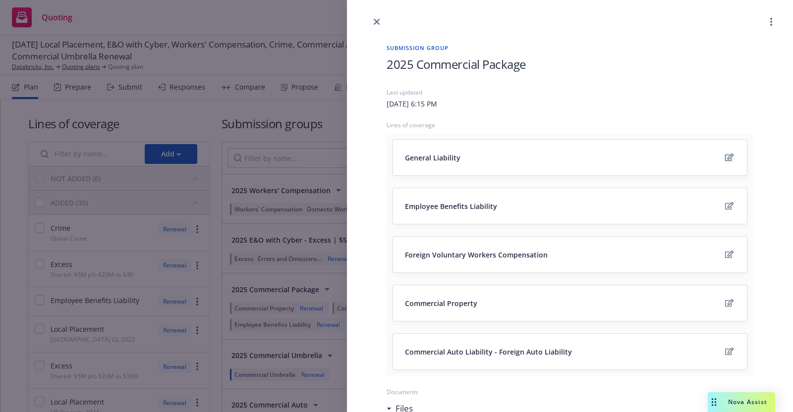
click at [725, 157] on icon "edit" at bounding box center [729, 158] width 8 height 8
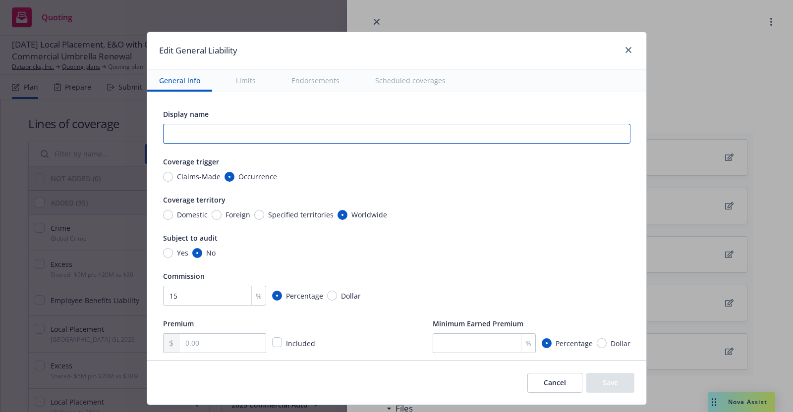
click at [185, 132] on input "text" at bounding box center [396, 134] width 467 height 20
type input "Global Package Policy"
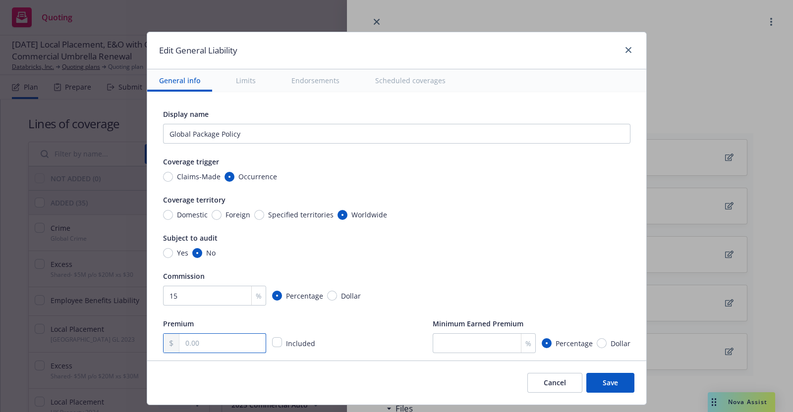
click at [226, 344] on input "text" at bounding box center [222, 343] width 86 height 19
type input "85,969.00"
click at [609, 380] on button "Save" at bounding box center [610, 383] width 48 height 20
